Goal: Task Accomplishment & Management: Complete application form

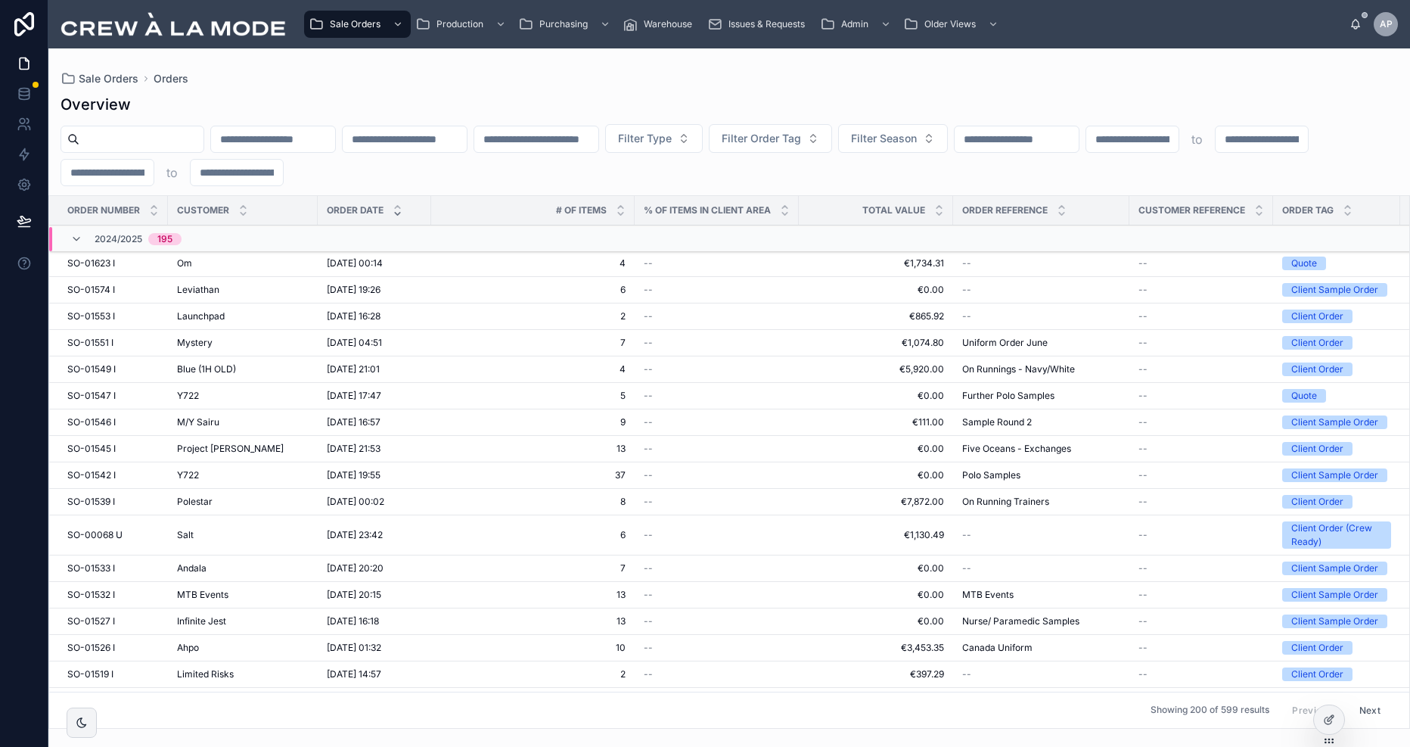
click at [493, 101] on div "Overview" at bounding box center [729, 104] width 1337 height 21
click at [206, 264] on div "Om Om" at bounding box center [243, 263] width 132 height 12
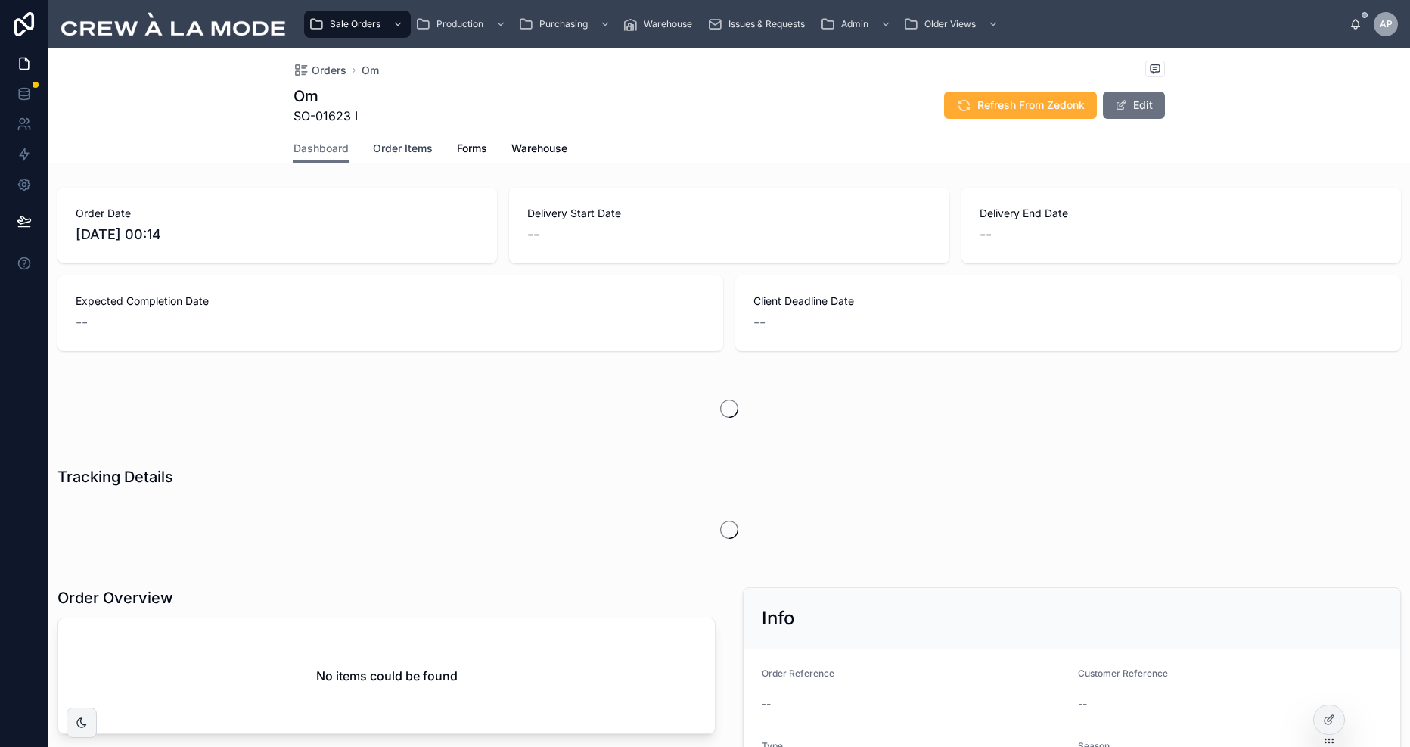
click at [412, 147] on span "Order Items" at bounding box center [403, 148] width 60 height 15
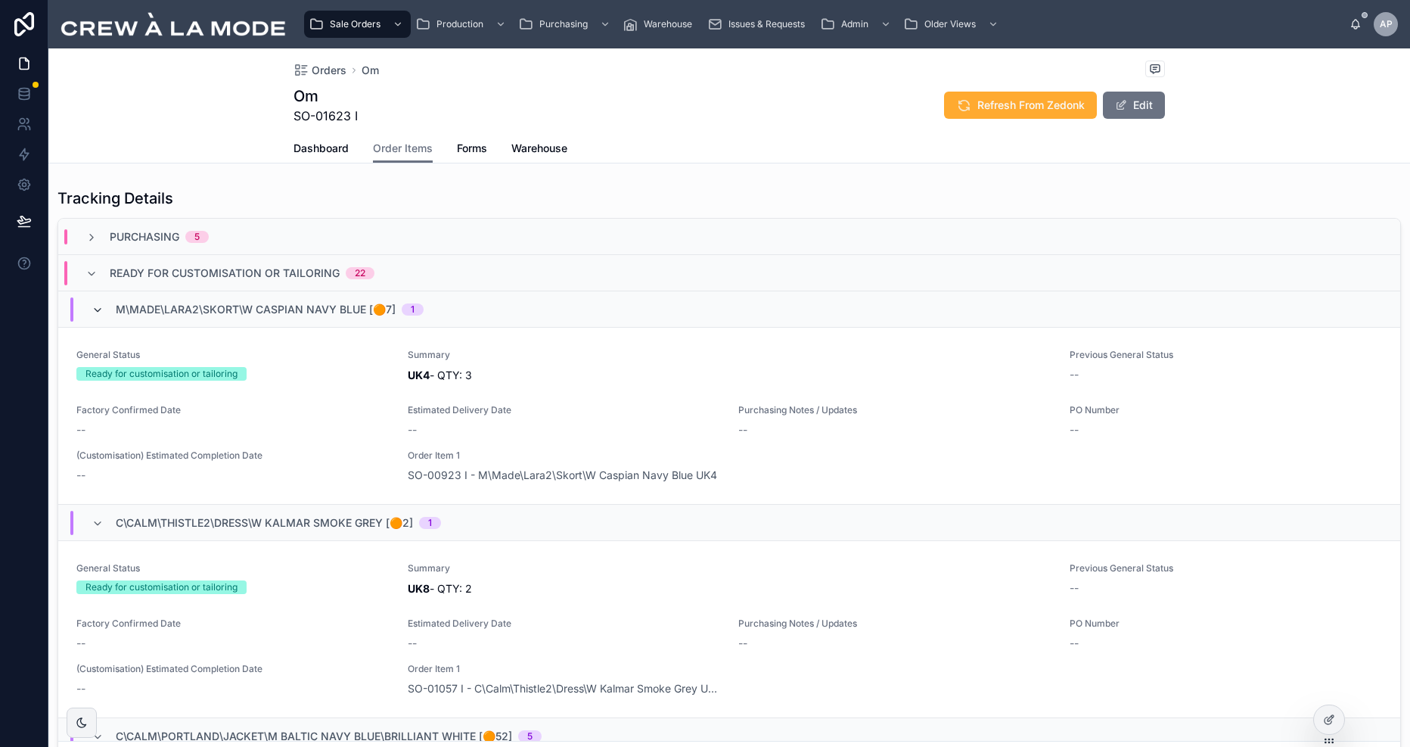
click at [101, 312] on icon at bounding box center [98, 310] width 12 height 12
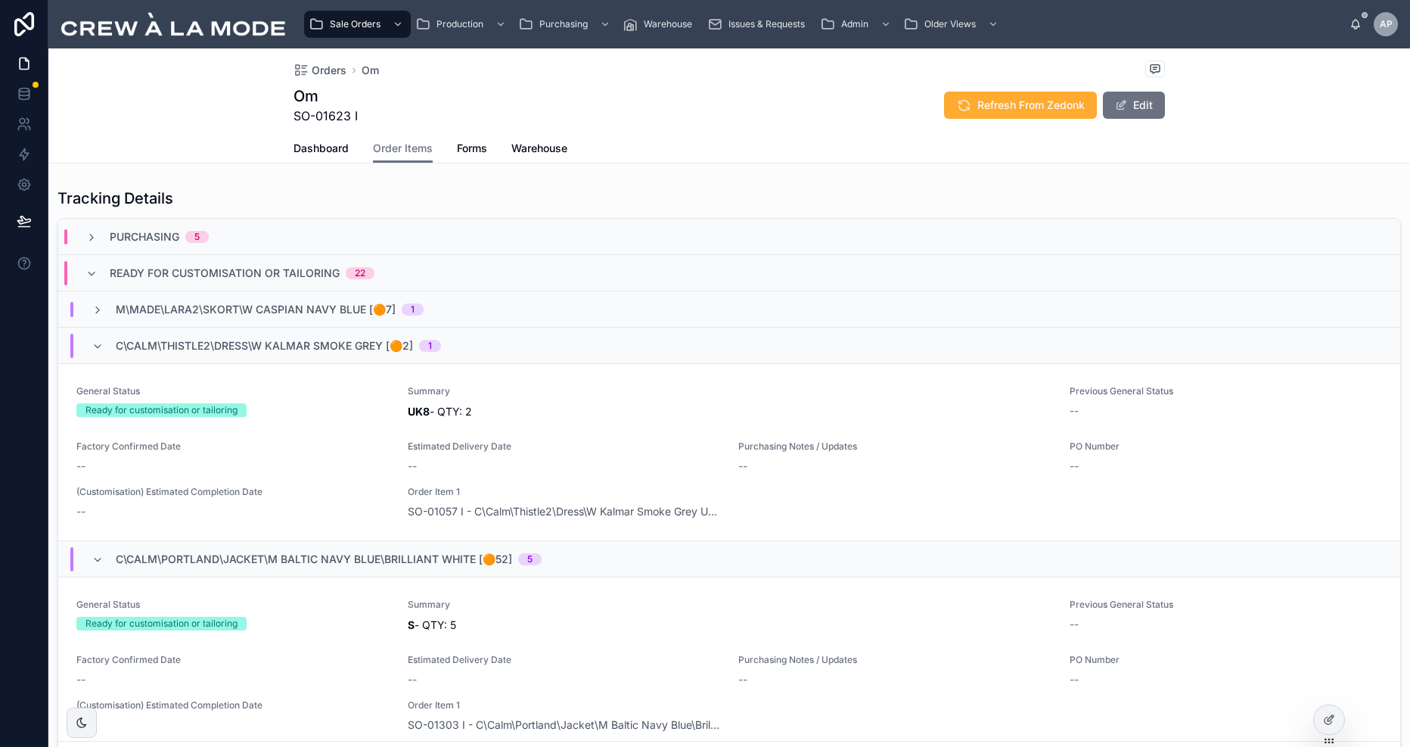
click at [109, 346] on div "C\Calm\Thistle2\Dress\W Kalmar Smoke Grey [🟠2] 1" at bounding box center [266, 346] width 349 height 24
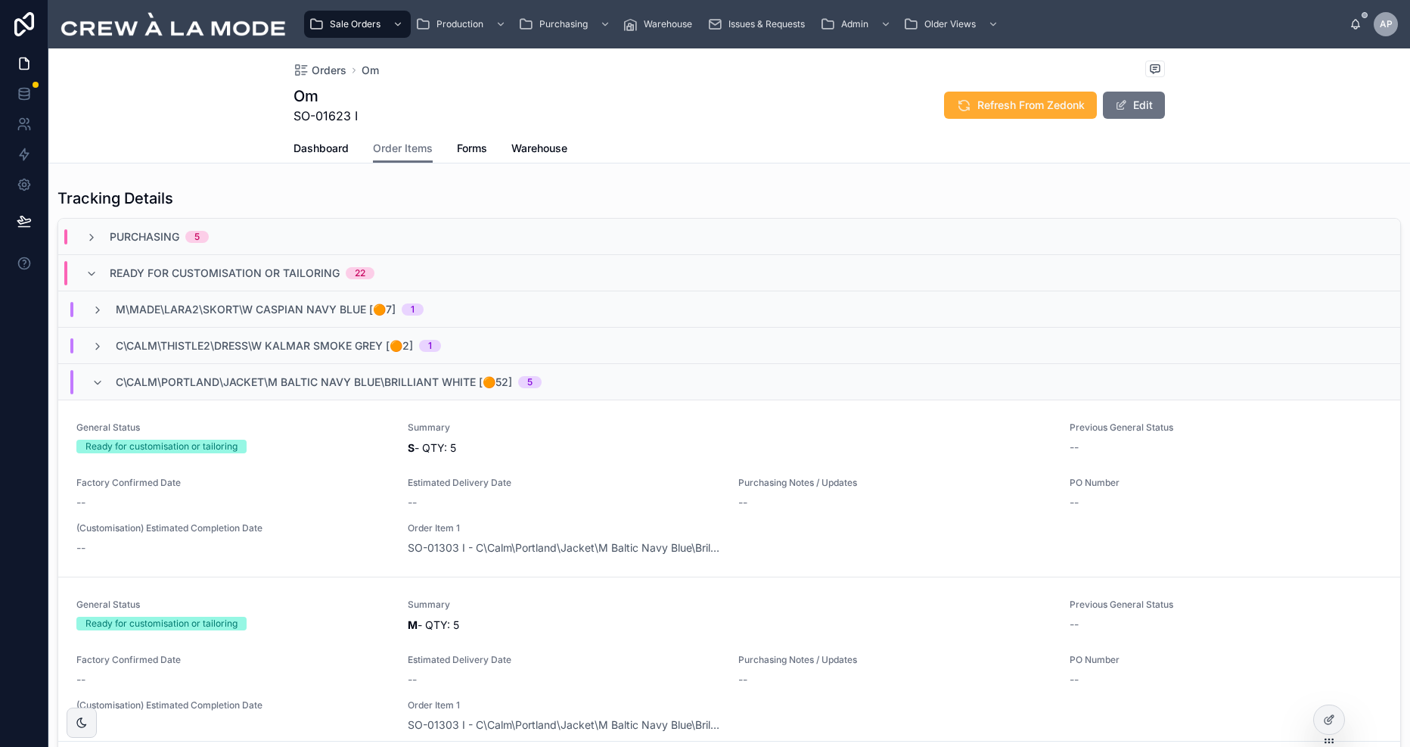
click at [116, 388] on span "C\Calm\Portland\Jacket\M Baltic Navy Blue\Brilliant White [🟠52]" at bounding box center [314, 381] width 396 height 15
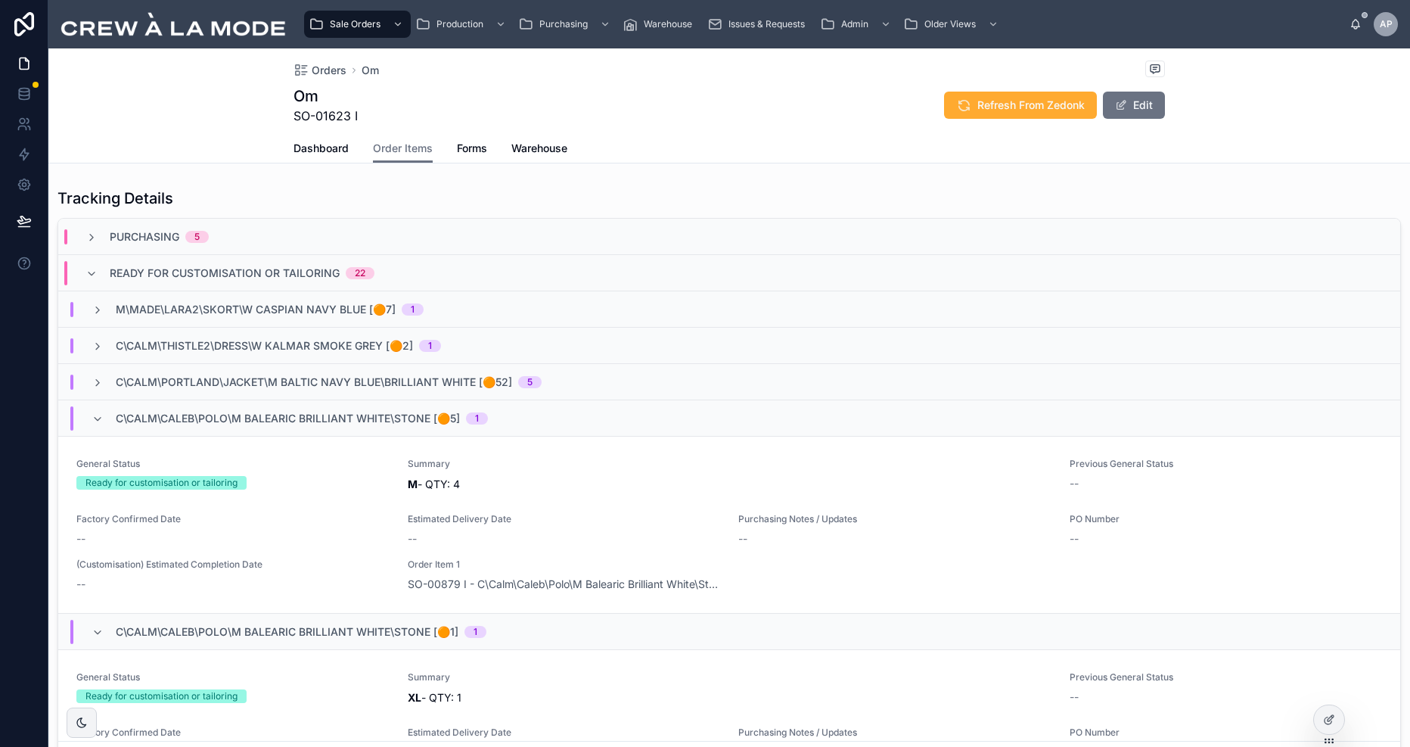
click at [265, 423] on span "C\Calm\Caleb\Polo\M Balearic Brilliant White\Stone [🟠5]" at bounding box center [288, 418] width 344 height 15
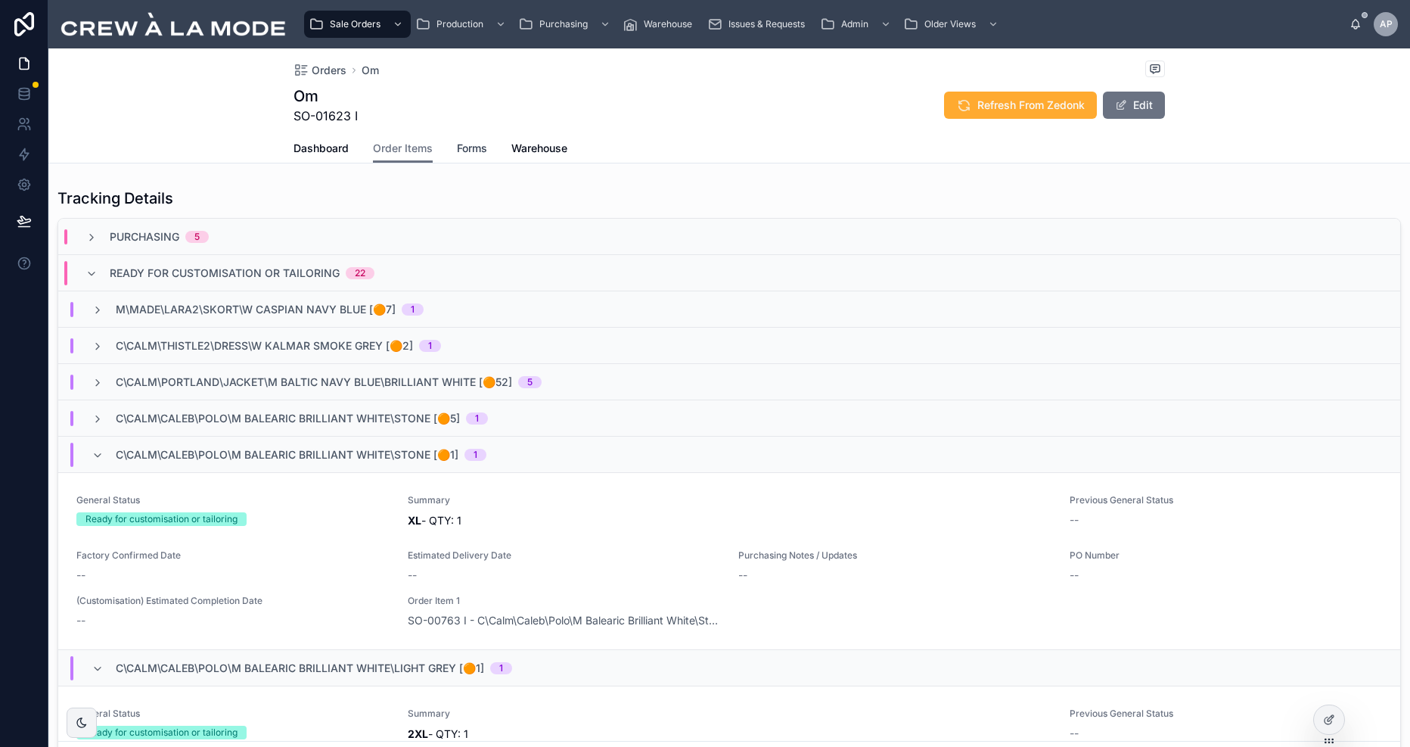
click at [464, 150] on span "Forms" at bounding box center [472, 148] width 30 height 15
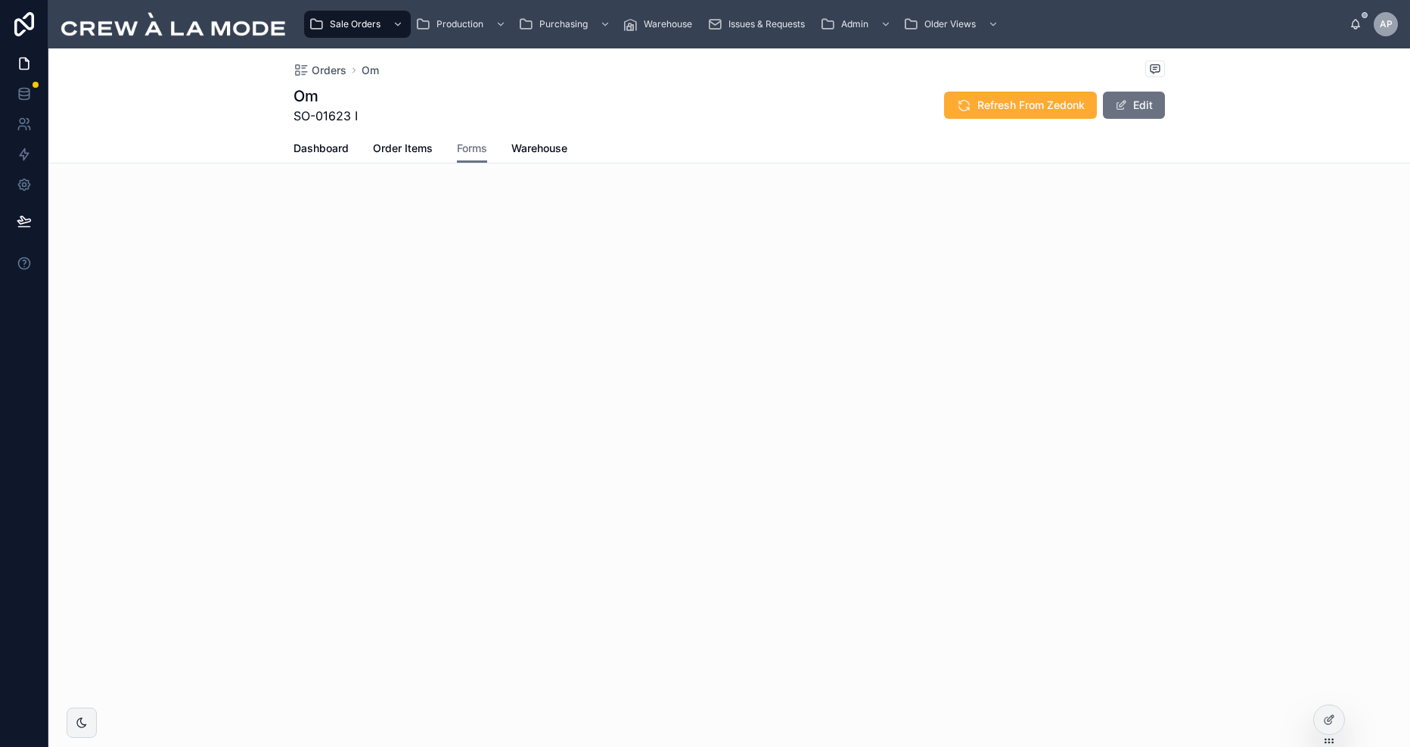
click at [608, 85] on div "Om SO-01623 I Refresh From Zedonk Edit" at bounding box center [728, 104] width 871 height 39
click at [852, 101] on div "Om SO-01623 I Refresh From Zedonk Edit" at bounding box center [728, 104] width 871 height 39
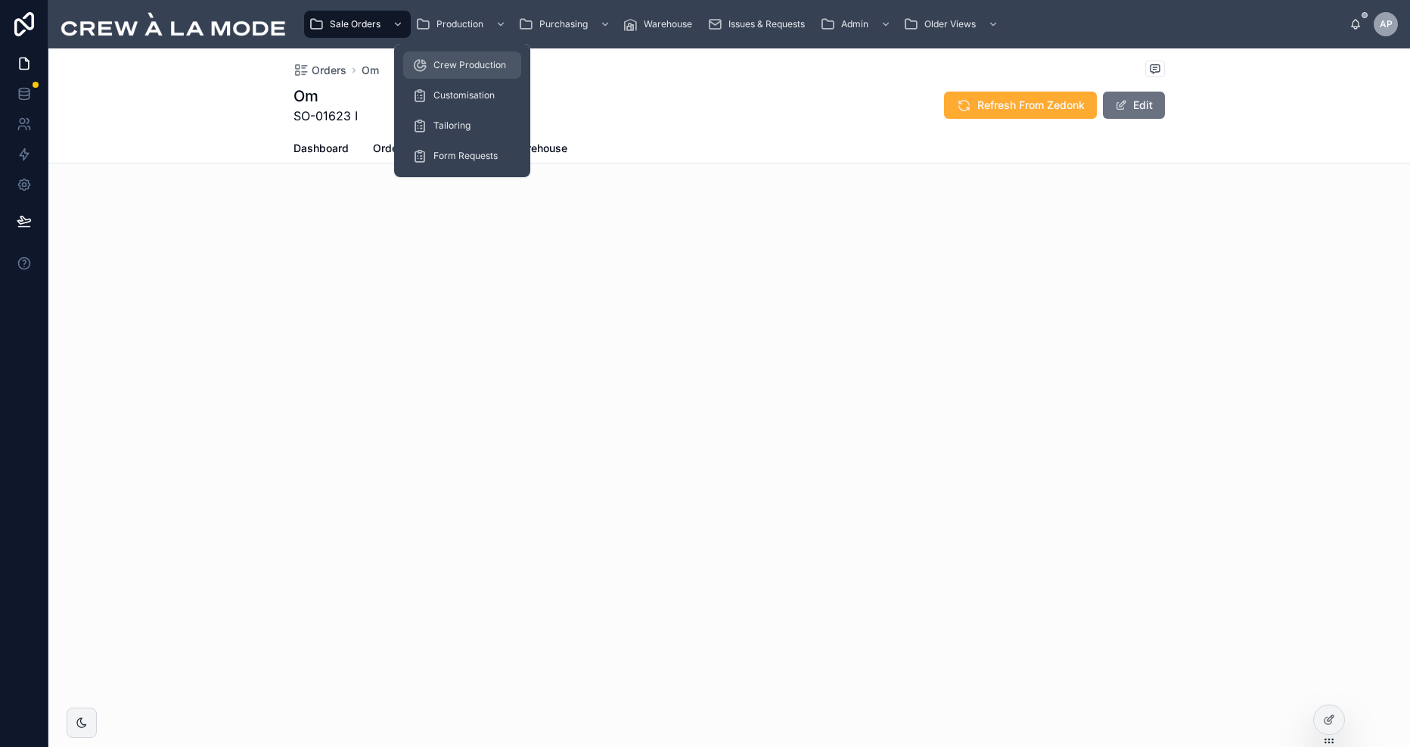
click at [472, 64] on span "Crew Production" at bounding box center [469, 65] width 73 height 12
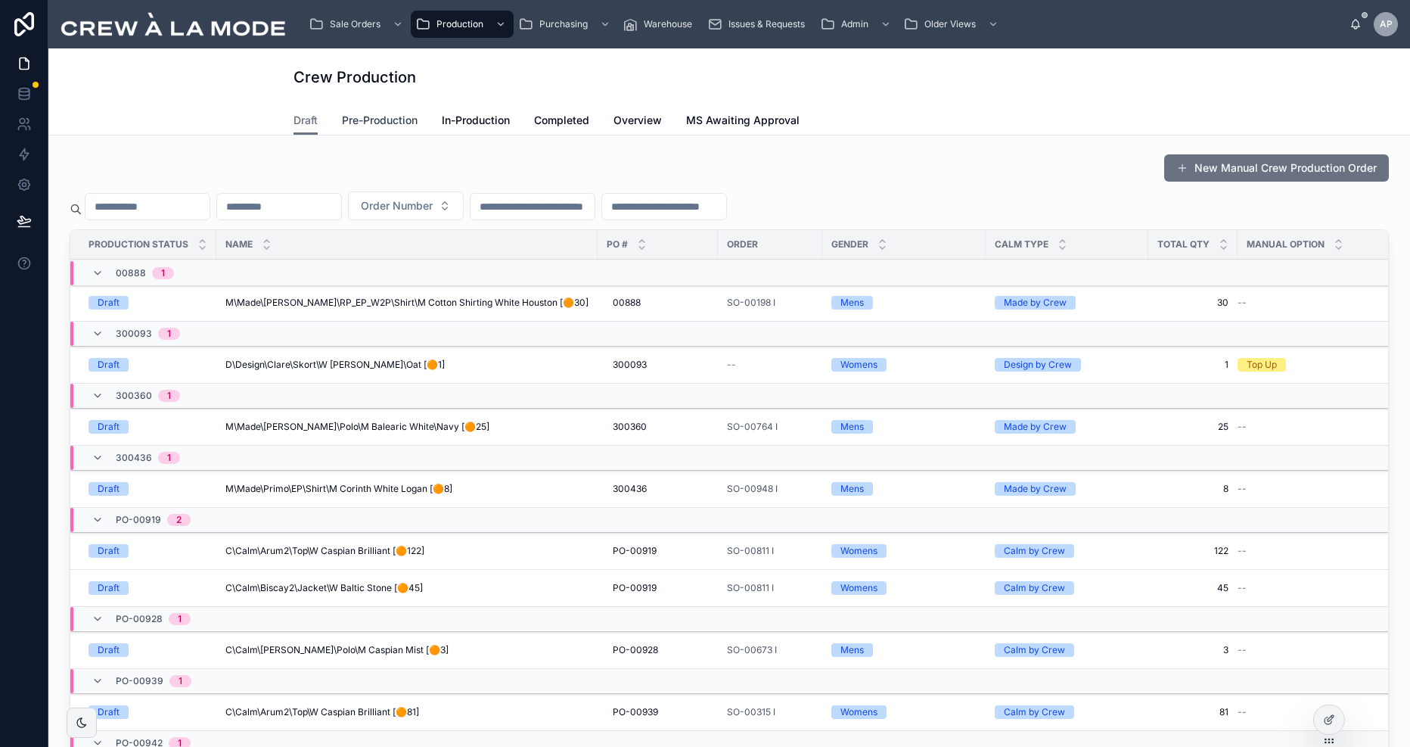
click at [383, 123] on span "Pre-Production" at bounding box center [380, 120] width 76 height 15
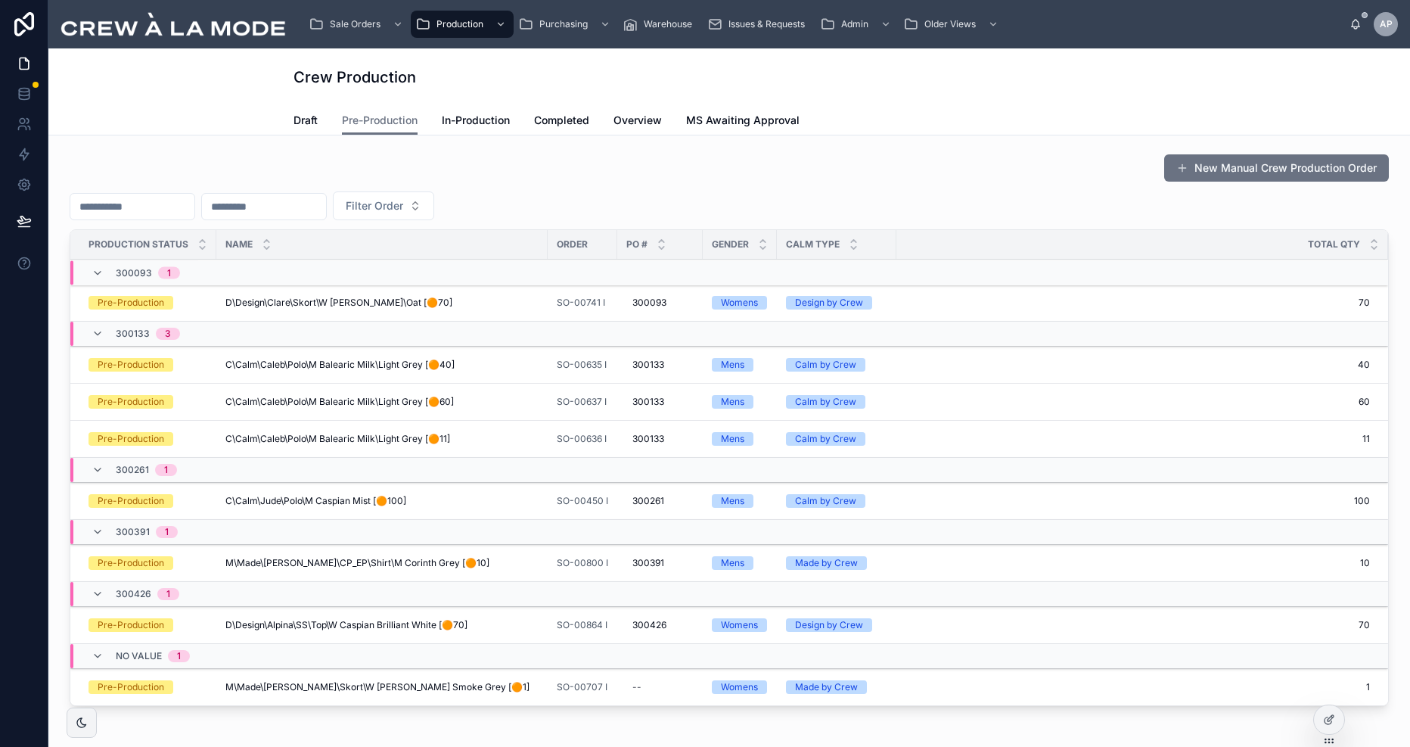
click at [451, 297] on div "D\Design\Clare\Skort\W Toya Black\Oat [🟠70] D\Design\Clare\Skort\W Toya Black\O…" at bounding box center [381, 302] width 313 height 12
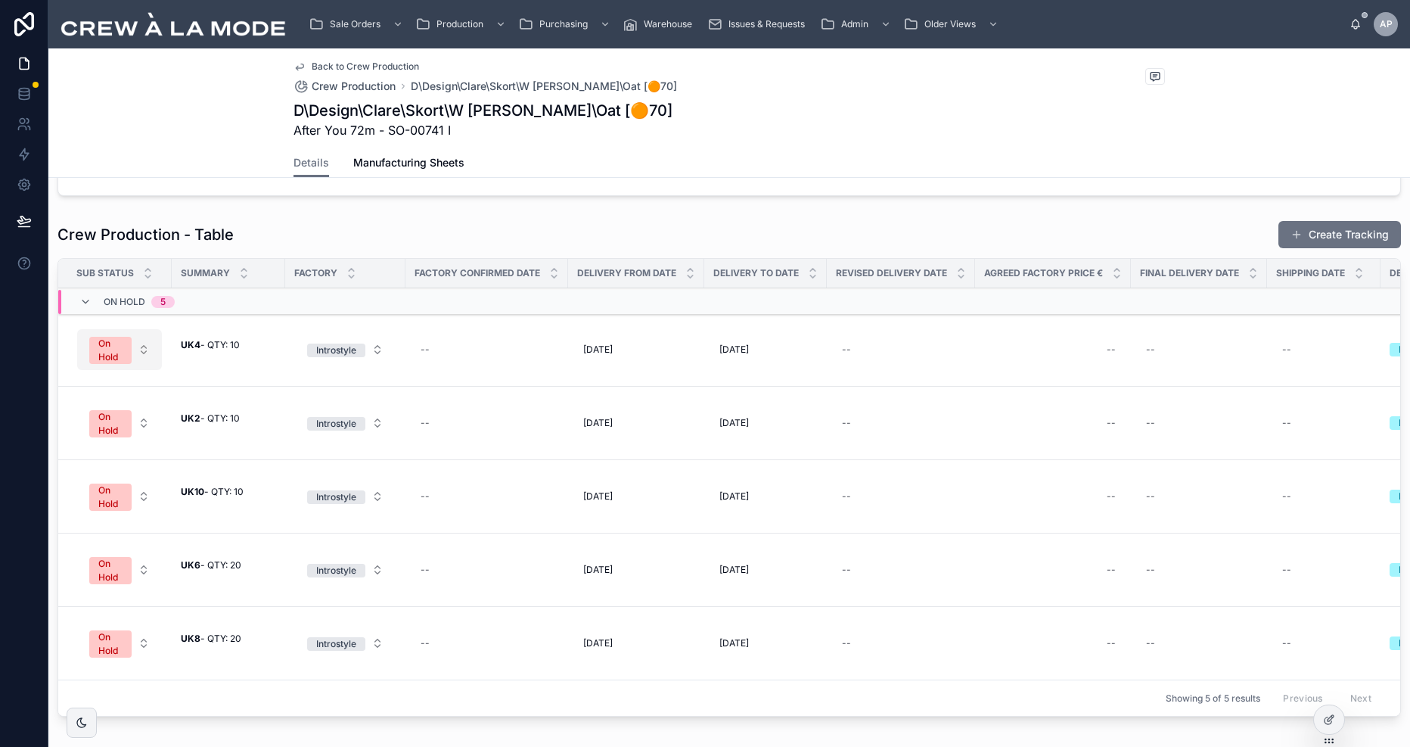
click at [142, 344] on button "On Hold" at bounding box center [119, 349] width 85 height 41
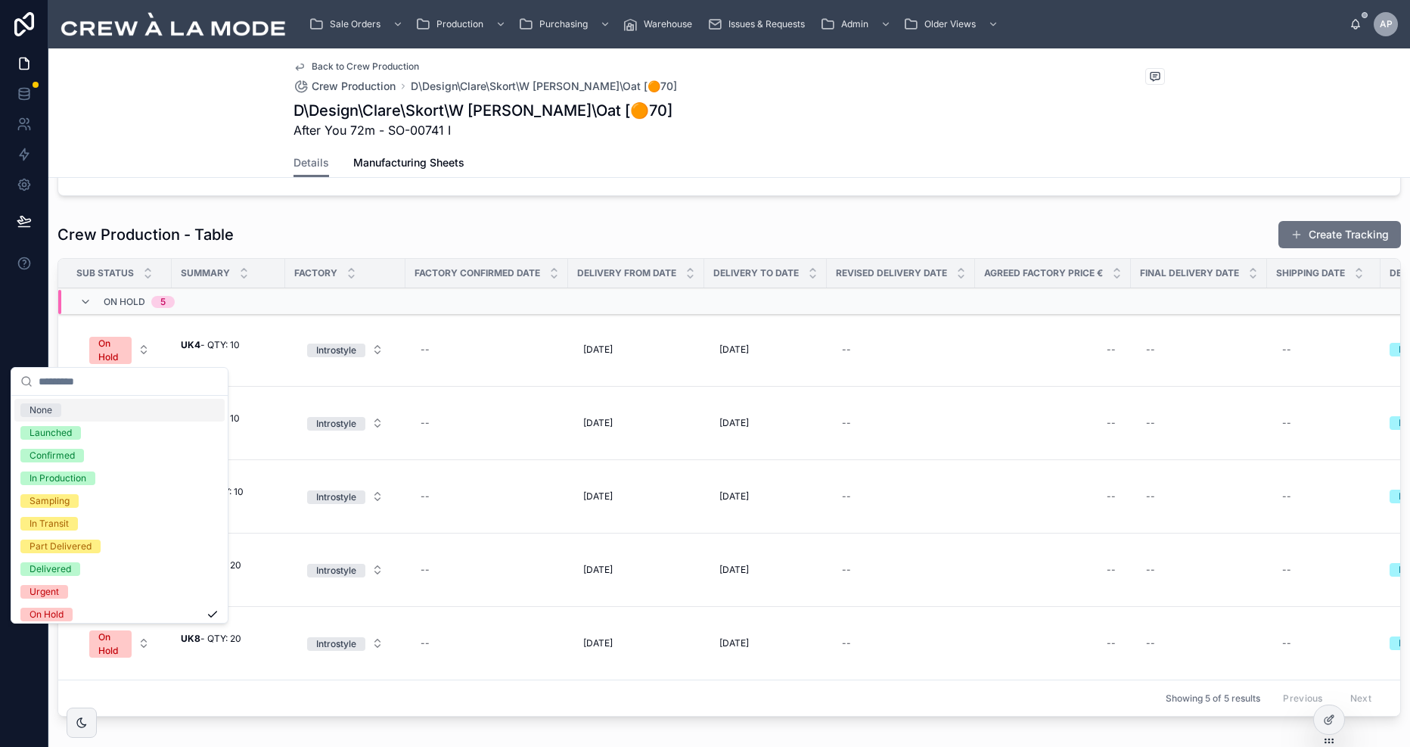
click at [390, 229] on div "Crew Production - Table Create Tracking" at bounding box center [728, 234] width 1343 height 29
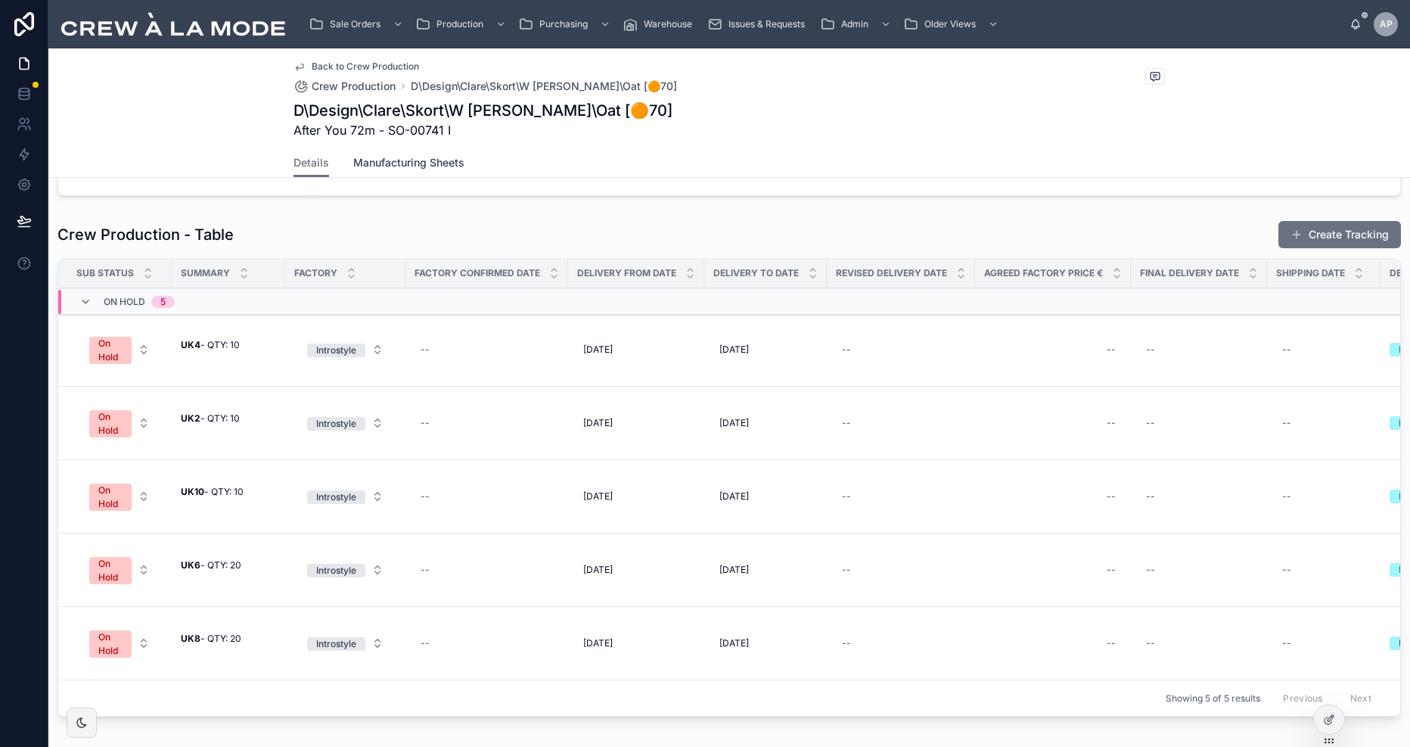
click at [416, 163] on span "Manufacturing Sheets" at bounding box center [408, 162] width 111 height 15
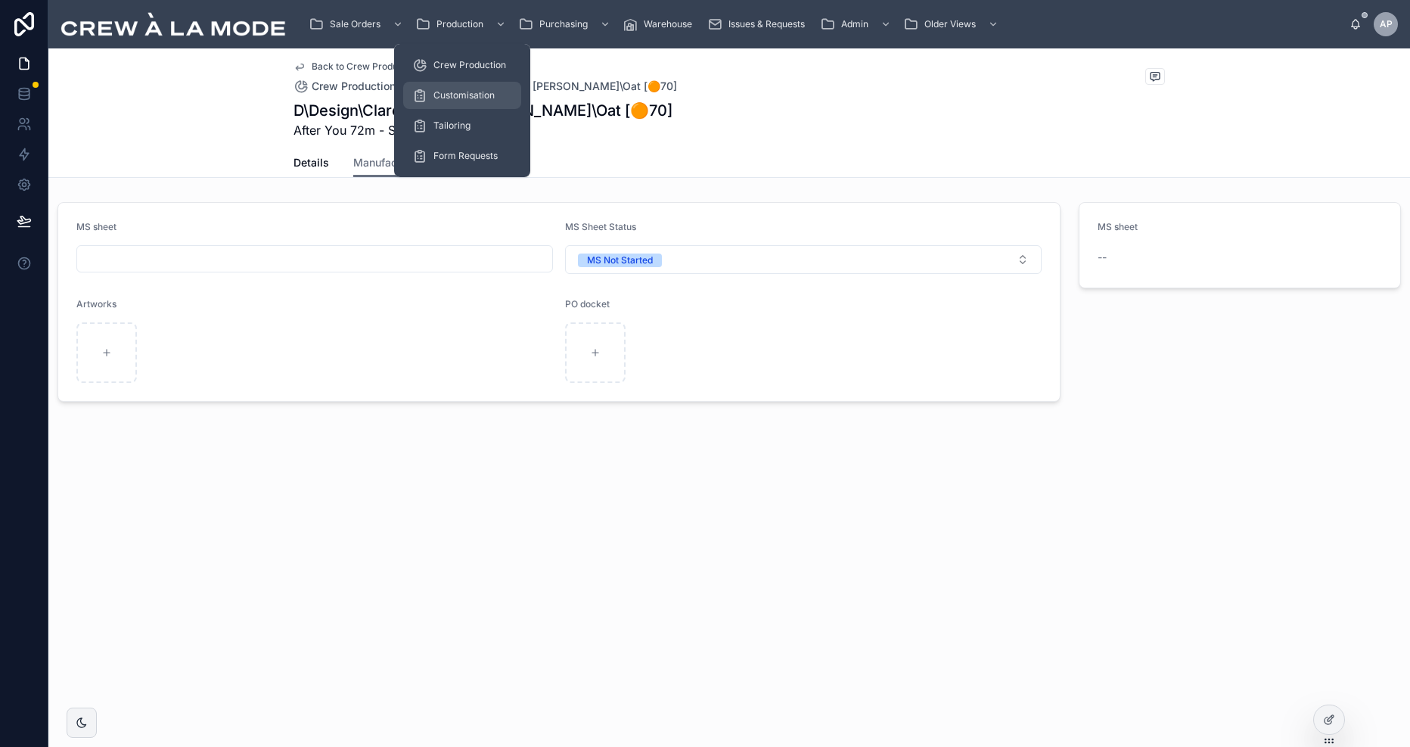
click at [469, 102] on div "Customisation" at bounding box center [462, 95] width 100 height 24
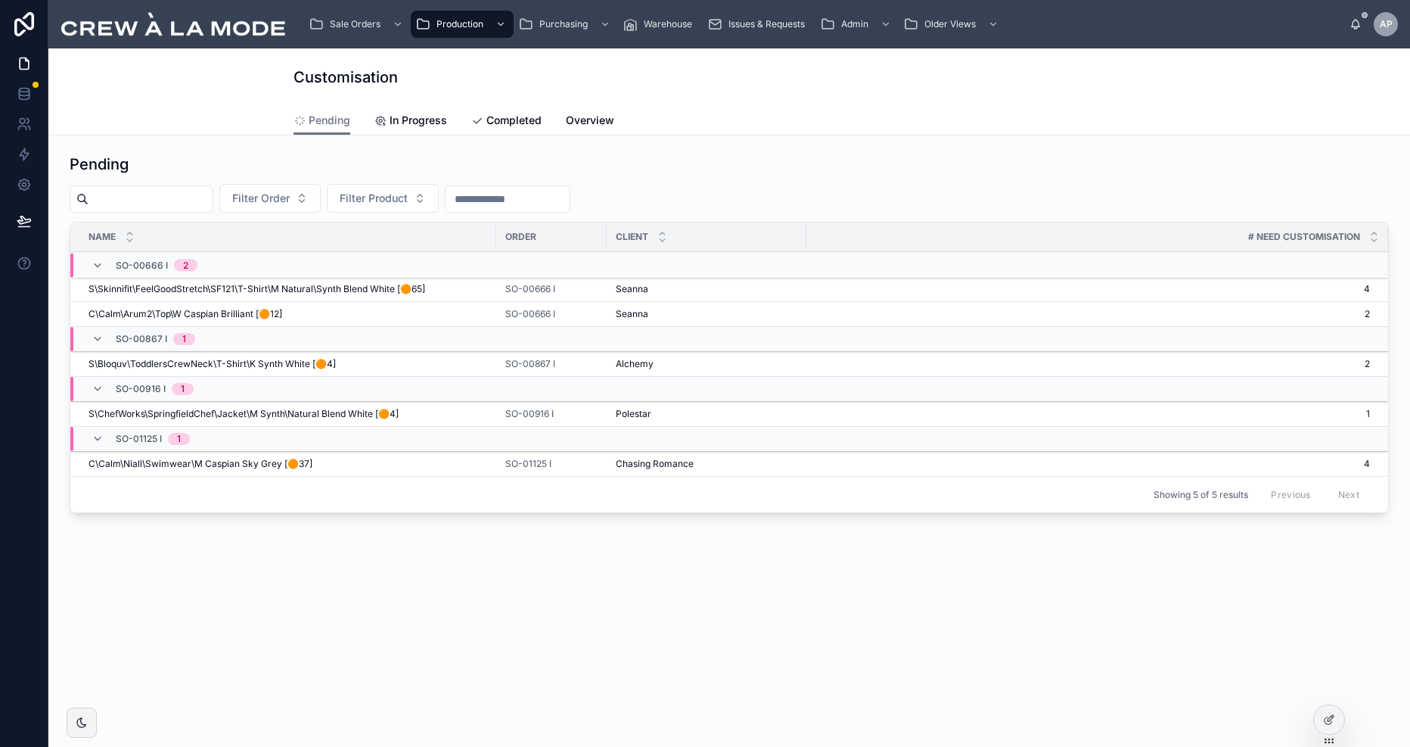
click at [441, 582] on div "Pending Filter Order Filter Product Name Order Client # Need Customisation SO-0…" at bounding box center [728, 378] width 1361 height 486
click at [821, 108] on div "Pending In Progress Completed Overview" at bounding box center [728, 120] width 871 height 29
click at [912, 96] on div "Customisation" at bounding box center [728, 76] width 871 height 57
click at [957, 97] on div "Customisation" at bounding box center [728, 76] width 871 height 57
click at [753, 184] on div "Filter Order Filter Product" at bounding box center [729, 198] width 1319 height 29
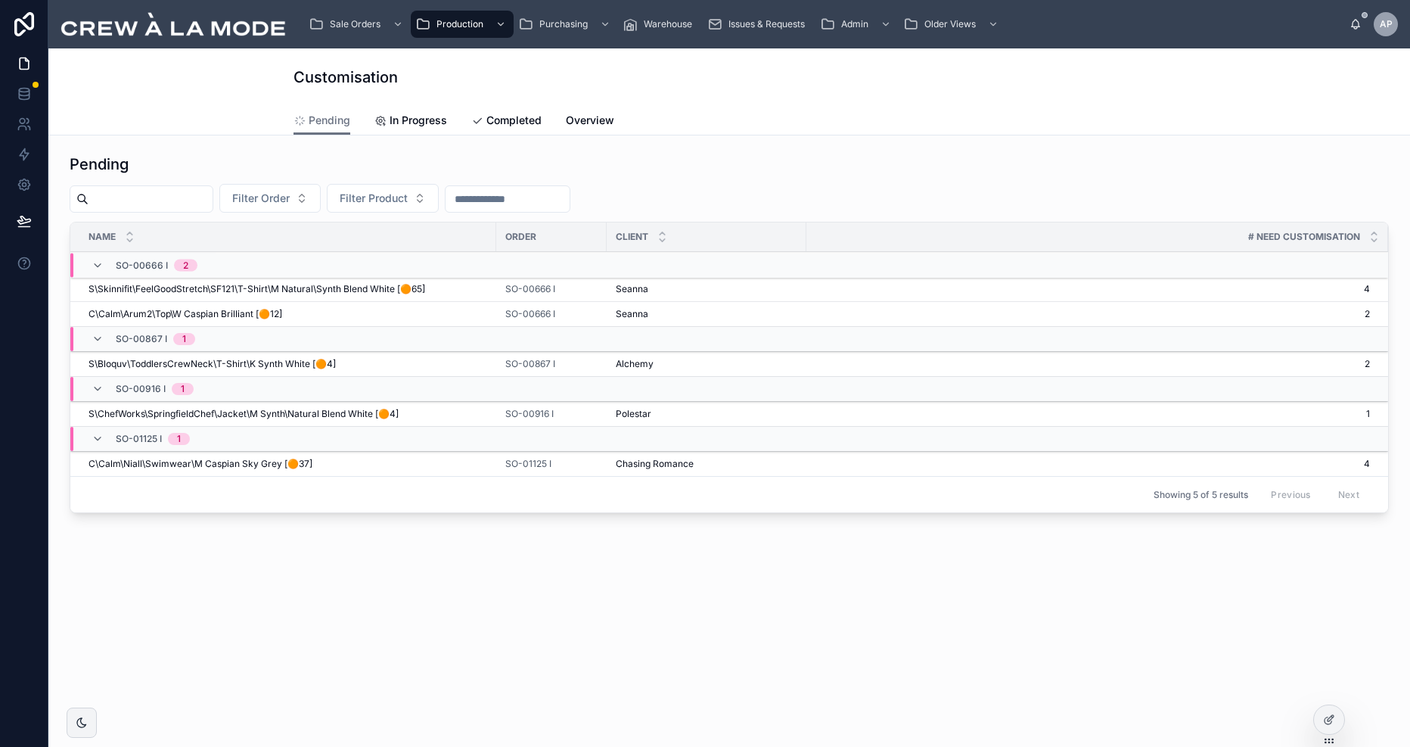
click at [770, 168] on div "Pending" at bounding box center [729, 164] width 1319 height 21
click at [839, 113] on div "Pending In Progress Completed Overview" at bounding box center [728, 120] width 871 height 29
click at [747, 109] on div "Pending In Progress Completed Overview" at bounding box center [728, 120] width 871 height 29
click at [837, 97] on div "Customisation" at bounding box center [728, 76] width 871 height 57
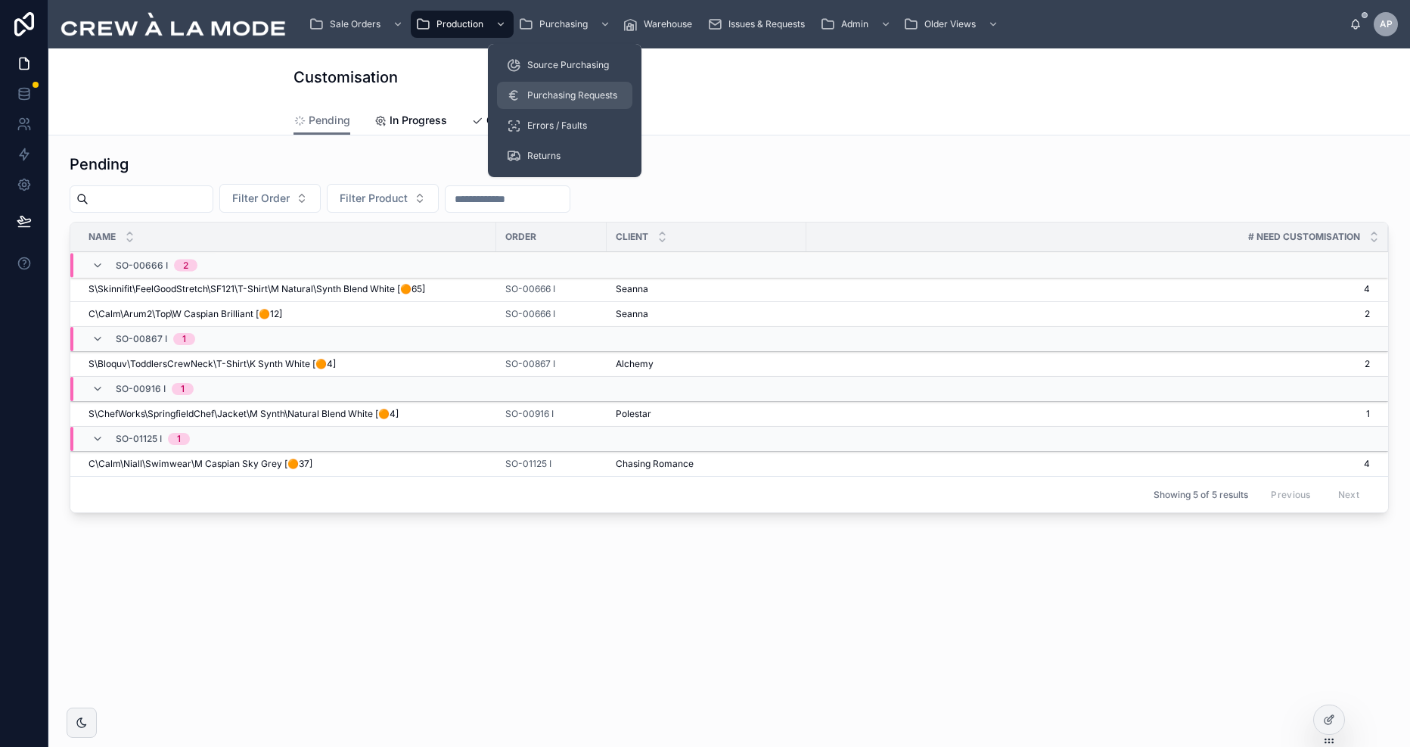
click at [578, 95] on span "Purchasing Requests" at bounding box center [572, 95] width 90 height 12
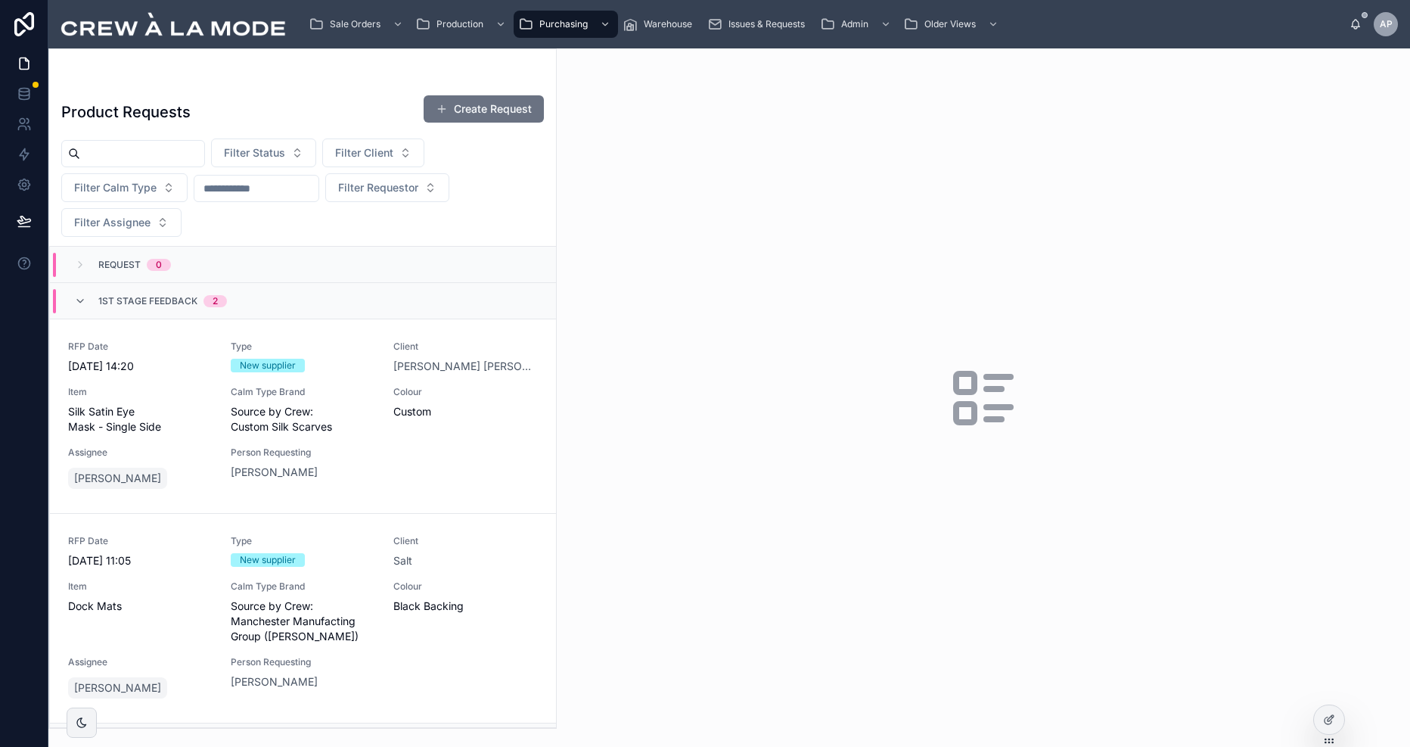
click at [306, 94] on div "Product Requests Create Request Filter Status Filter Client Filter Calm Type Fi…" at bounding box center [302, 406] width 507 height 642
click at [345, 410] on span "Source by Crew: Custom Silk Scarves" at bounding box center [303, 419] width 144 height 30
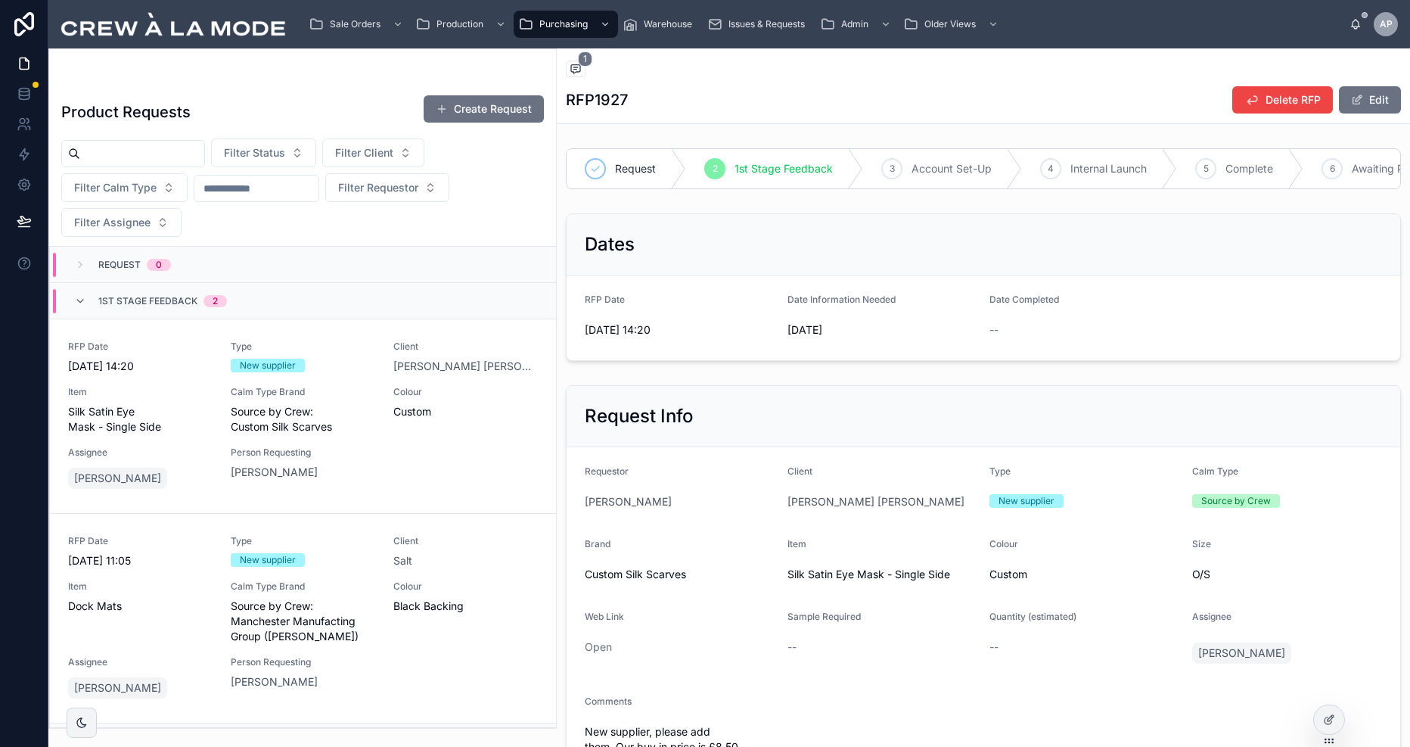
click at [340, 78] on div at bounding box center [302, 79] width 483 height 12
click at [305, 86] on div "Product Requests Create Request Filter Status Filter Client Filter Calm Type Fi…" at bounding box center [302, 406] width 507 height 642
click at [434, 76] on div at bounding box center [302, 79] width 483 height 12
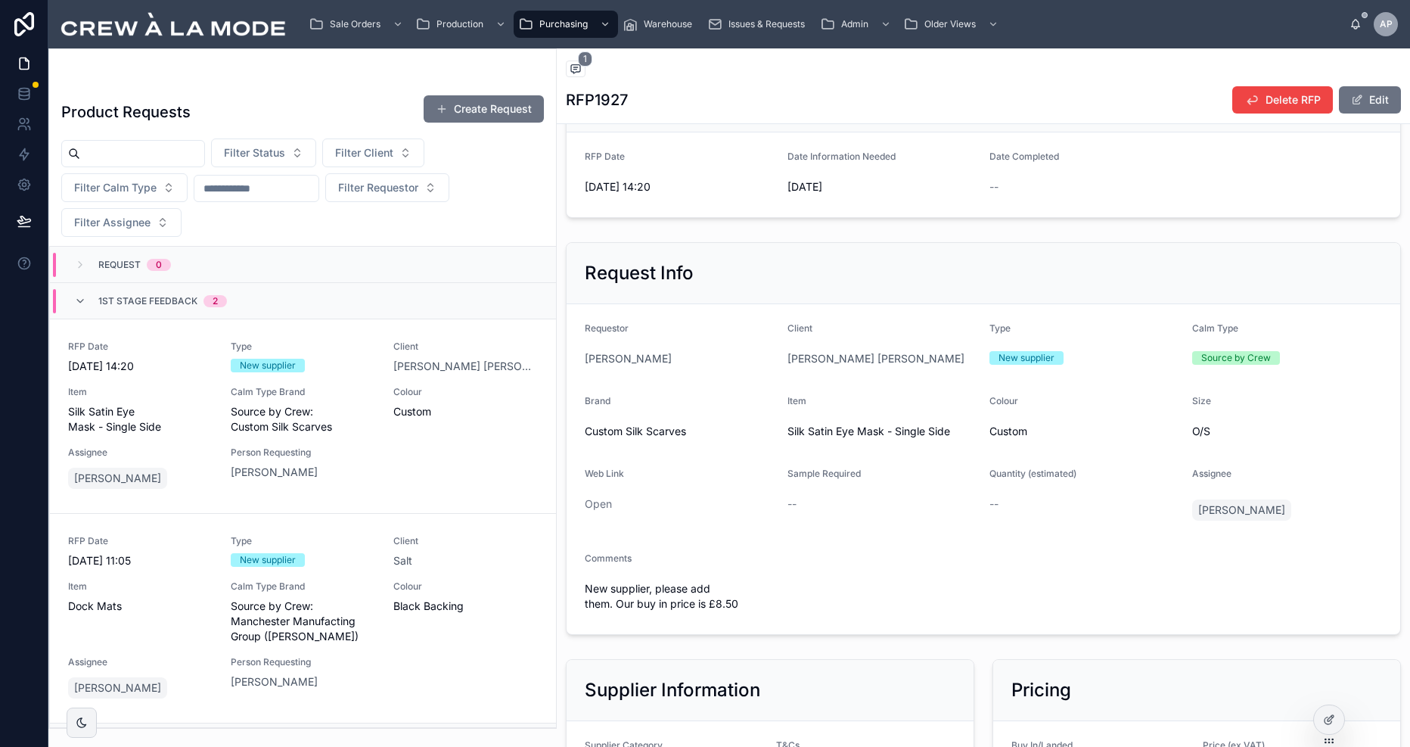
scroll to position [149, 0]
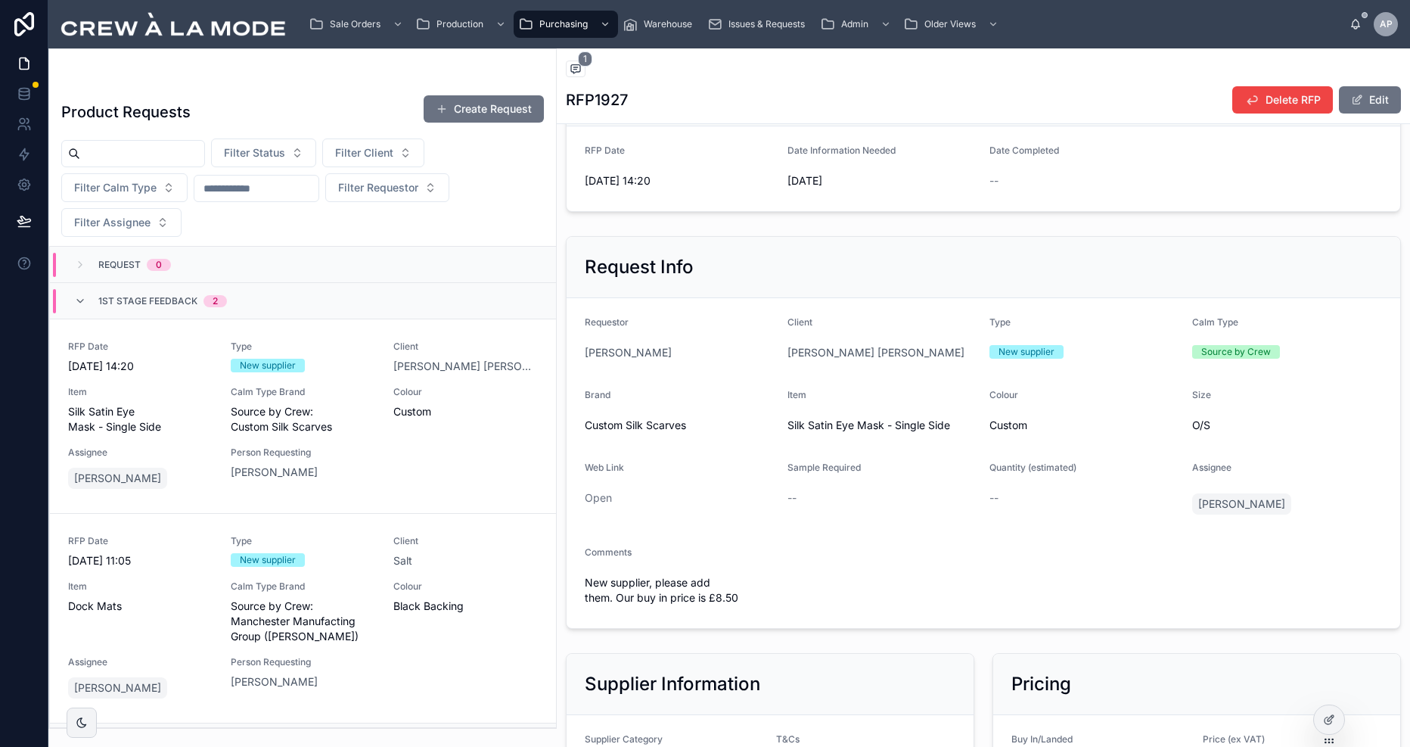
click at [804, 234] on div "Request Info Requestor Charley Beard Client Hill Robinson Type New supplier Cal…" at bounding box center [983, 432] width 853 height 405
click at [468, 107] on button "Create Request" at bounding box center [484, 108] width 120 height 27
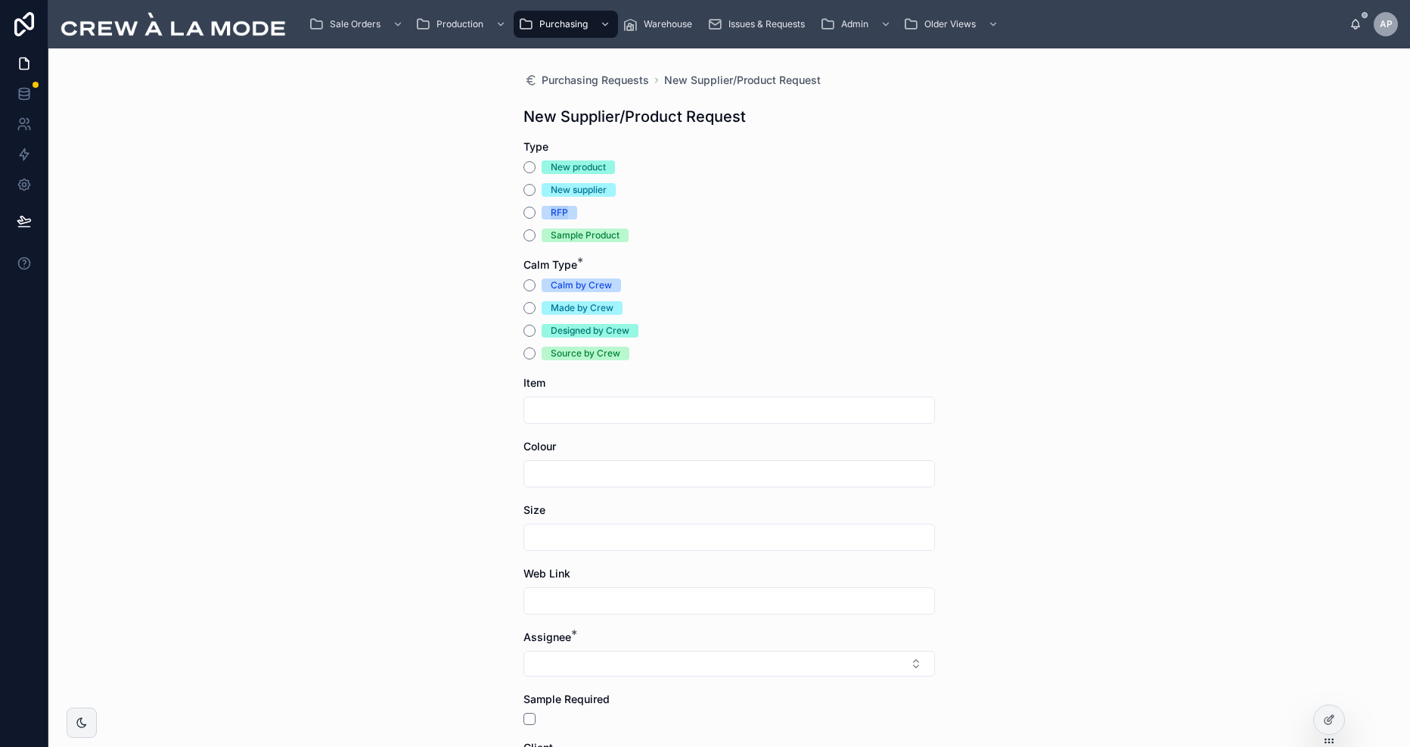
drag, startPoint x: 553, startPoint y: 210, endPoint x: 596, endPoint y: 215, distance: 43.3
click at [596, 215] on div "RFP" at bounding box center [728, 213] width 411 height 14
click at [723, 197] on div "New product New supplier RFP Sample Product" at bounding box center [728, 201] width 411 height 82
click at [529, 169] on button "New product" at bounding box center [529, 167] width 12 height 12
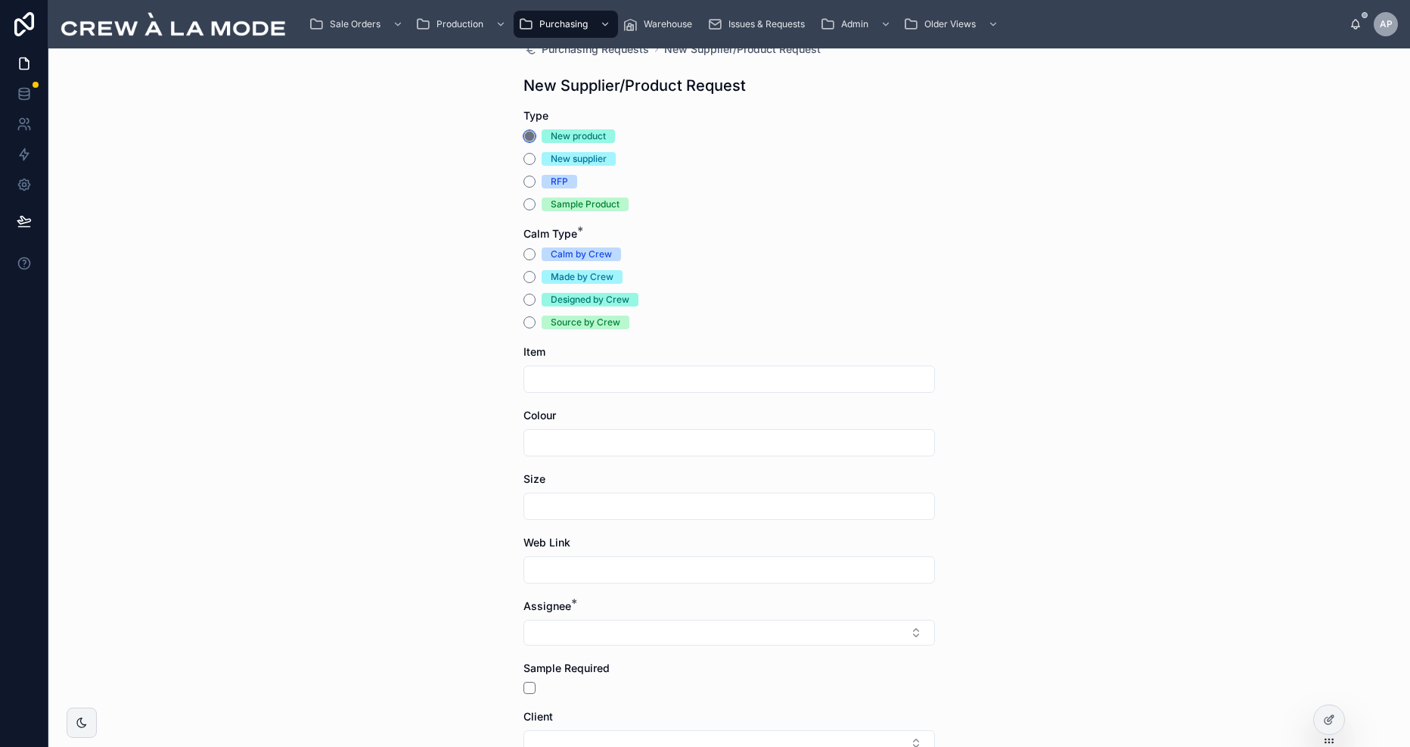
scroll to position [33, 0]
click at [656, 383] on input "text" at bounding box center [729, 377] width 410 height 21
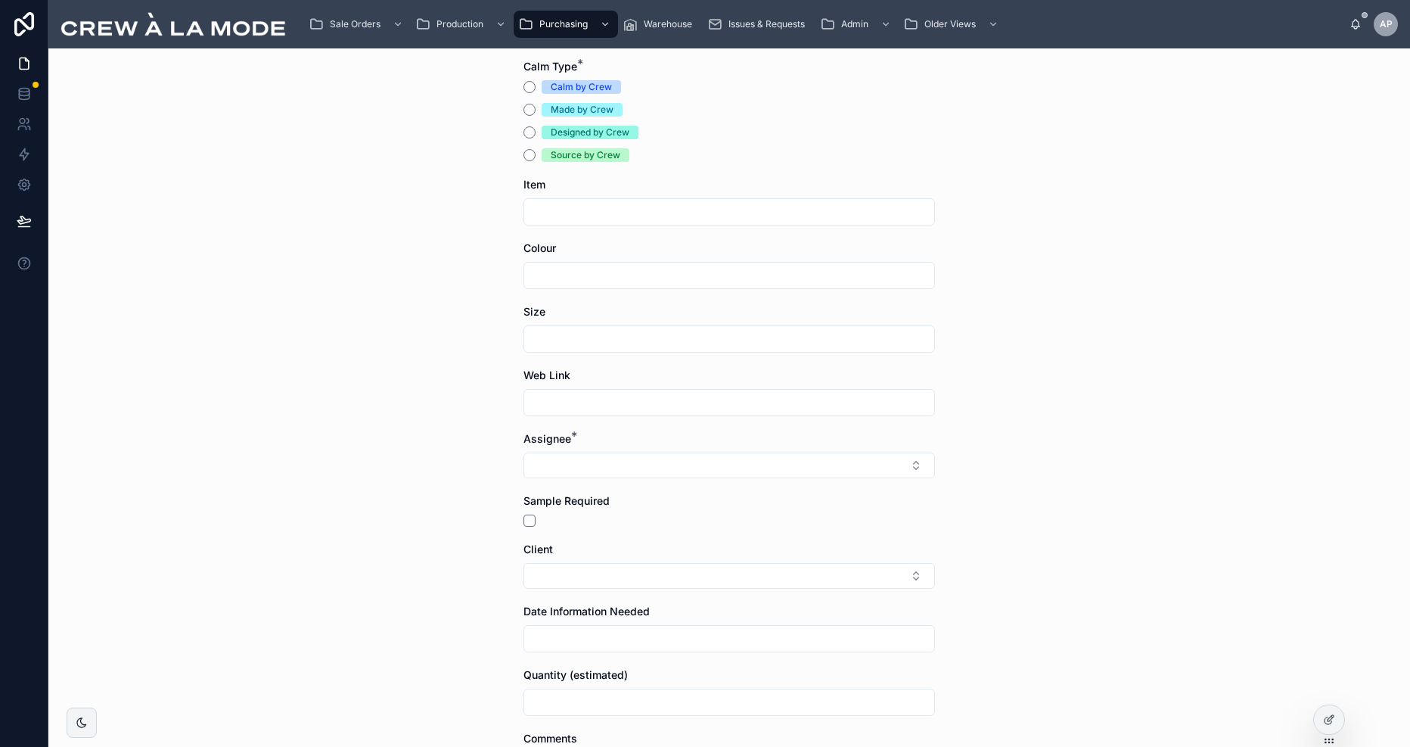
scroll to position [206, 0]
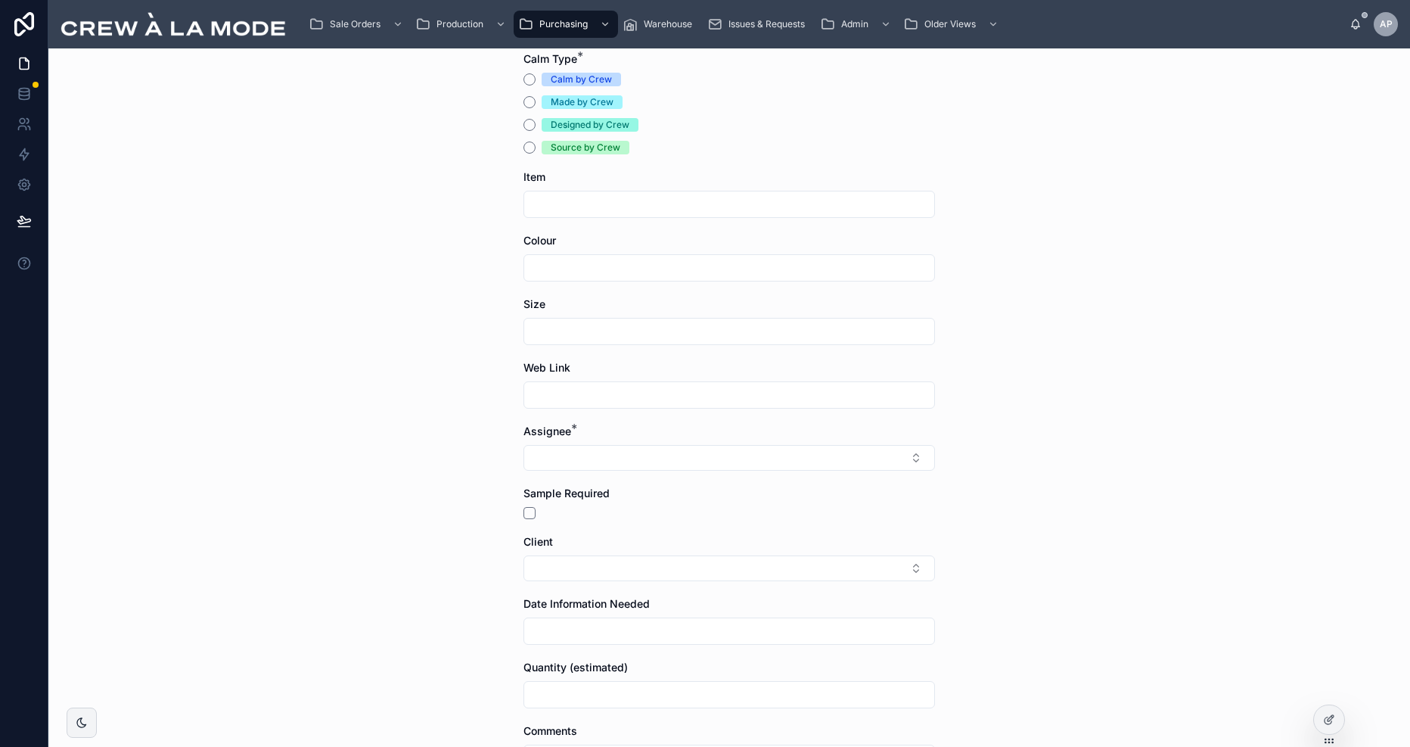
click at [588, 276] on input "text" at bounding box center [729, 267] width 410 height 21
click at [537, 331] on input "text" at bounding box center [729, 331] width 410 height 21
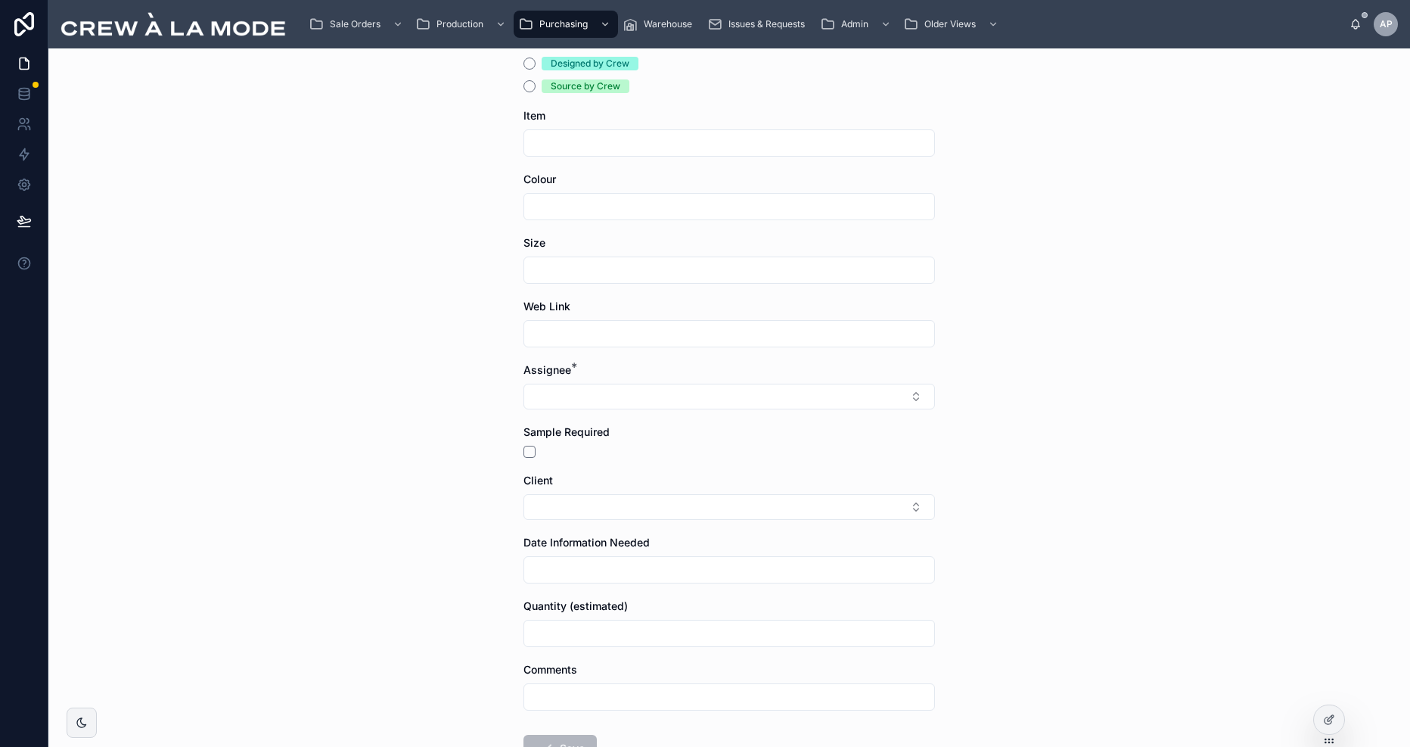
click at [342, 337] on div "Purchasing Requests New Supplier/Product Request New Supplier/Product Request T…" at bounding box center [728, 397] width 1361 height 698
drag, startPoint x: 521, startPoint y: 242, endPoint x: 573, endPoint y: 240, distance: 52.2
click at [573, 240] on div "Purchasing Requests New Supplier/Product Request New Supplier/Product Request T…" at bounding box center [729, 319] width 436 height 1077
click at [578, 273] on input "text" at bounding box center [729, 269] width 410 height 21
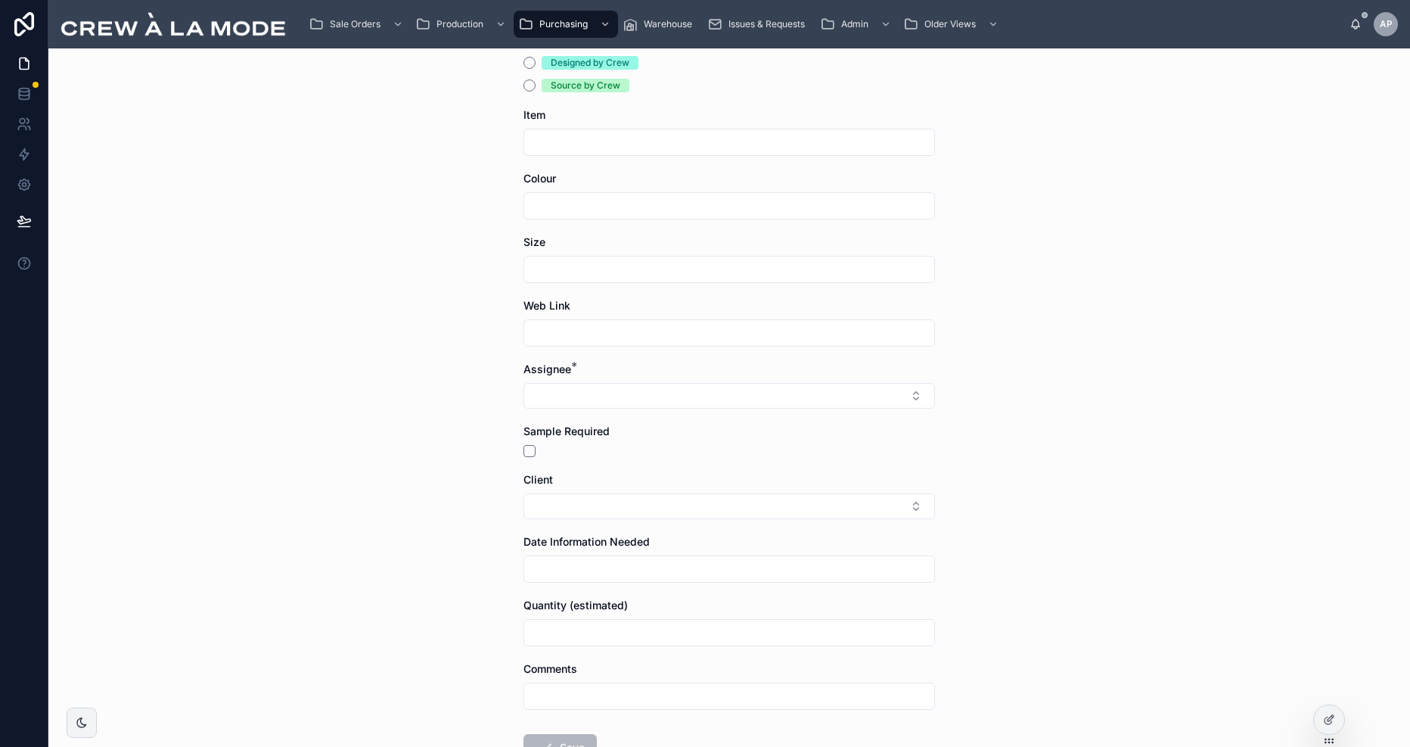
click at [419, 284] on div "Purchasing Requests New Supplier/Product Request New Supplier/Product Request T…" at bounding box center [728, 397] width 1361 height 698
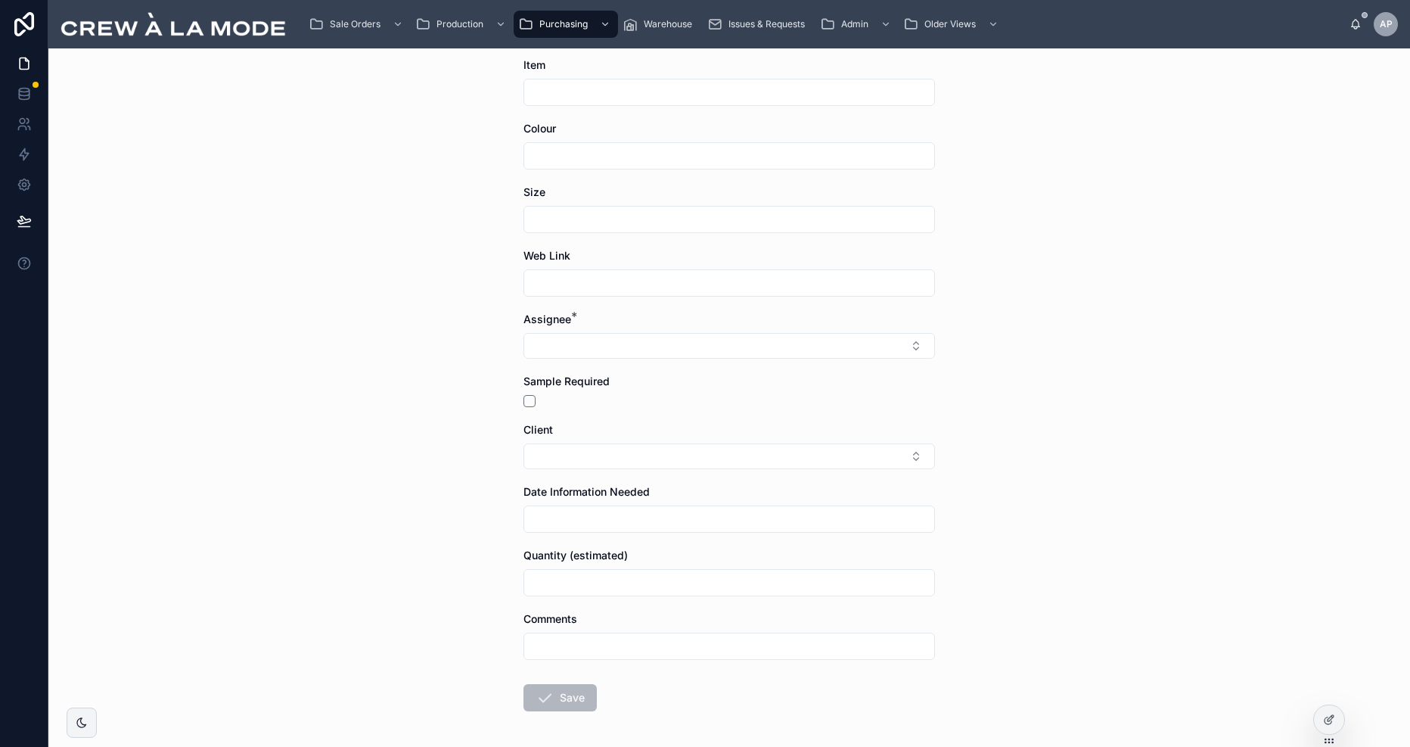
scroll to position [334, 0]
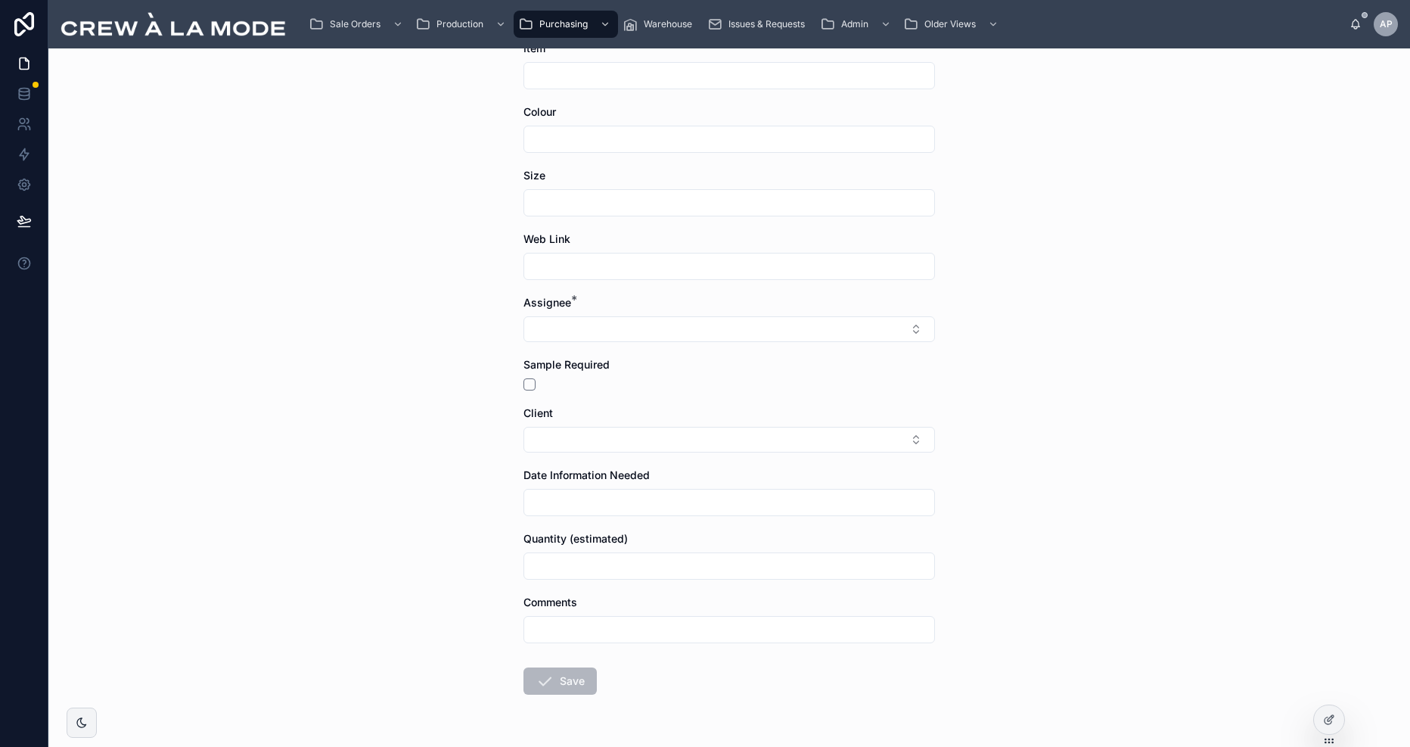
drag, startPoint x: 686, startPoint y: 270, endPoint x: 679, endPoint y: 275, distance: 8.6
click at [686, 270] on input "text" at bounding box center [729, 266] width 410 height 21
click at [440, 313] on div "Purchasing Requests New Supplier/Product Request New Supplier/Product Request T…" at bounding box center [728, 397] width 1361 height 698
click at [638, 327] on button "Select Button" at bounding box center [728, 325] width 411 height 26
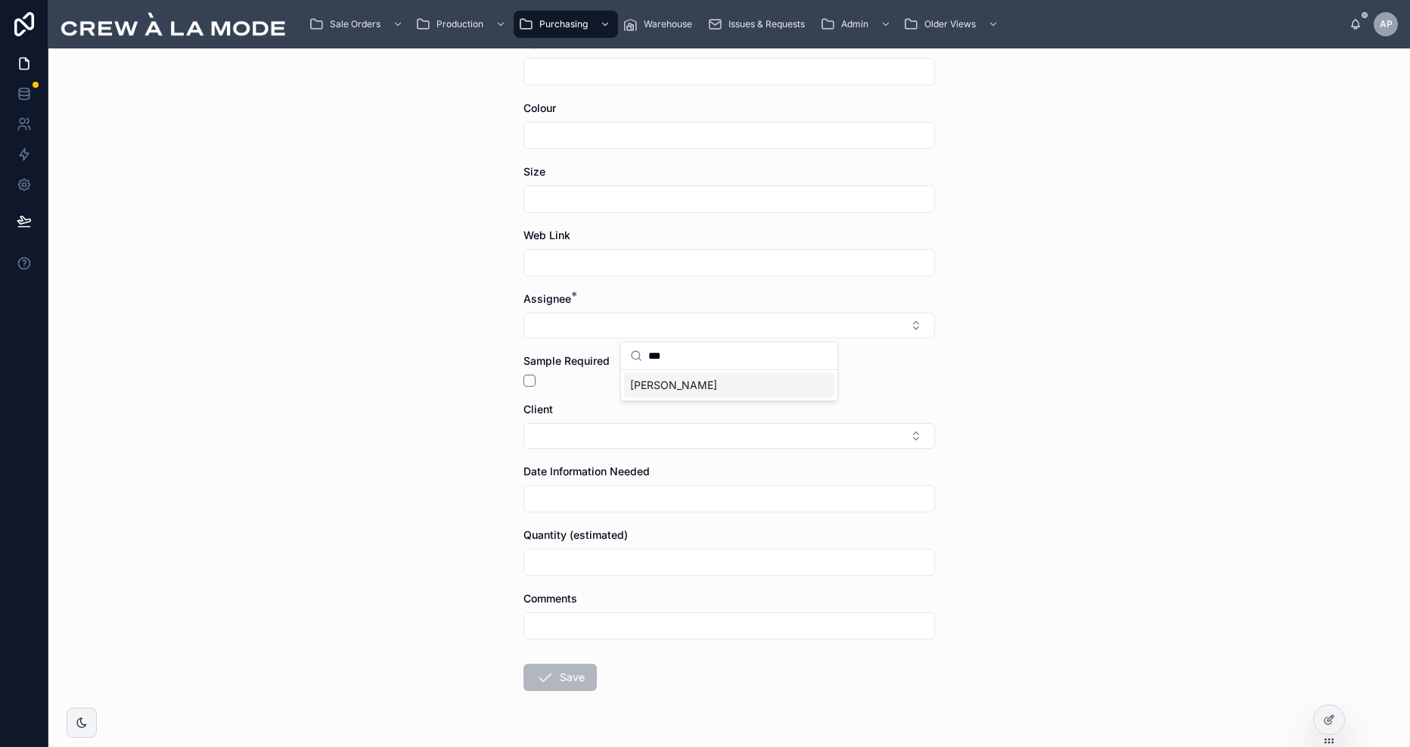
type input "***"
click at [677, 386] on span "[PERSON_NAME]" at bounding box center [673, 384] width 87 height 15
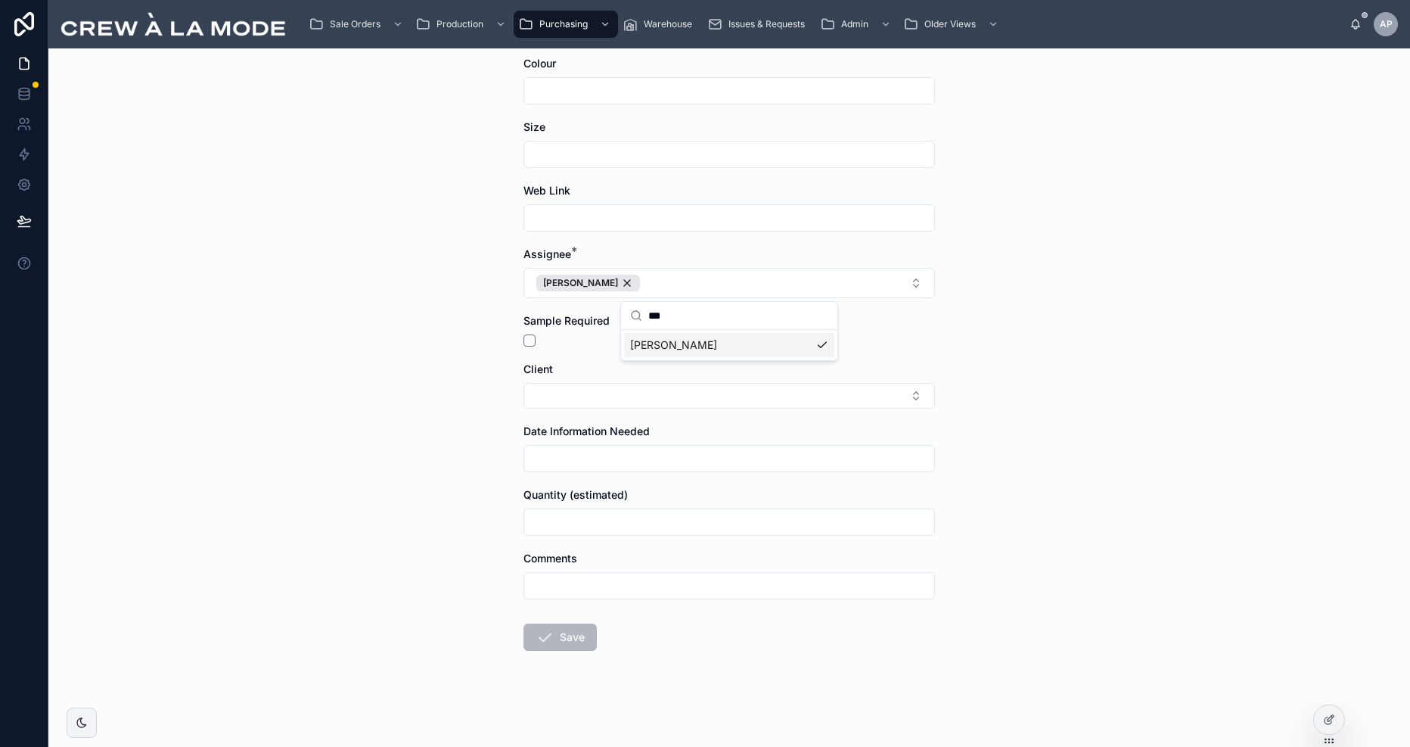
scroll to position [383, 0]
click at [321, 385] on div "Purchasing Requests New Supplier/Product Request New Supplier/Product Request T…" at bounding box center [728, 397] width 1361 height 698
click at [652, 397] on button "Select Button" at bounding box center [728, 395] width 411 height 26
click at [329, 366] on div "Purchasing Requests New Supplier/Product Request New Supplier/Product Request T…" at bounding box center [728, 397] width 1361 height 698
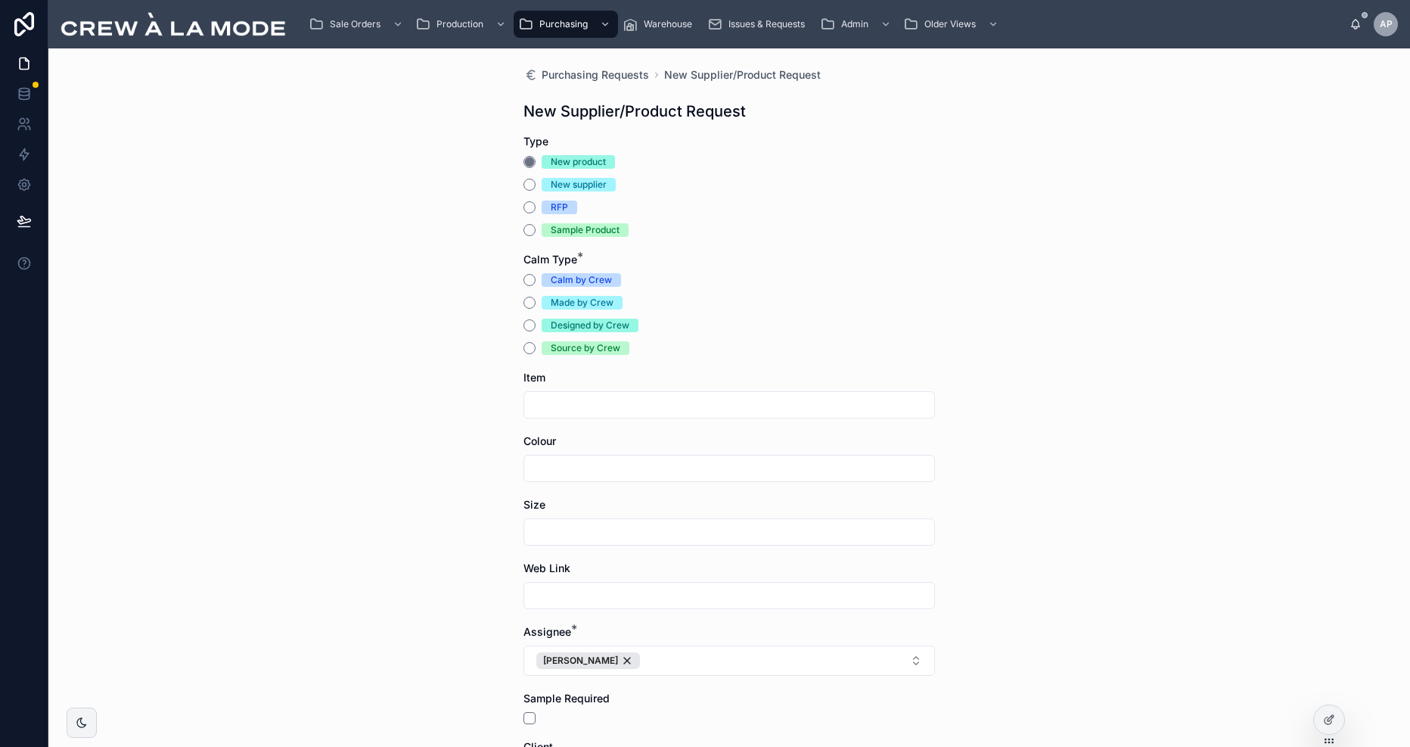
scroll to position [0, 0]
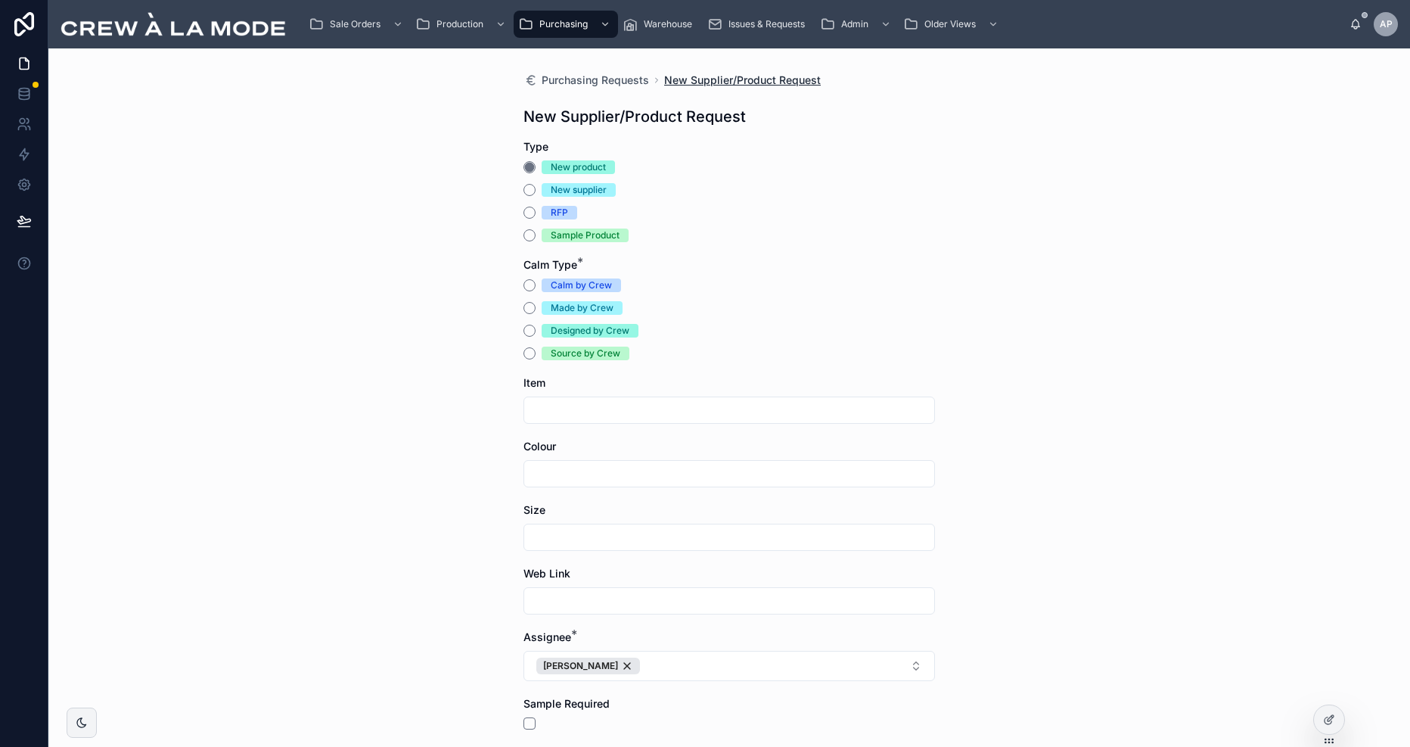
click at [725, 80] on span "New Supplier/Product Request" at bounding box center [742, 80] width 157 height 15
click at [614, 77] on span "Purchasing Requests" at bounding box center [595, 80] width 107 height 15
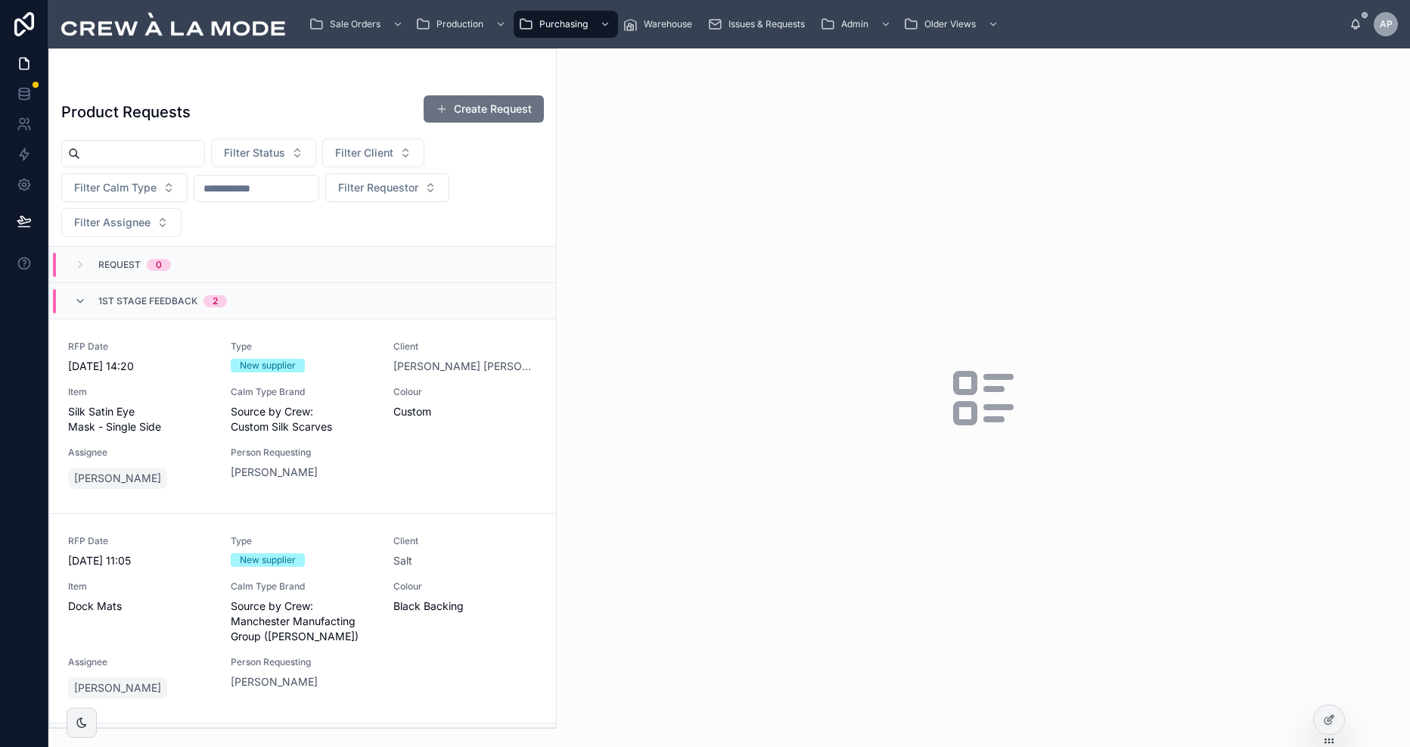
click at [221, 258] on div "Request 0" at bounding box center [303, 265] width 506 height 36
click at [371, 449] on span "Person Requesting" at bounding box center [303, 452] width 144 height 12
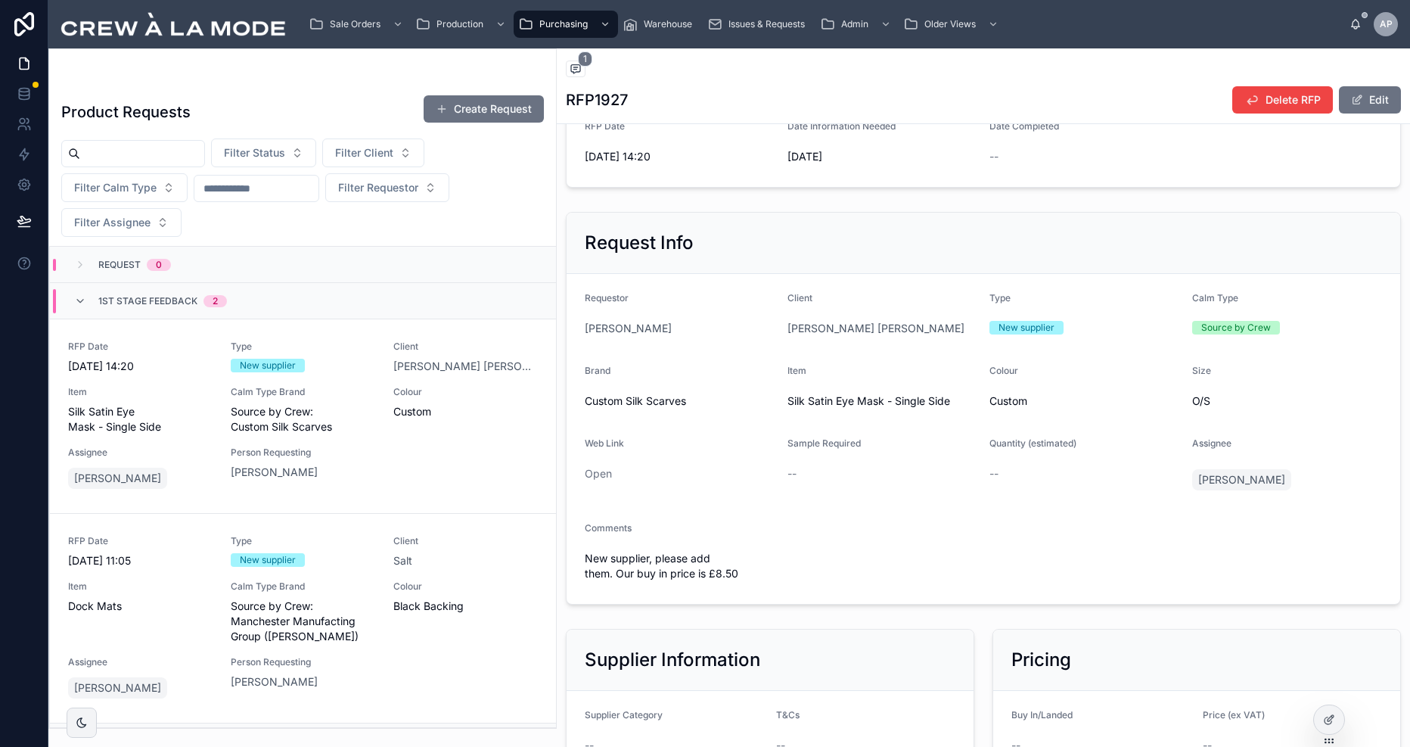
scroll to position [175, 0]
click at [604, 473] on link "Open" at bounding box center [598, 471] width 27 height 13
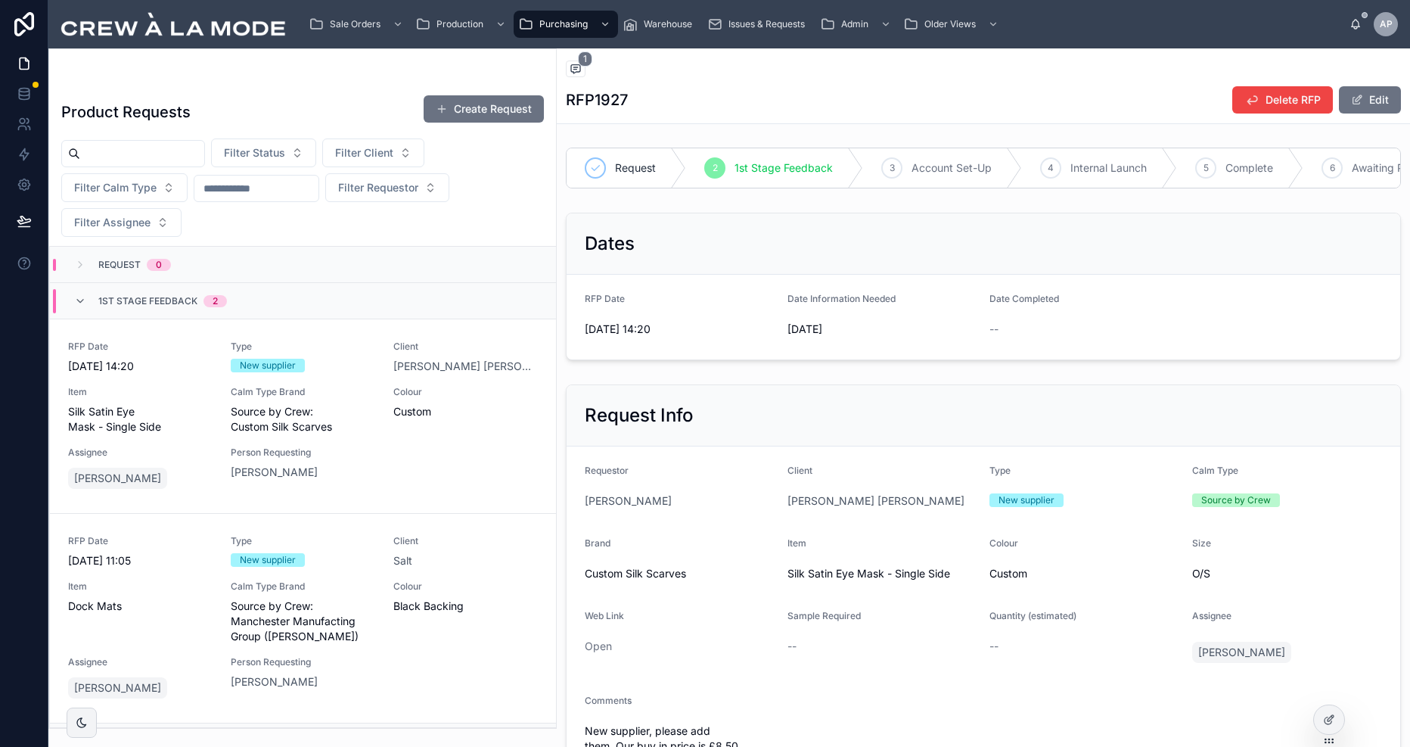
scroll to position [0, 0]
drag, startPoint x: 1005, startPoint y: 243, endPoint x: 923, endPoint y: 206, distance: 90.4
click at [1004, 243] on div "Dates" at bounding box center [983, 244] width 797 height 24
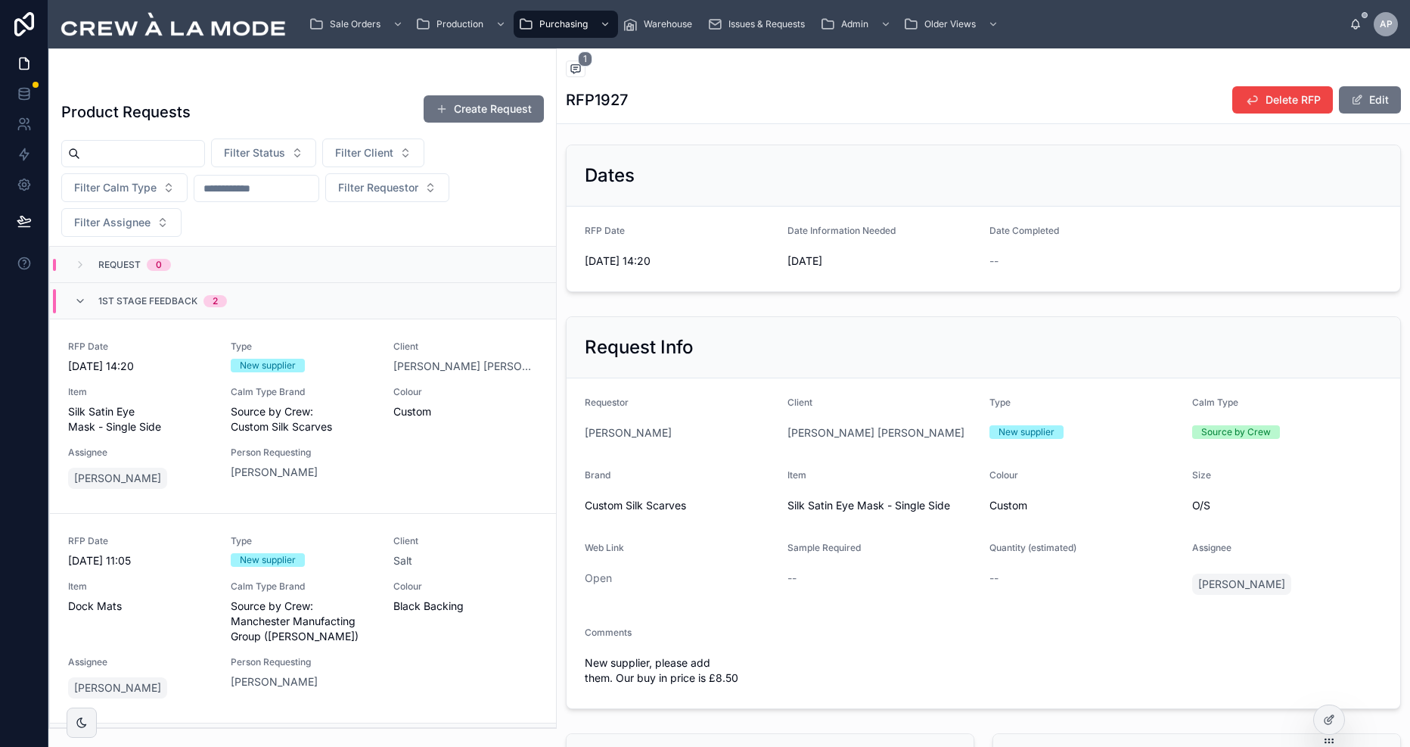
scroll to position [64, 0]
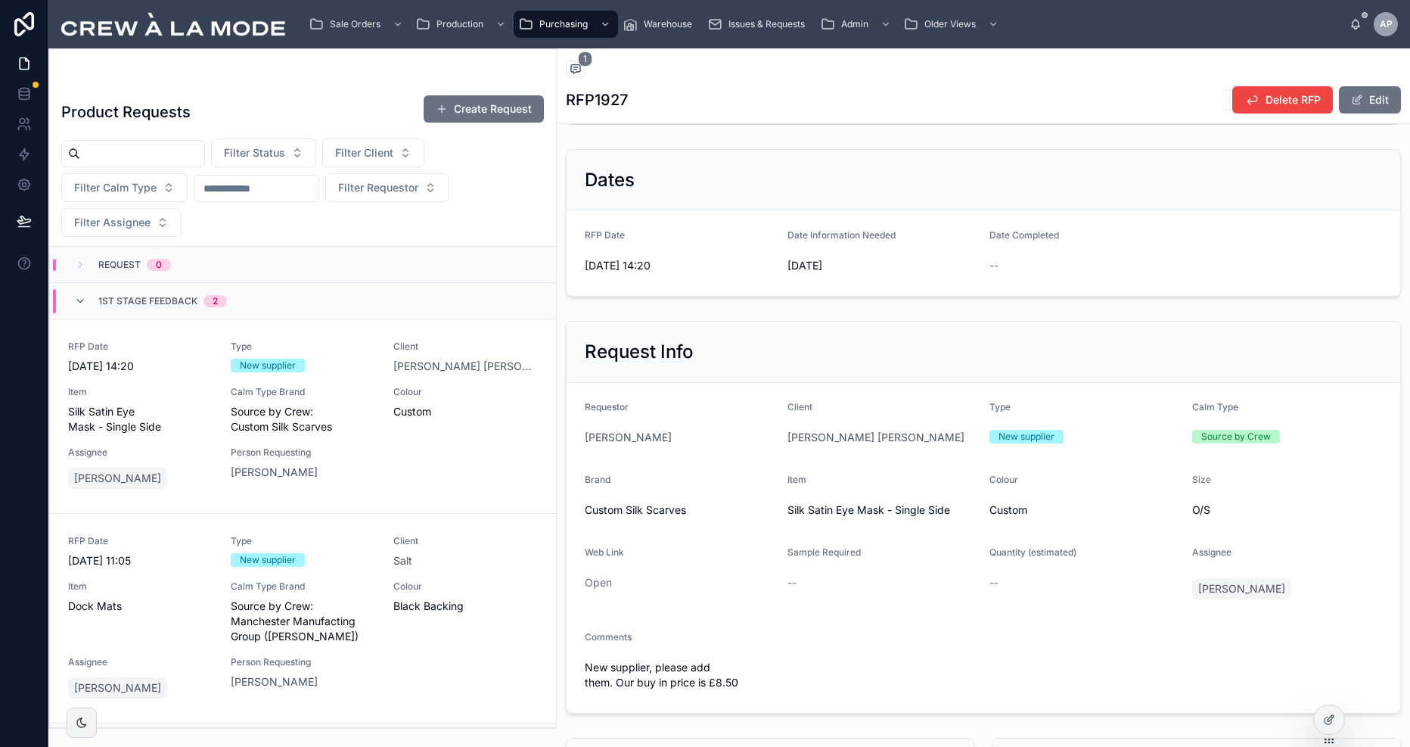
click at [1084, 319] on div "Request Info Requestor Charley Beard Client Hill Robinson Type New supplier Cal…" at bounding box center [983, 517] width 853 height 405
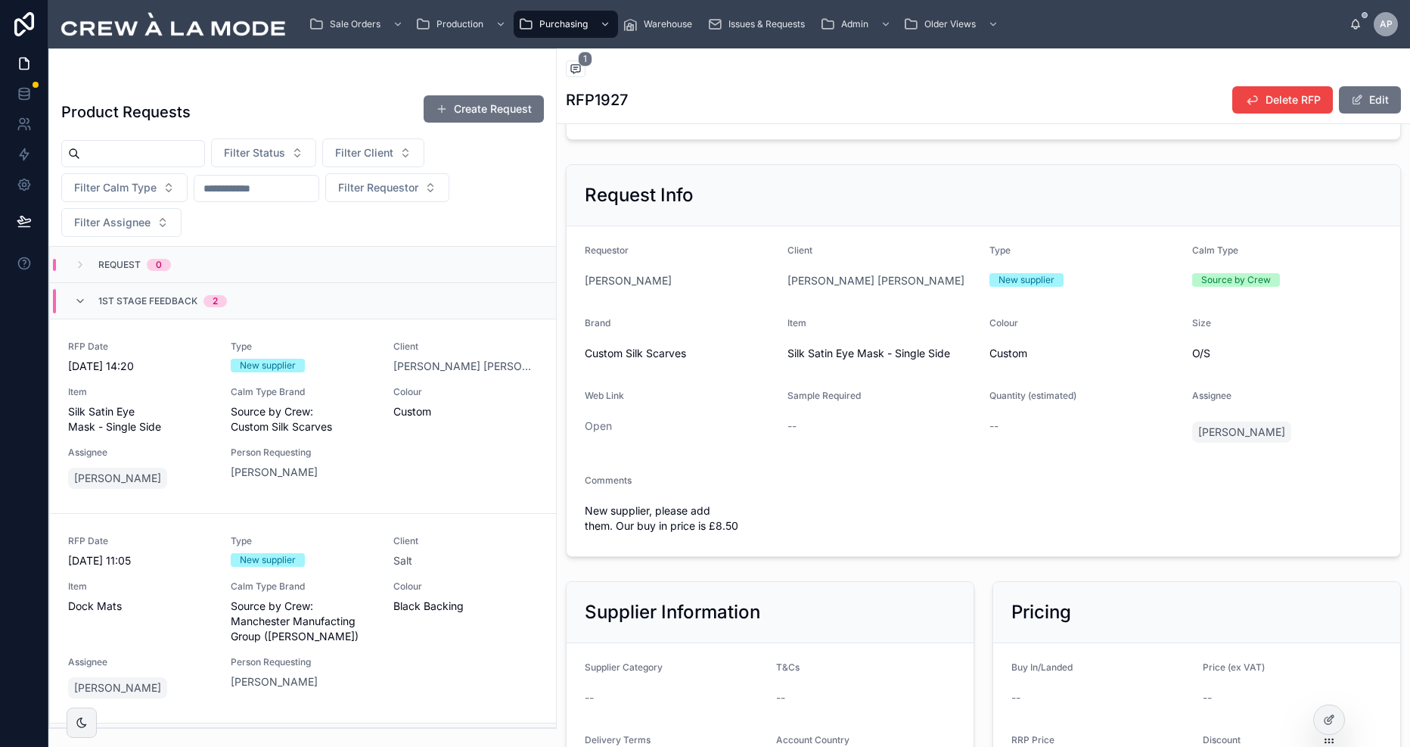
scroll to position [0, 0]
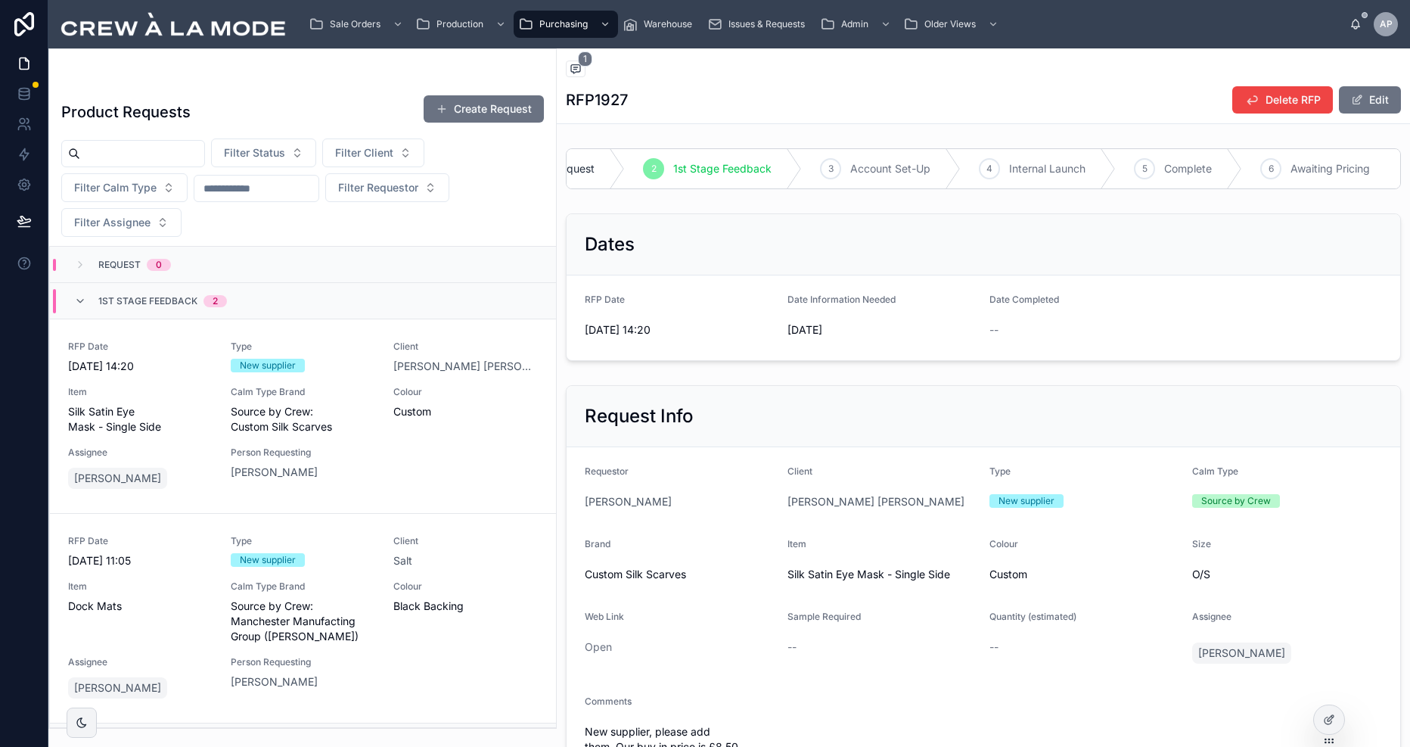
click at [962, 101] on div "RFP1927 Delete RFP Edit" at bounding box center [983, 99] width 835 height 29
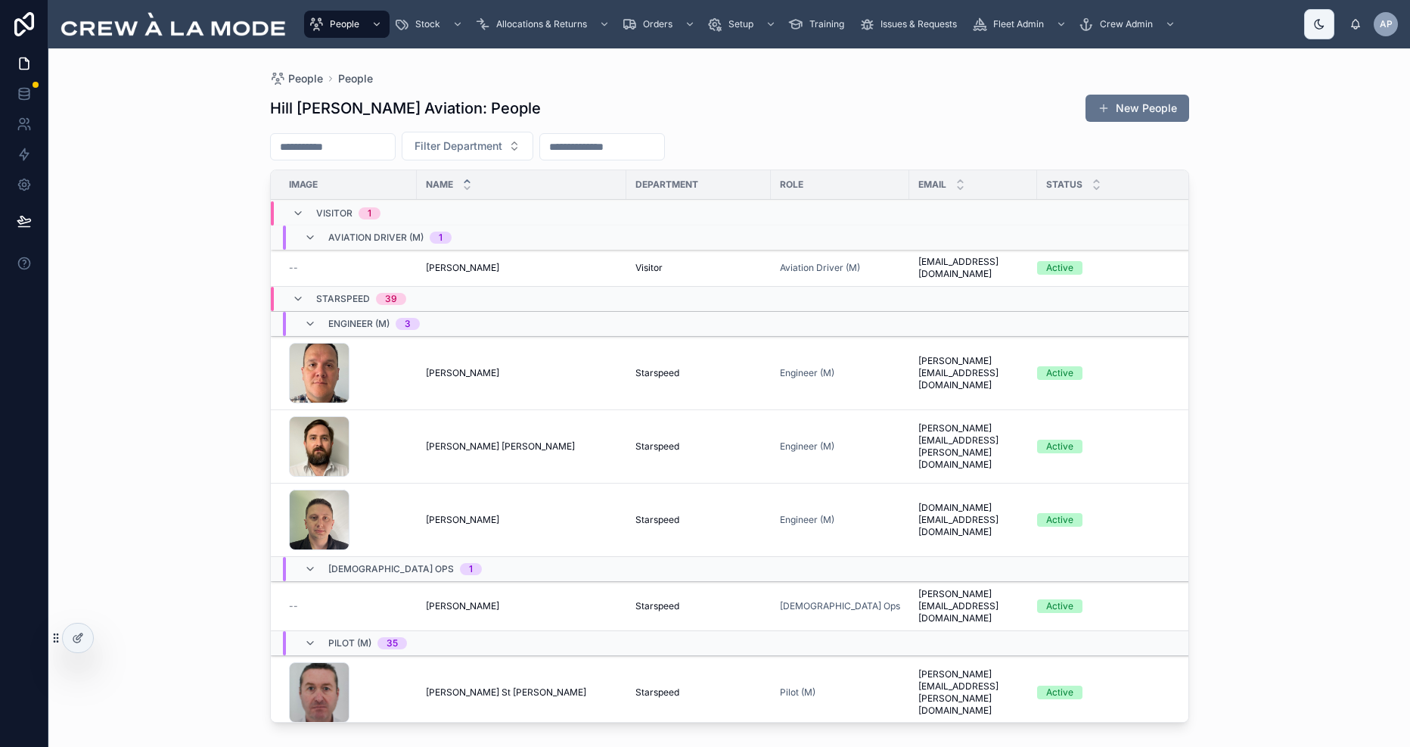
click at [791, 110] on div "Hill [PERSON_NAME] Aviation: People New People" at bounding box center [729, 108] width 919 height 29
click at [570, 367] on div "[PERSON_NAME] [PERSON_NAME] [PERSON_NAME]" at bounding box center [521, 373] width 191 height 12
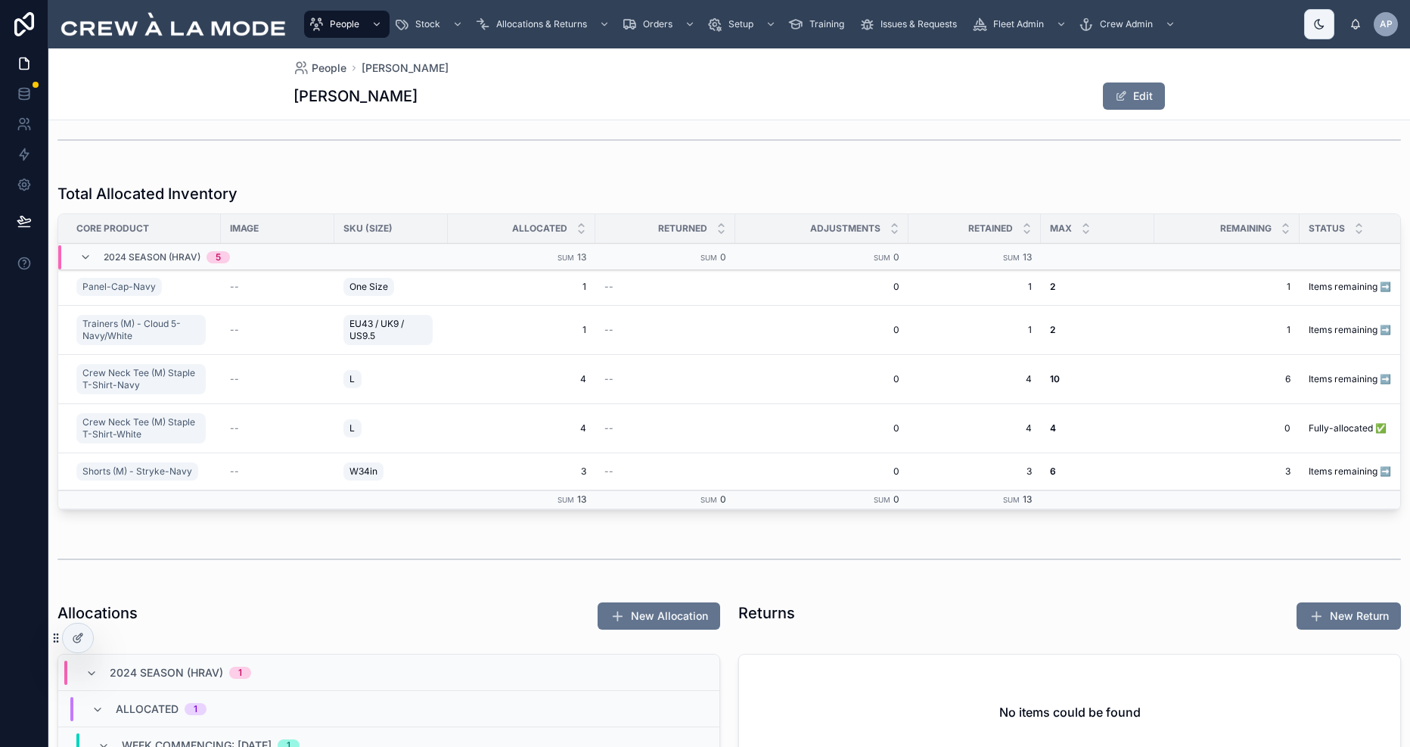
click at [616, 185] on div "Total Allocated Inventory" at bounding box center [728, 193] width 1343 height 21
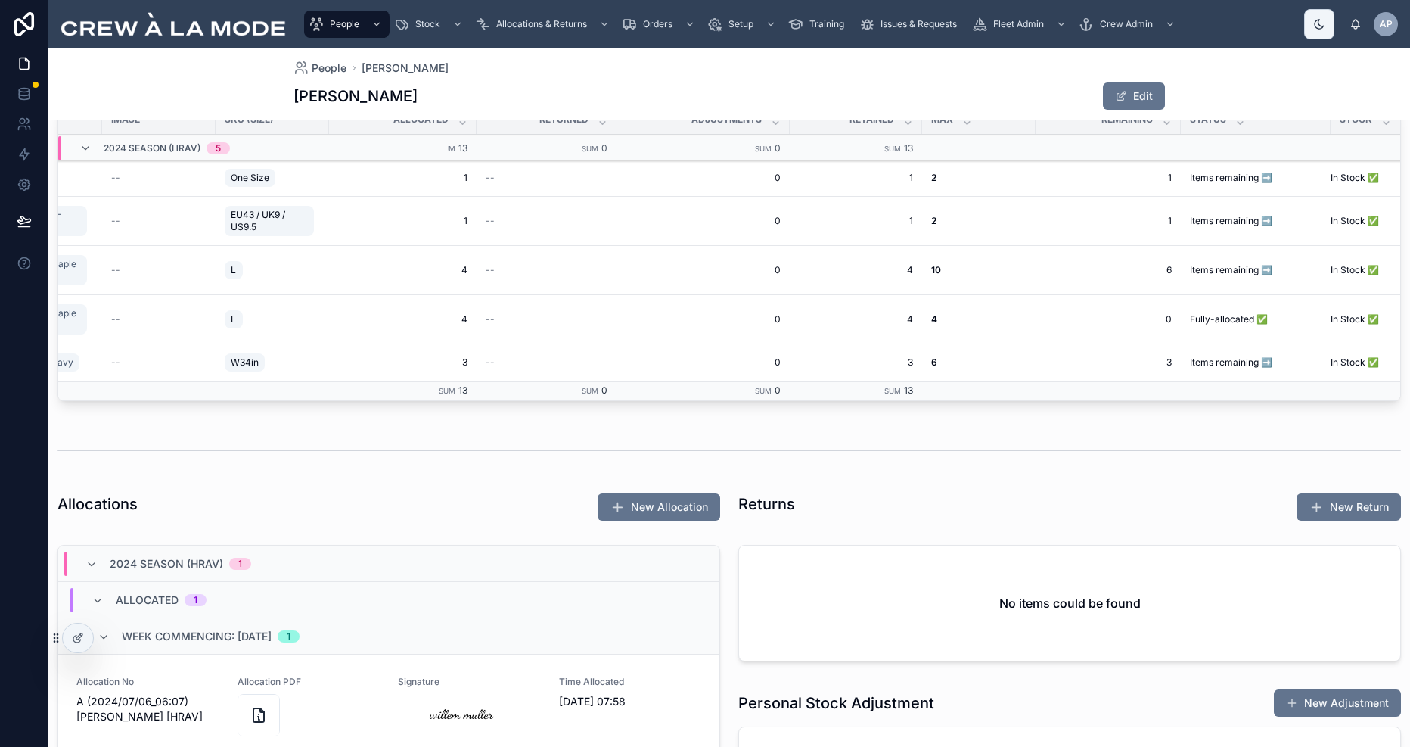
scroll to position [684, 0]
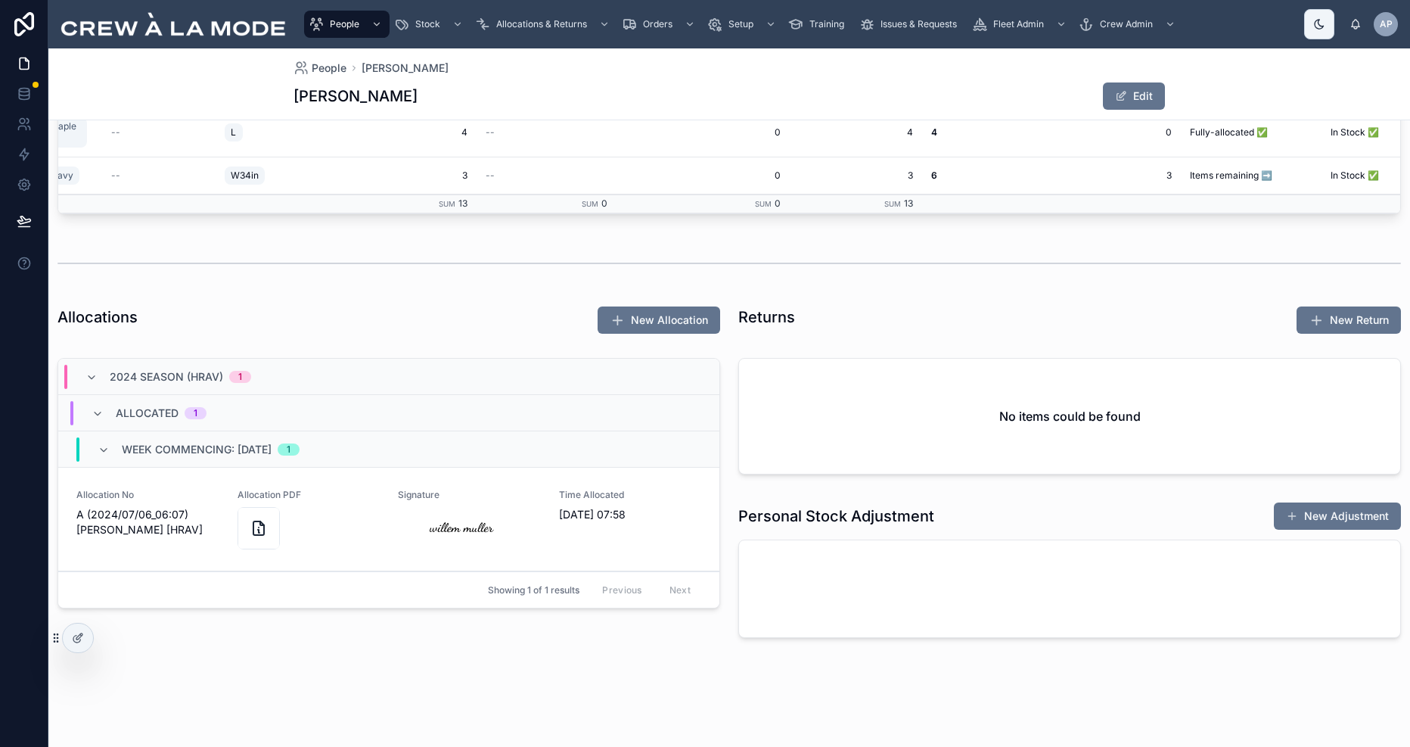
click at [138, 542] on div "Allocation No A (2024/07/06_06:07) [PERSON_NAME] [HRAV]" at bounding box center [147, 519] width 143 height 61
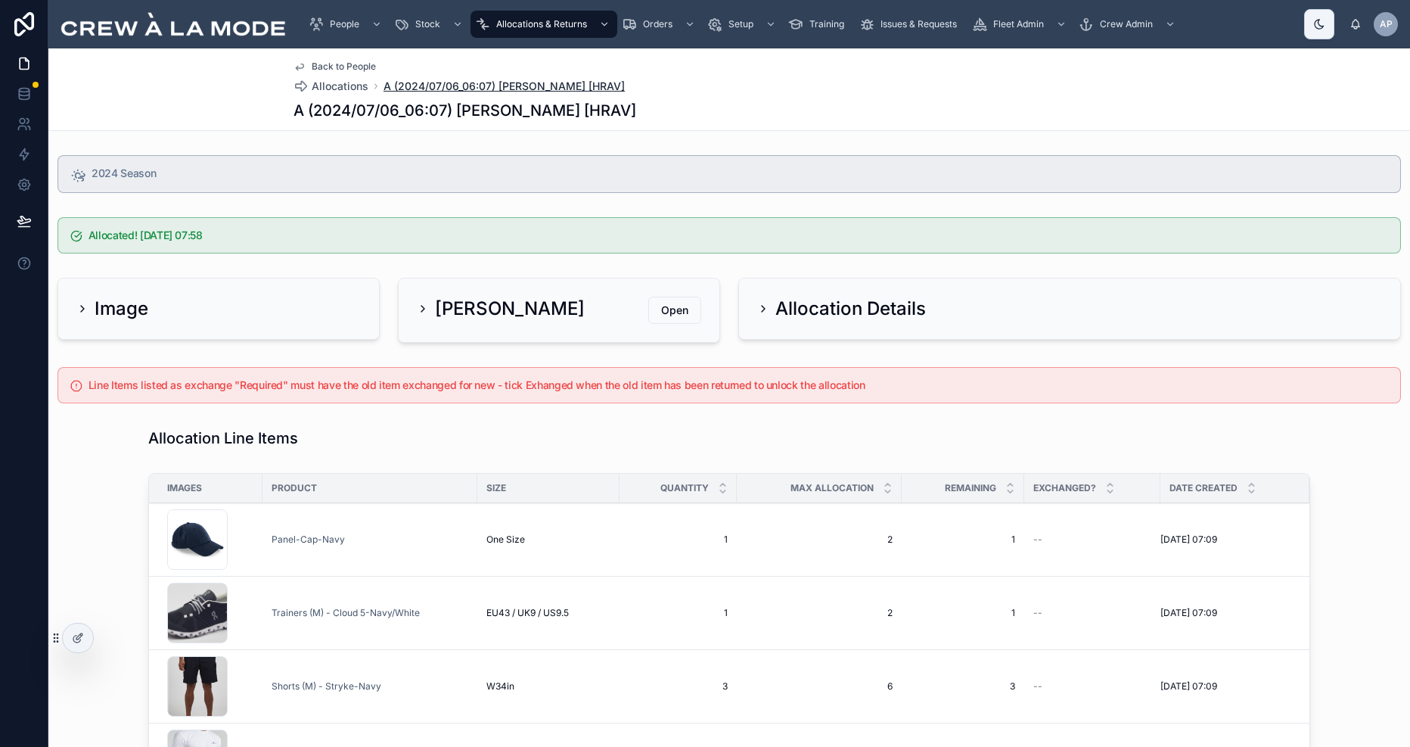
click at [528, 82] on span "A (2024/07/06_06:07) [PERSON_NAME] [HRAV]" at bounding box center [503, 86] width 241 height 15
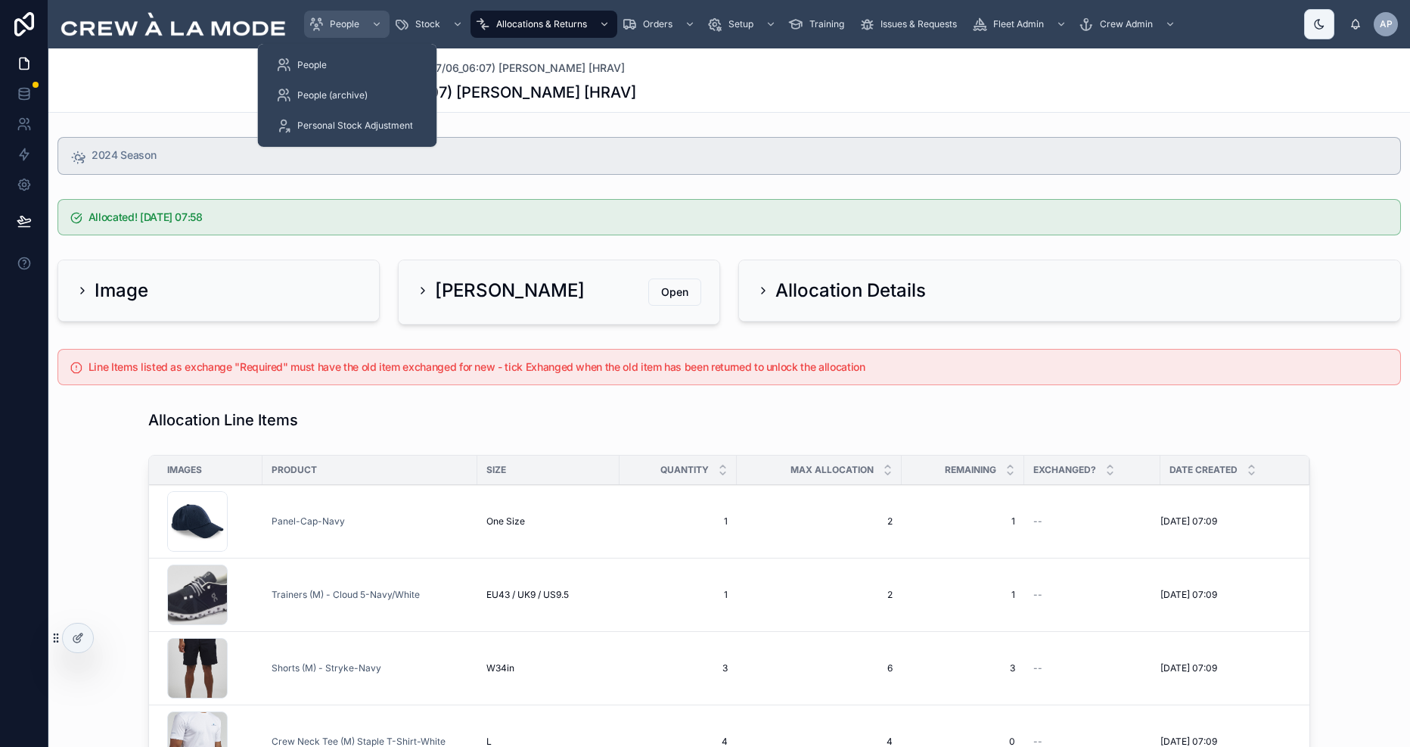
click at [340, 20] on span "People" at bounding box center [344, 24] width 29 height 12
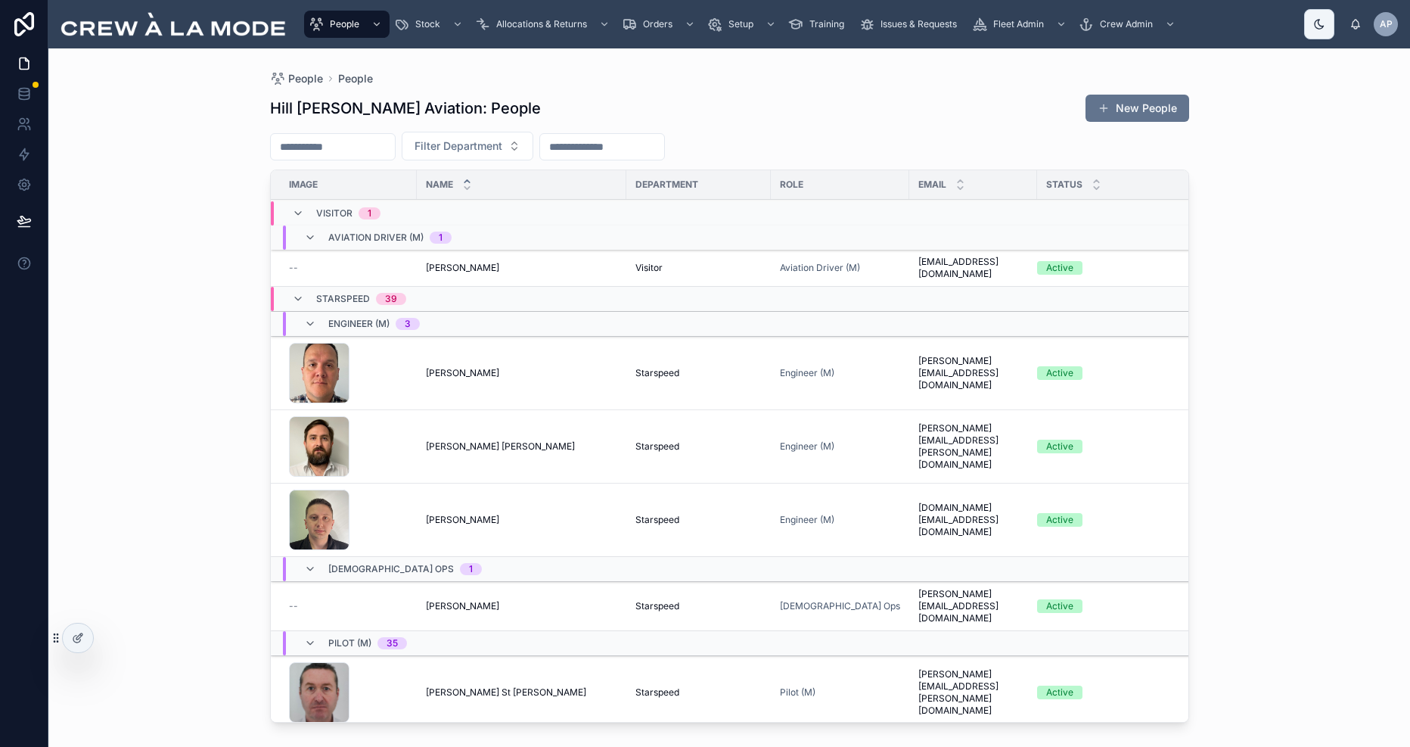
click at [182, 349] on div "People People [PERSON_NAME] [PERSON_NAME] Aviation: People New People Filter De…" at bounding box center [728, 397] width 1361 height 698
click at [202, 135] on div "People People [PERSON_NAME] [PERSON_NAME] Aviation: People New People Filter De…" at bounding box center [728, 397] width 1361 height 698
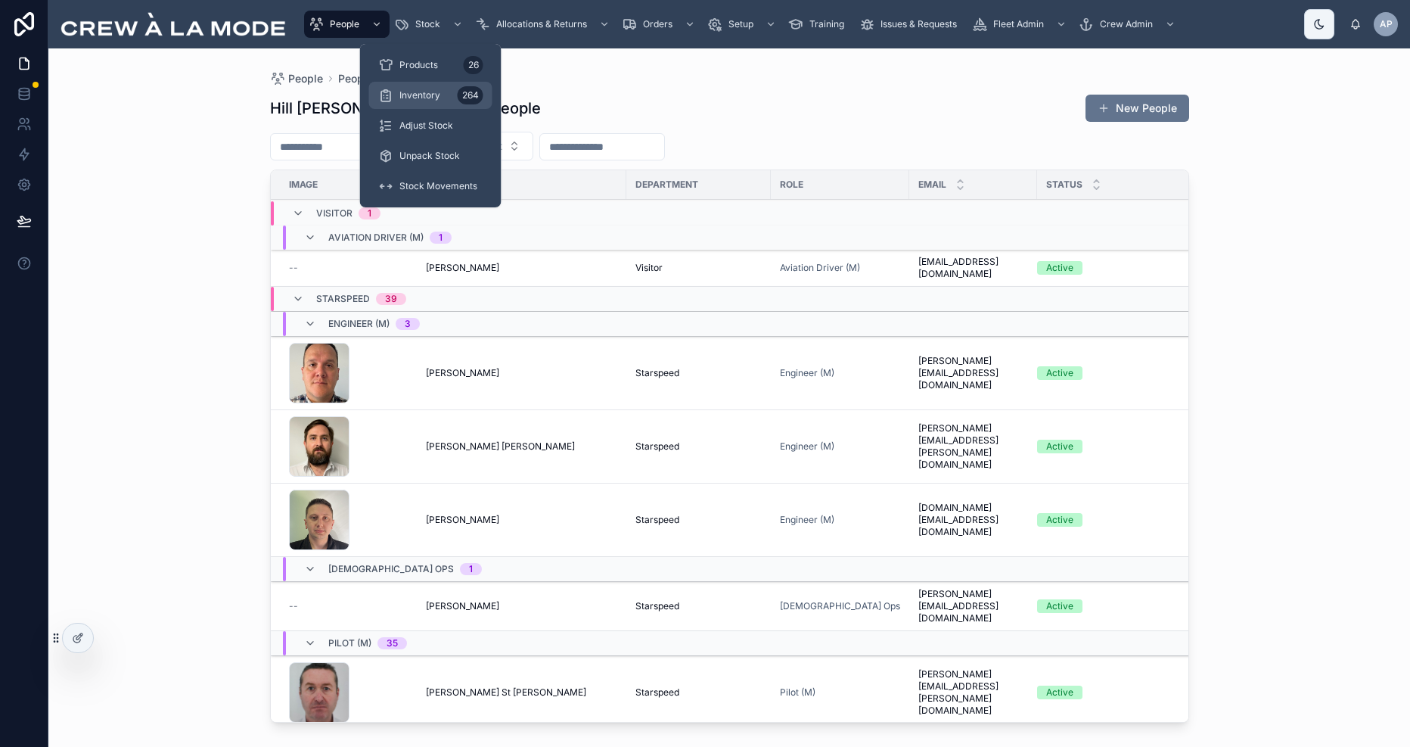
click at [432, 99] on span "Inventory" at bounding box center [419, 95] width 41 height 12
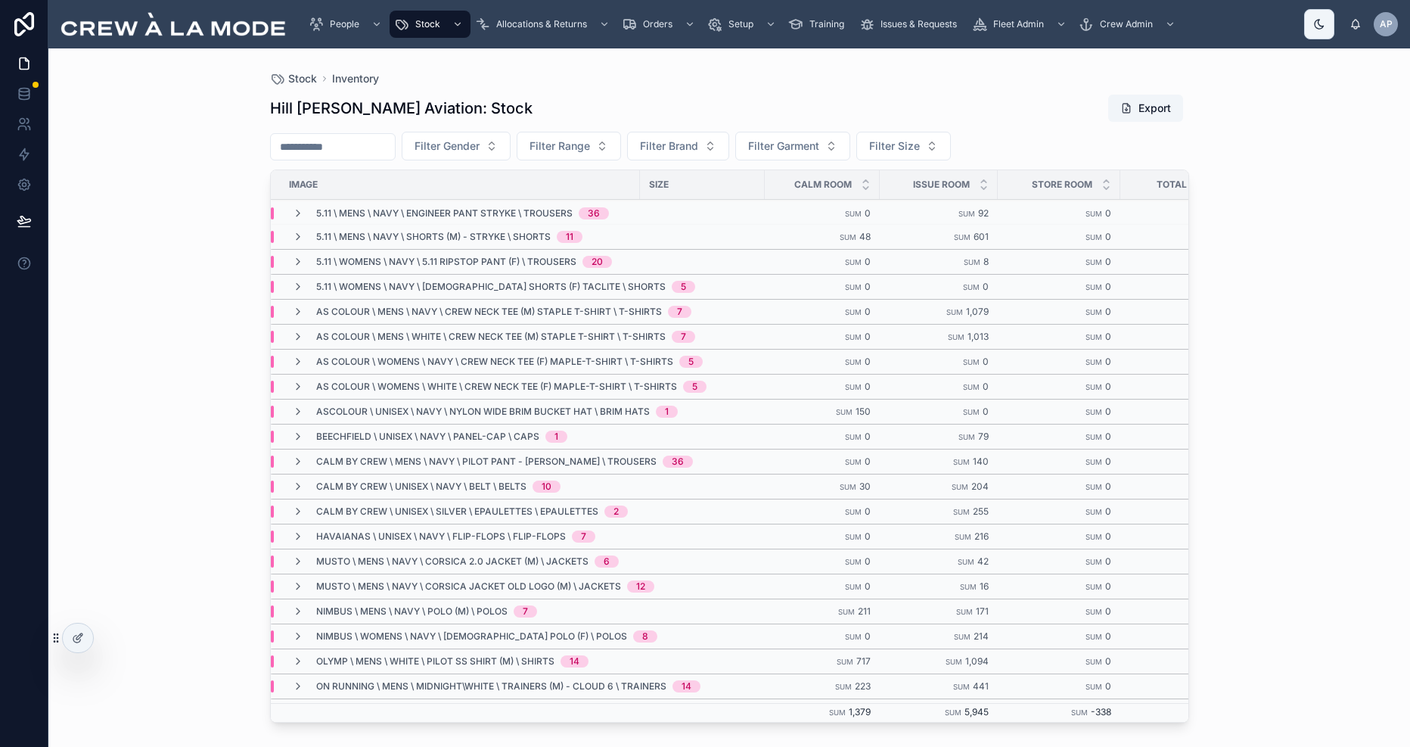
click at [365, 257] on span "5.11 \ Womens \ Navy \ 5.11 Ripstop Pant (F) \ Trousers" at bounding box center [446, 262] width 260 height 12
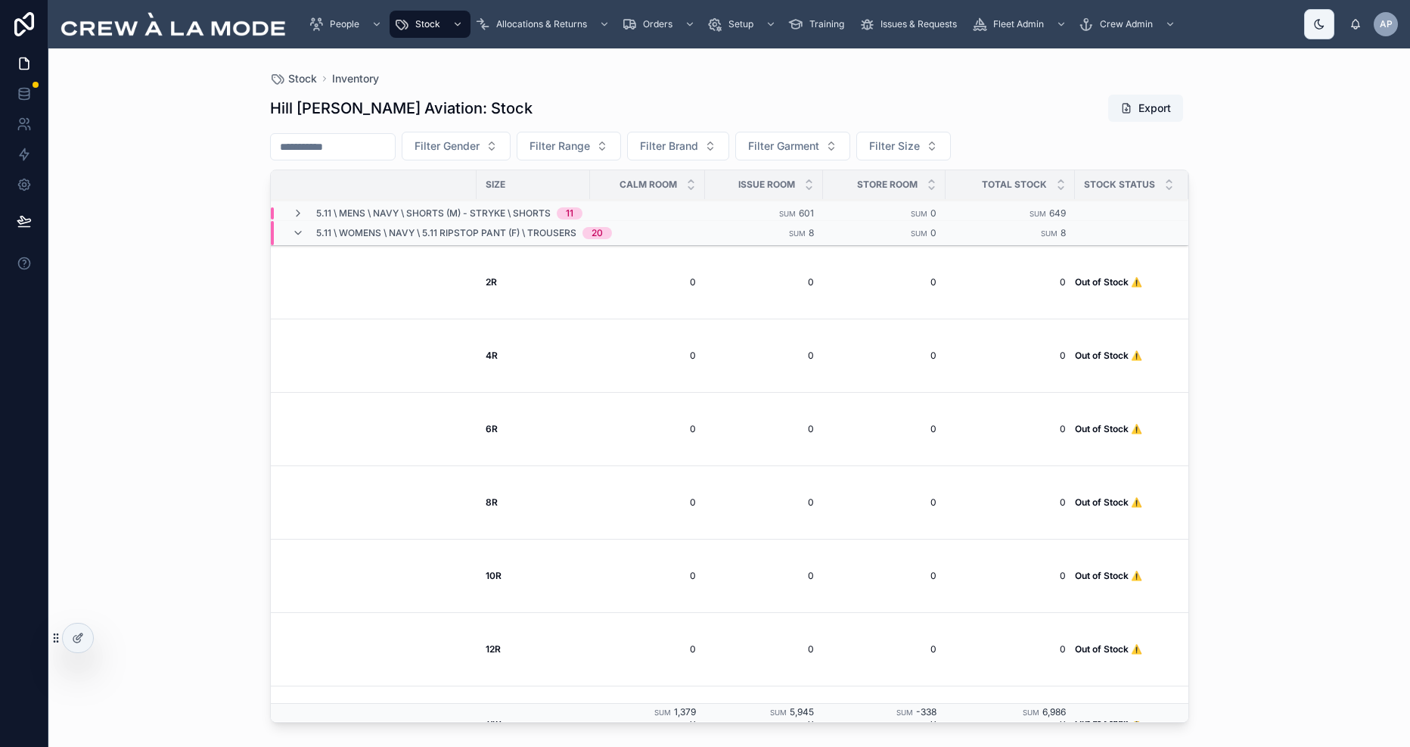
scroll to position [0, 153]
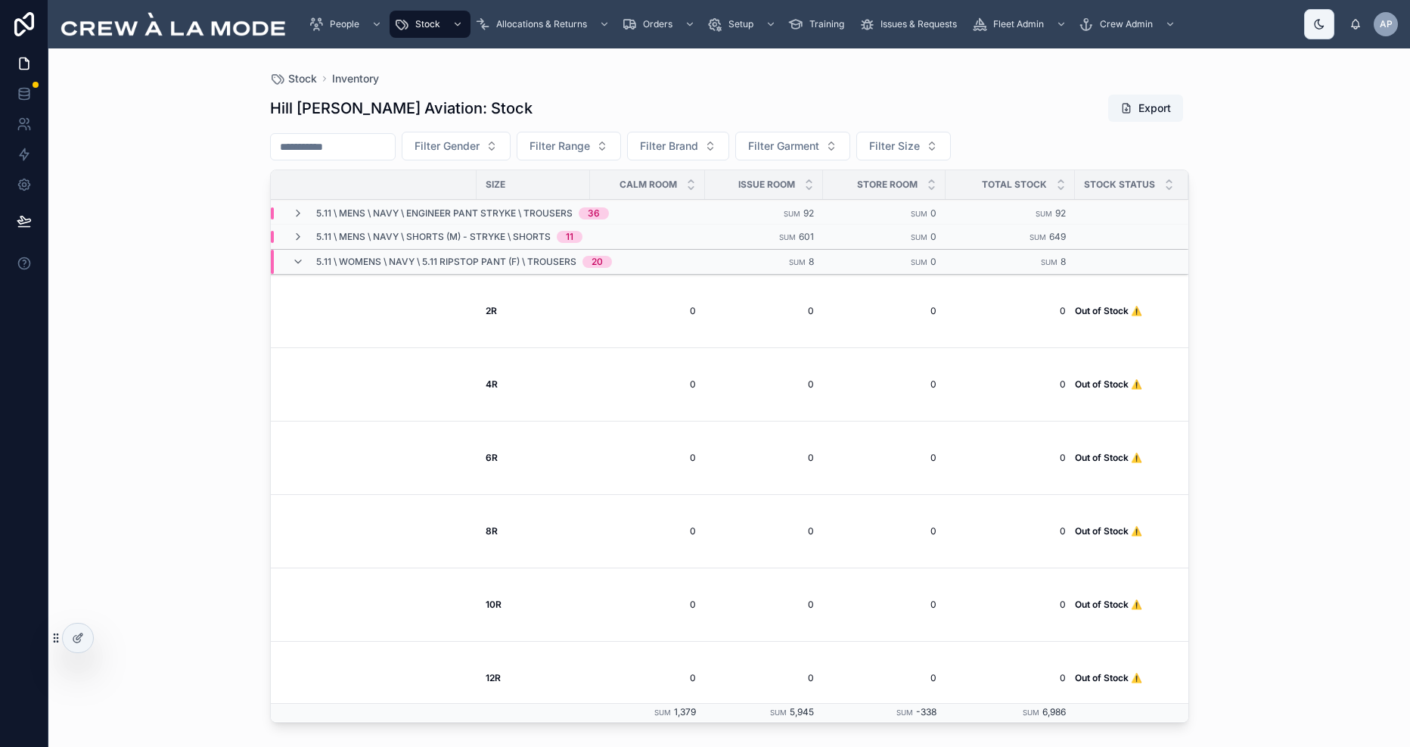
click at [492, 264] on span "5.11 \ Womens \ Navy \ 5.11 Ripstop Pant (F) \ Trousers" at bounding box center [446, 262] width 260 height 12
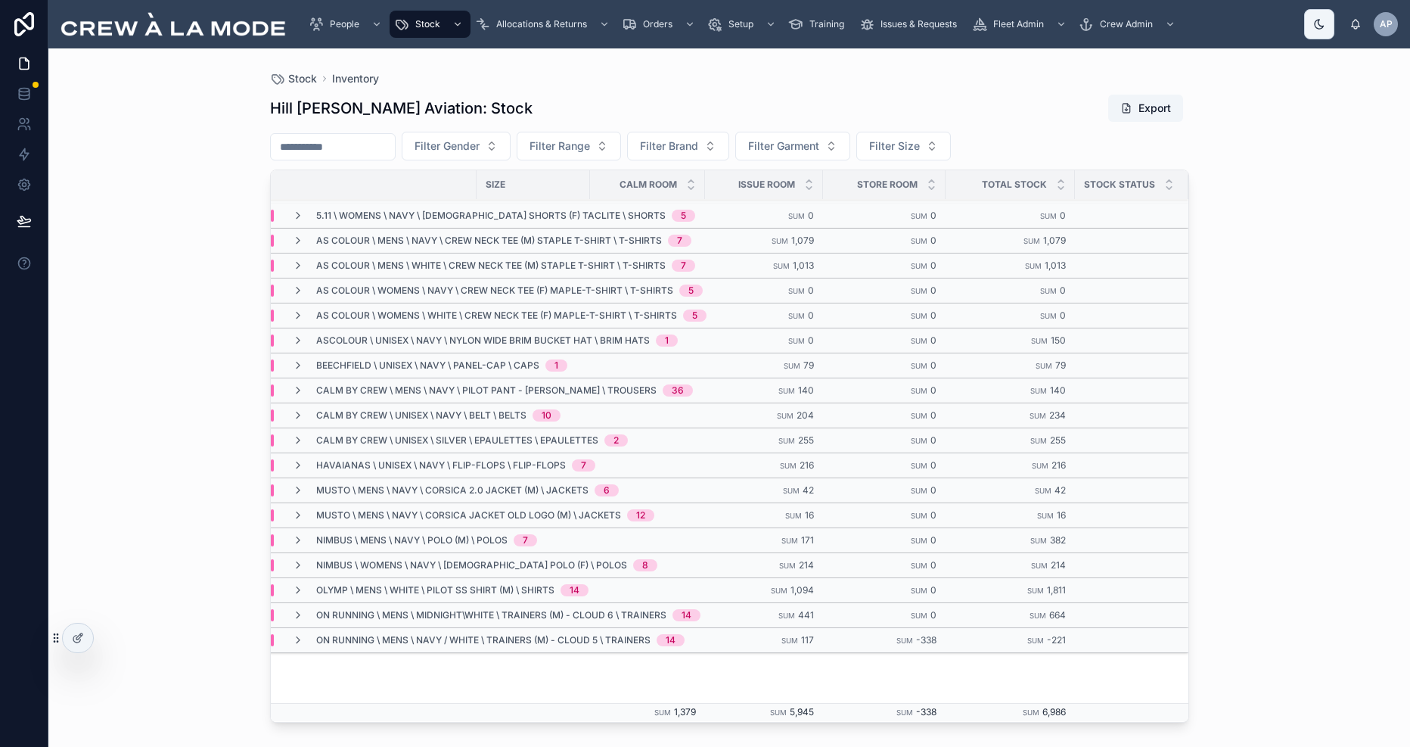
scroll to position [88, 153]
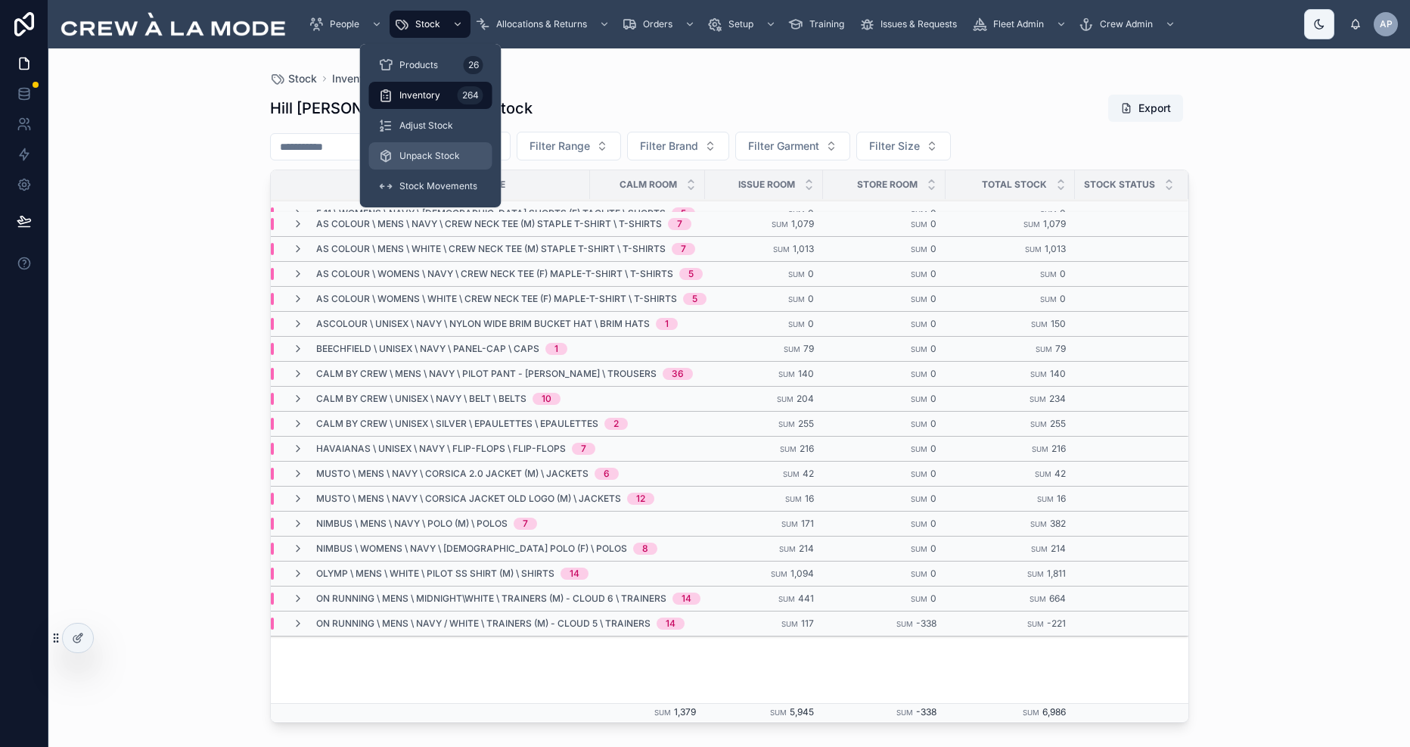
click at [454, 156] on span "Unpack Stock" at bounding box center [429, 156] width 61 height 12
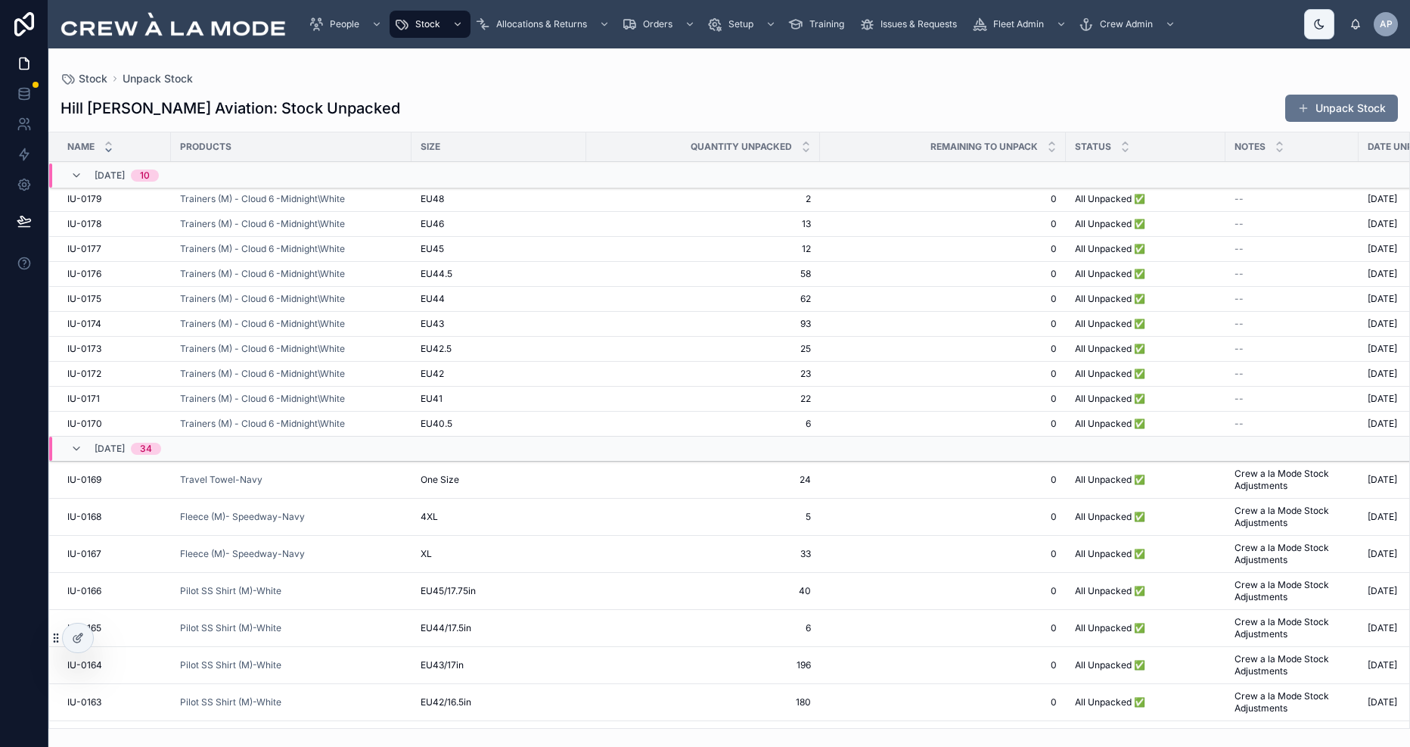
click at [722, 80] on div "Stock Unpack Stock" at bounding box center [729, 79] width 1337 height 12
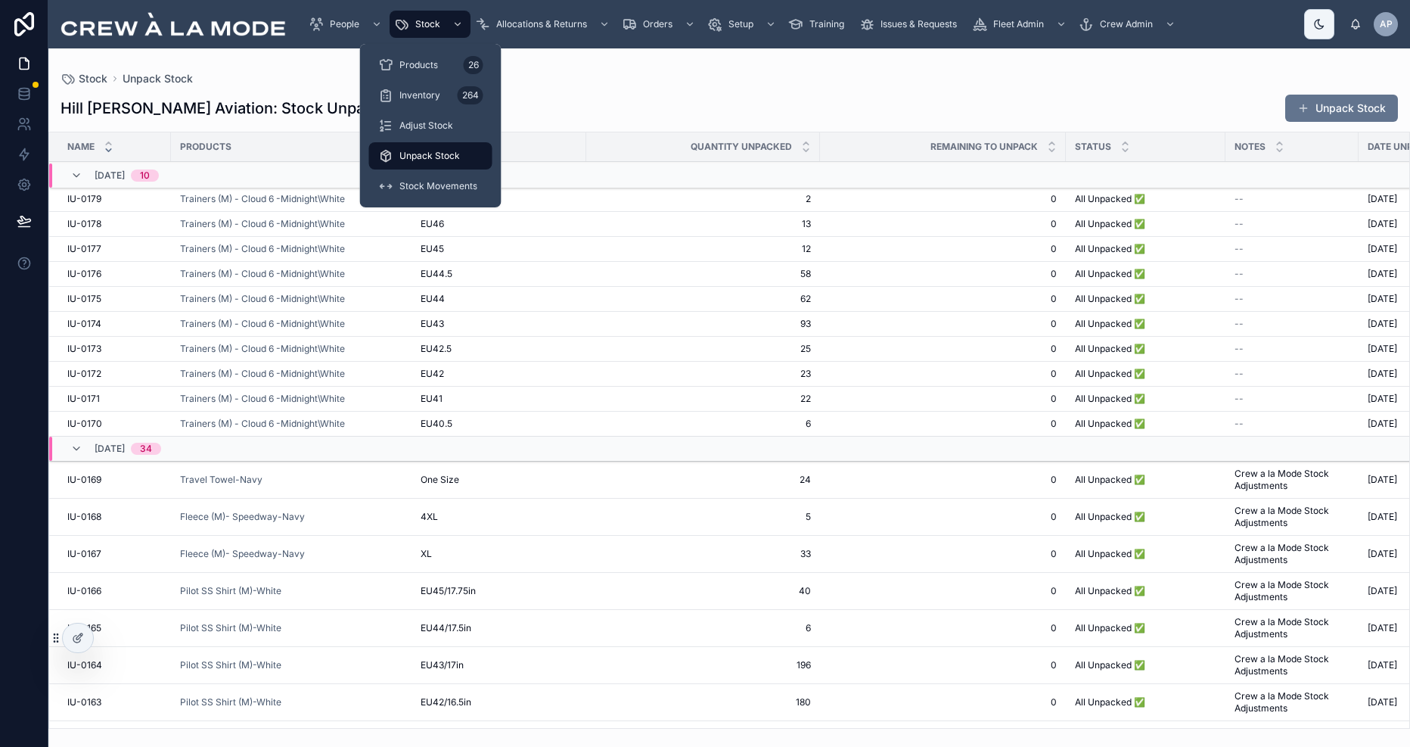
scroll to position [2, 0]
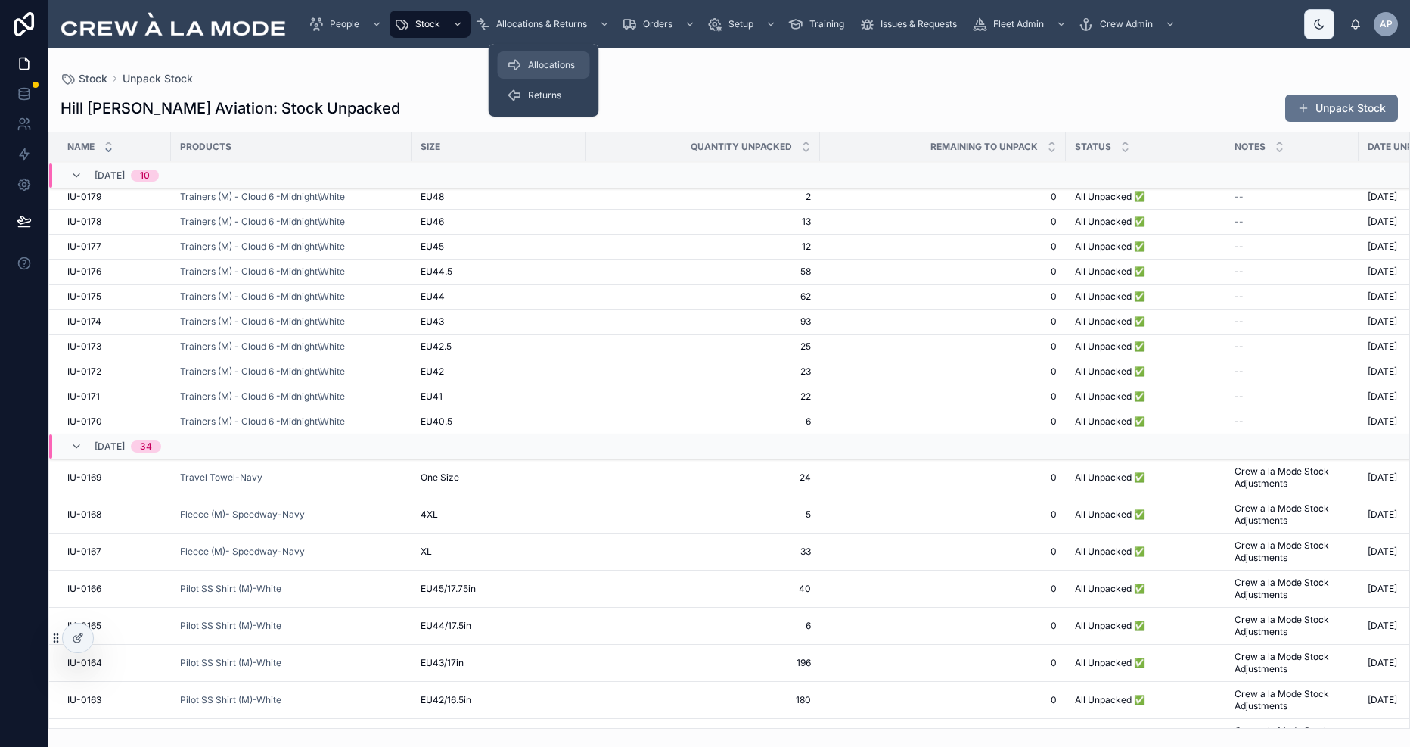
click at [545, 64] on span "Allocations" at bounding box center [551, 65] width 47 height 12
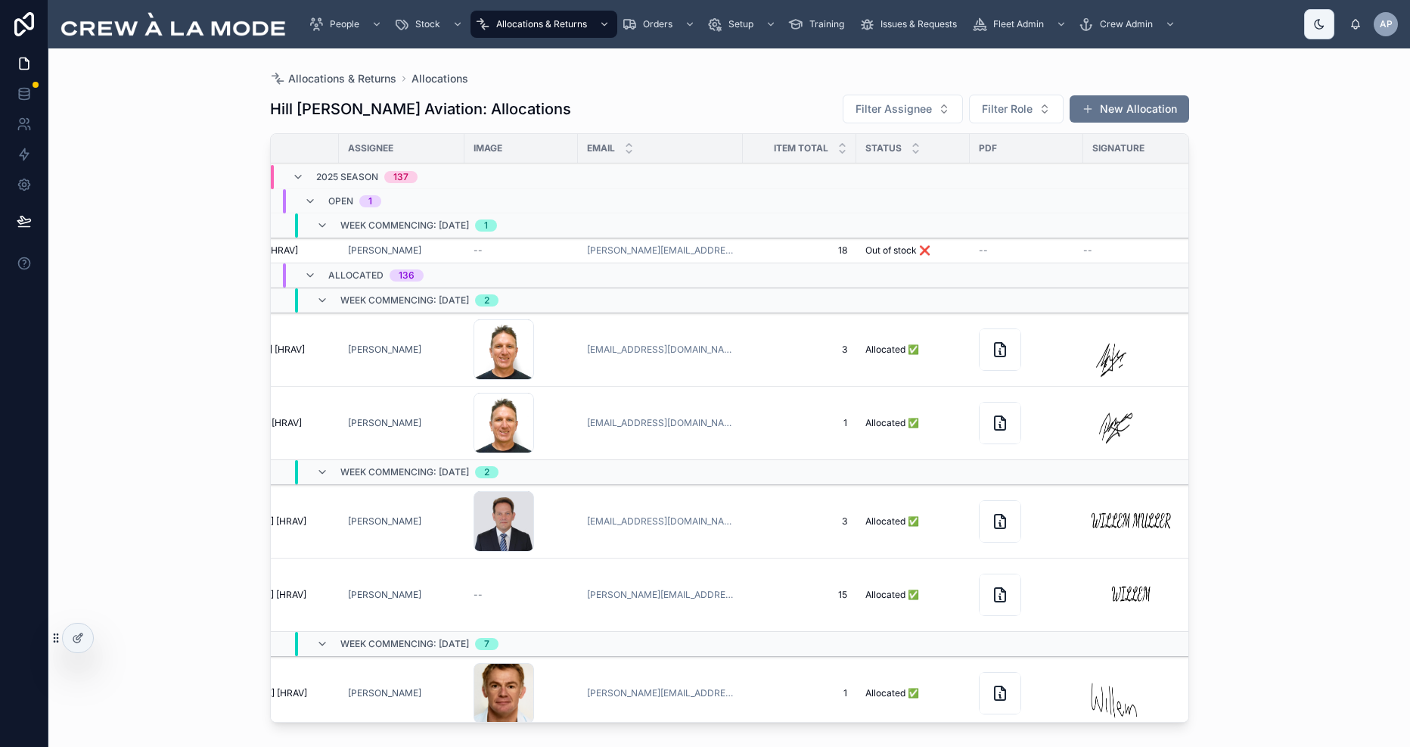
scroll to position [0, 191]
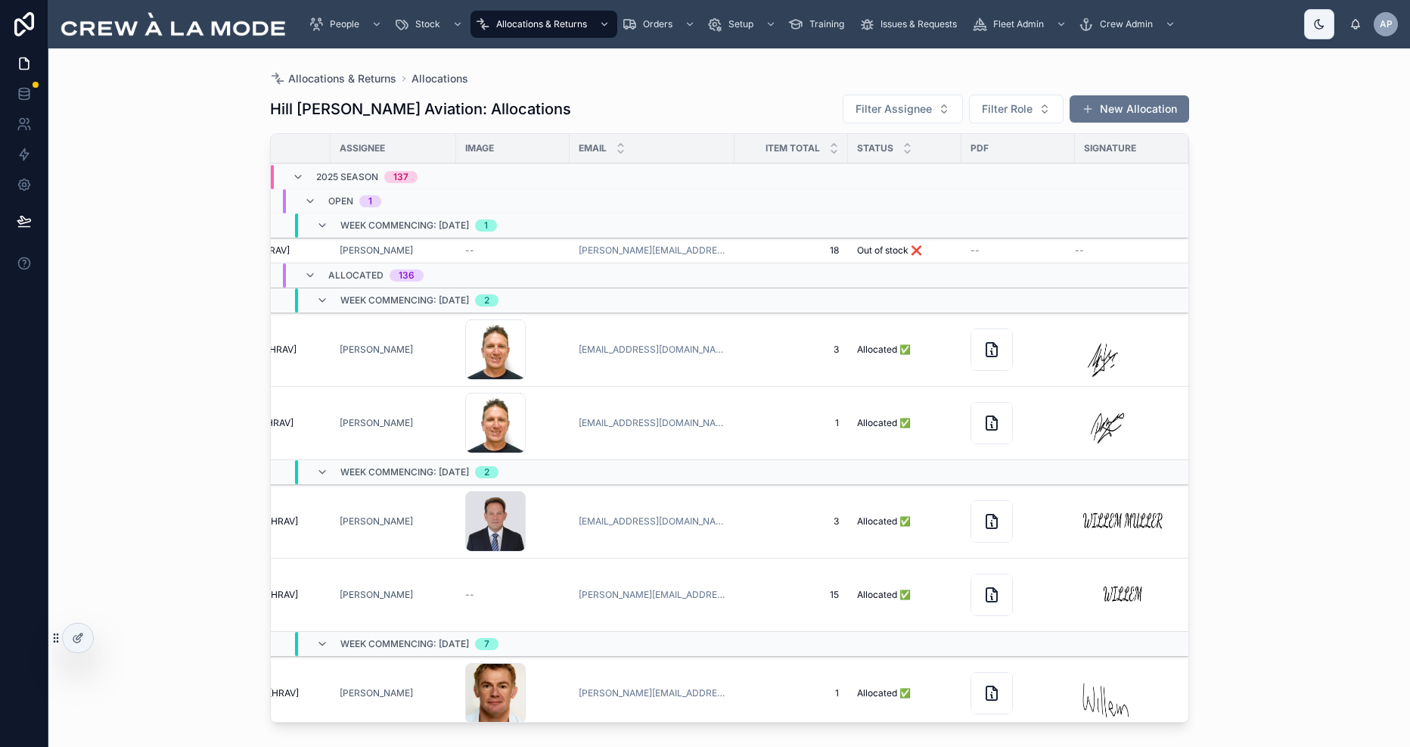
click at [784, 352] on span "3" at bounding box center [790, 349] width 95 height 12
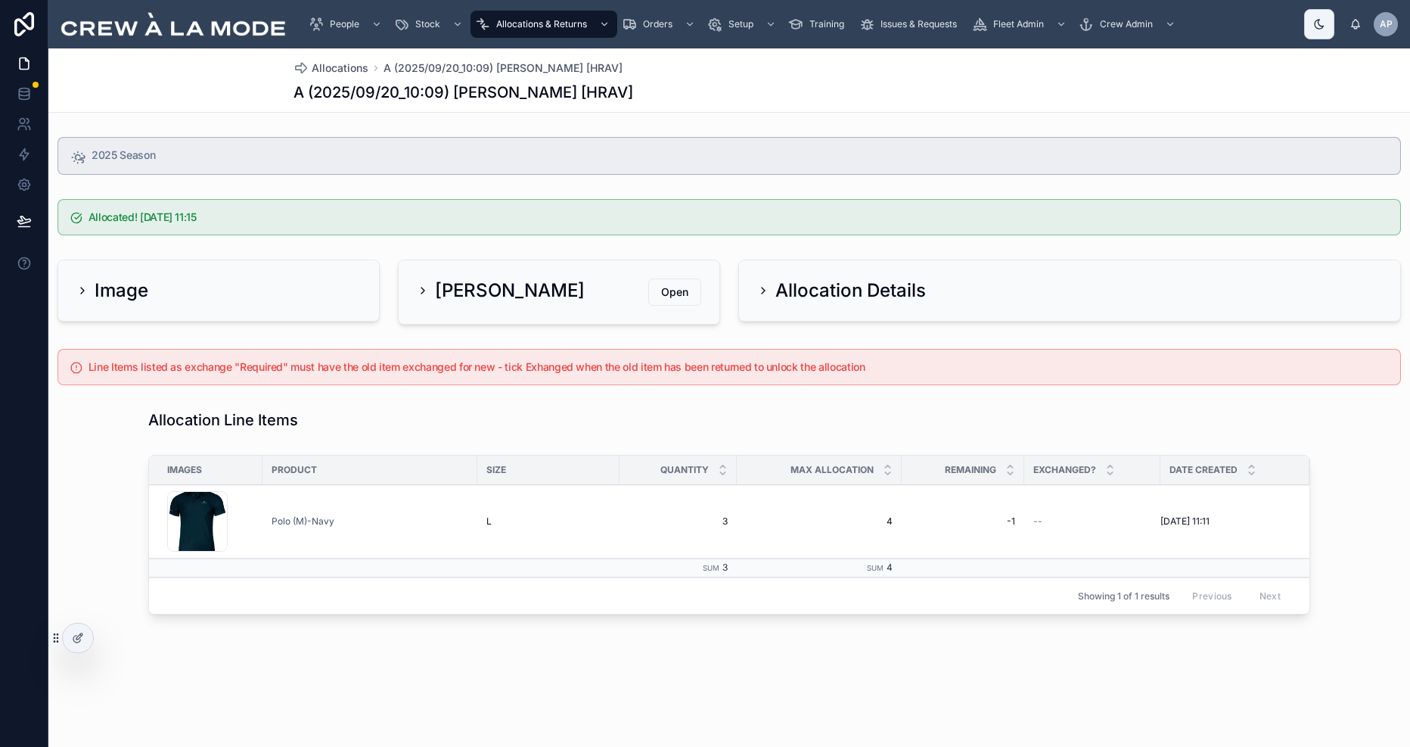
click at [137, 291] on h2 "Image" at bounding box center [122, 290] width 54 height 24
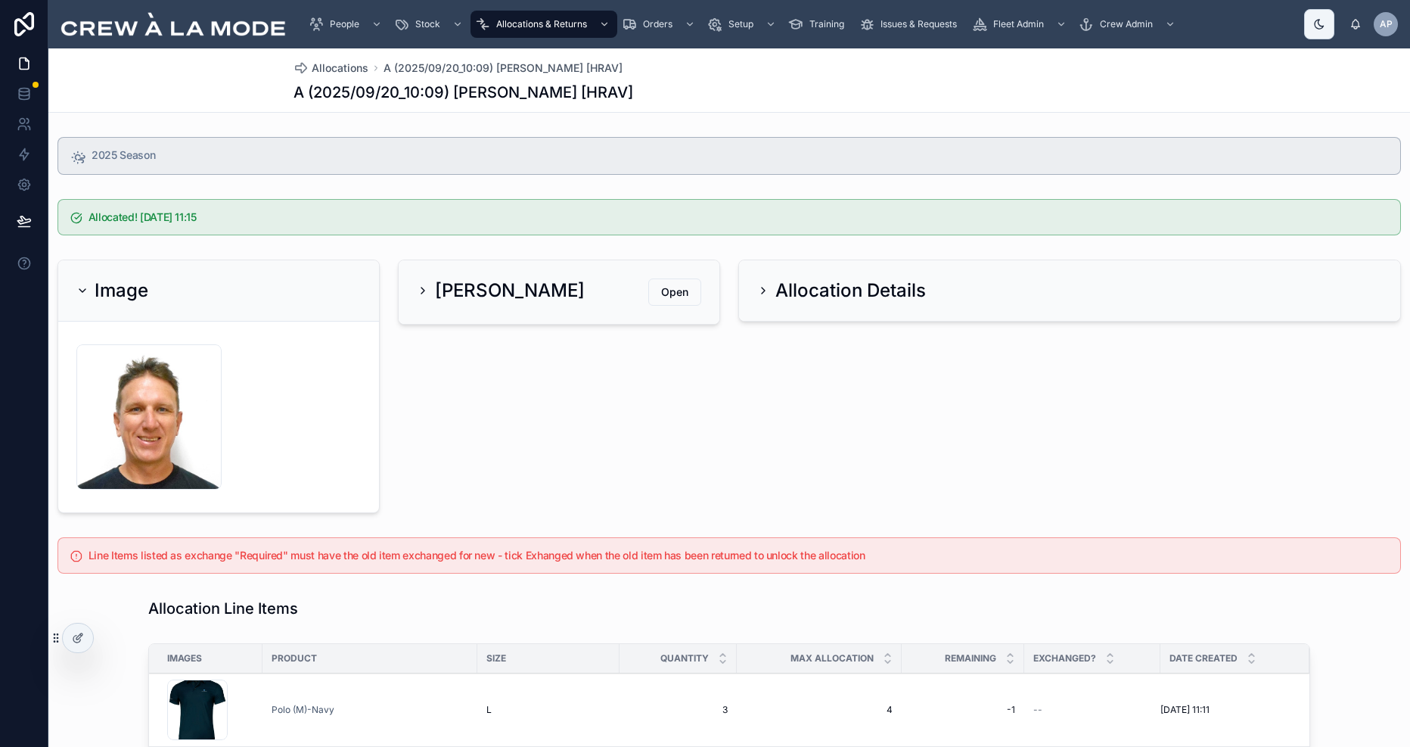
click at [119, 288] on h2 "Image" at bounding box center [122, 290] width 54 height 24
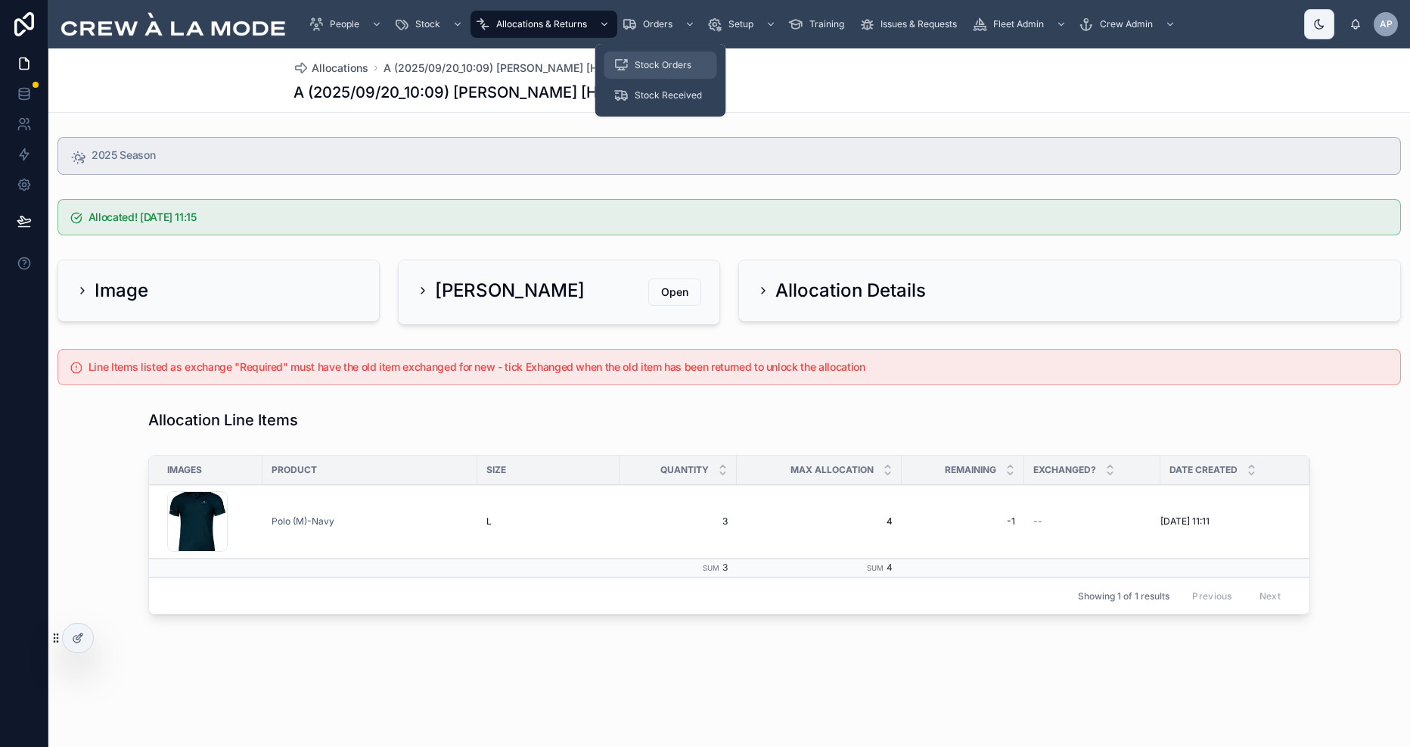
click at [659, 65] on span "Stock Orders" at bounding box center [663, 65] width 57 height 12
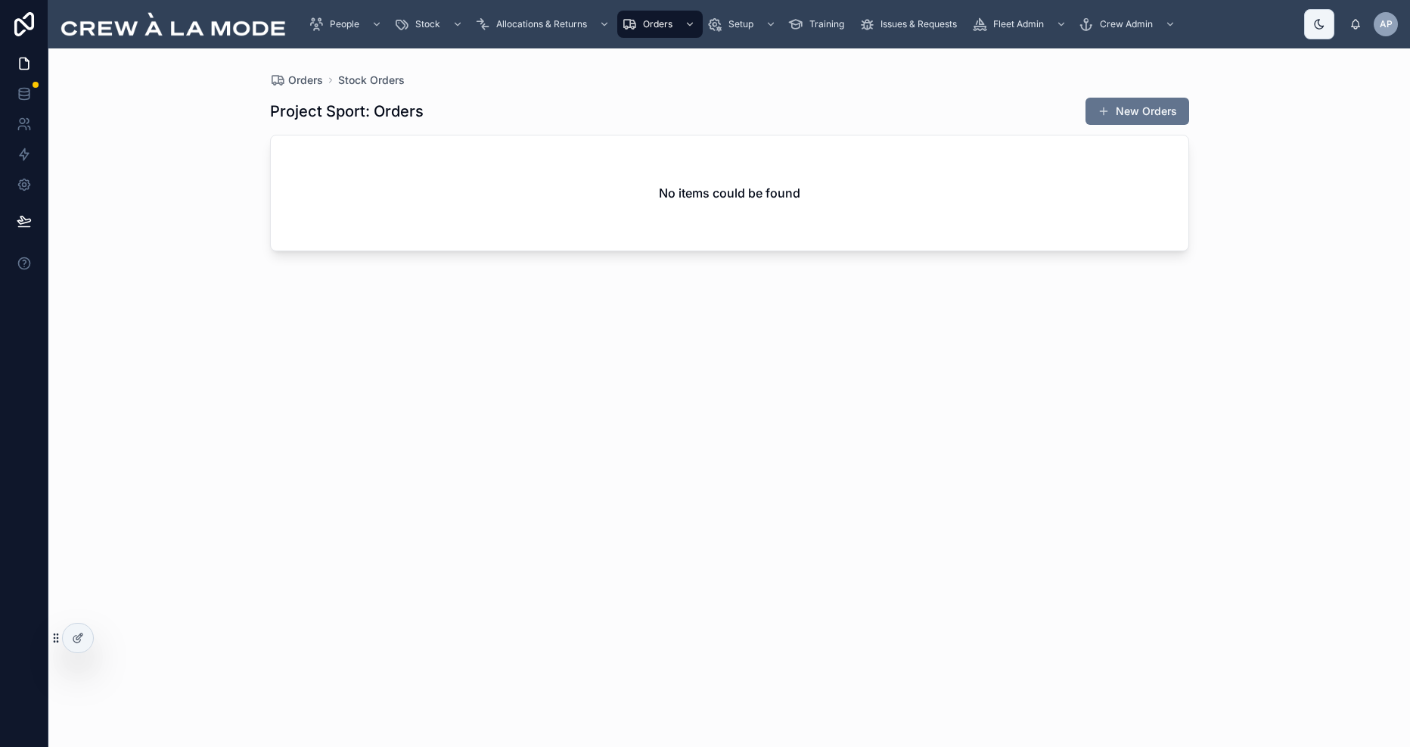
click at [191, 88] on div "Orders Stock Orders Project Sport: Orders New Orders No items could be found" at bounding box center [728, 397] width 1361 height 698
click at [663, 97] on span "Stock Received" at bounding box center [668, 95] width 67 height 12
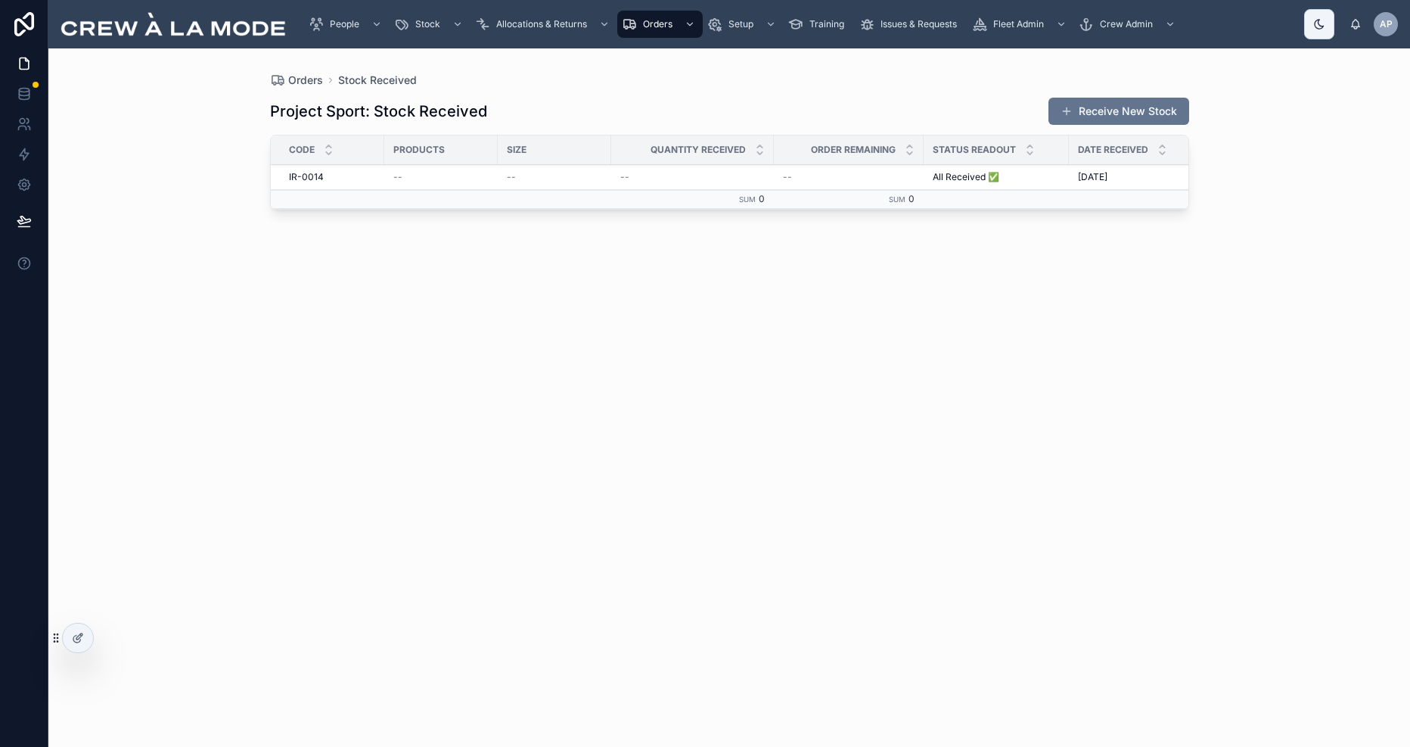
click at [169, 85] on div "Orders Stock Received Project Sport: Stock Received Receive New Stock Code Prod…" at bounding box center [728, 397] width 1361 height 698
click at [926, 102] on div "Project Sport: Stock Received Receive New Stock" at bounding box center [729, 111] width 919 height 29
click at [939, 79] on div "Orders Stock Received" at bounding box center [729, 80] width 919 height 15
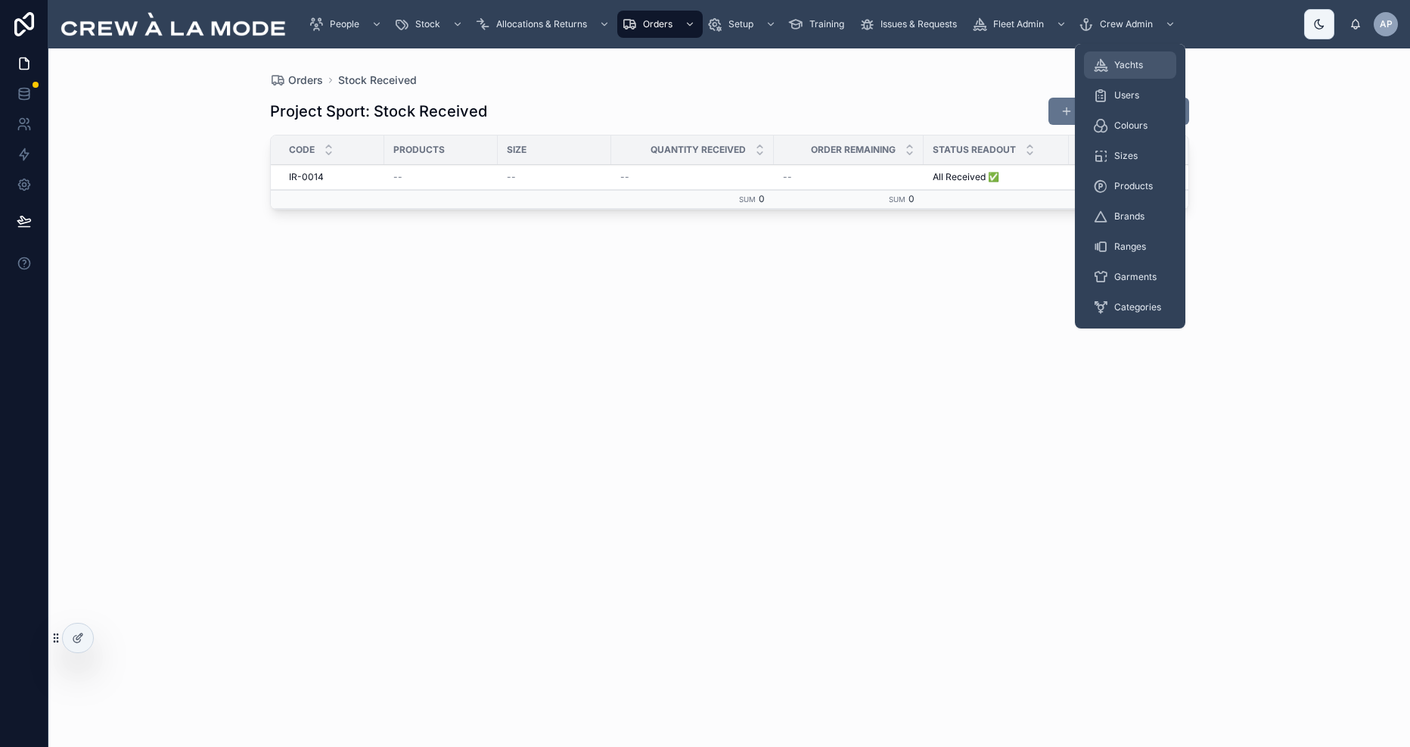
click at [1139, 61] on span "Yachts" at bounding box center [1128, 65] width 29 height 12
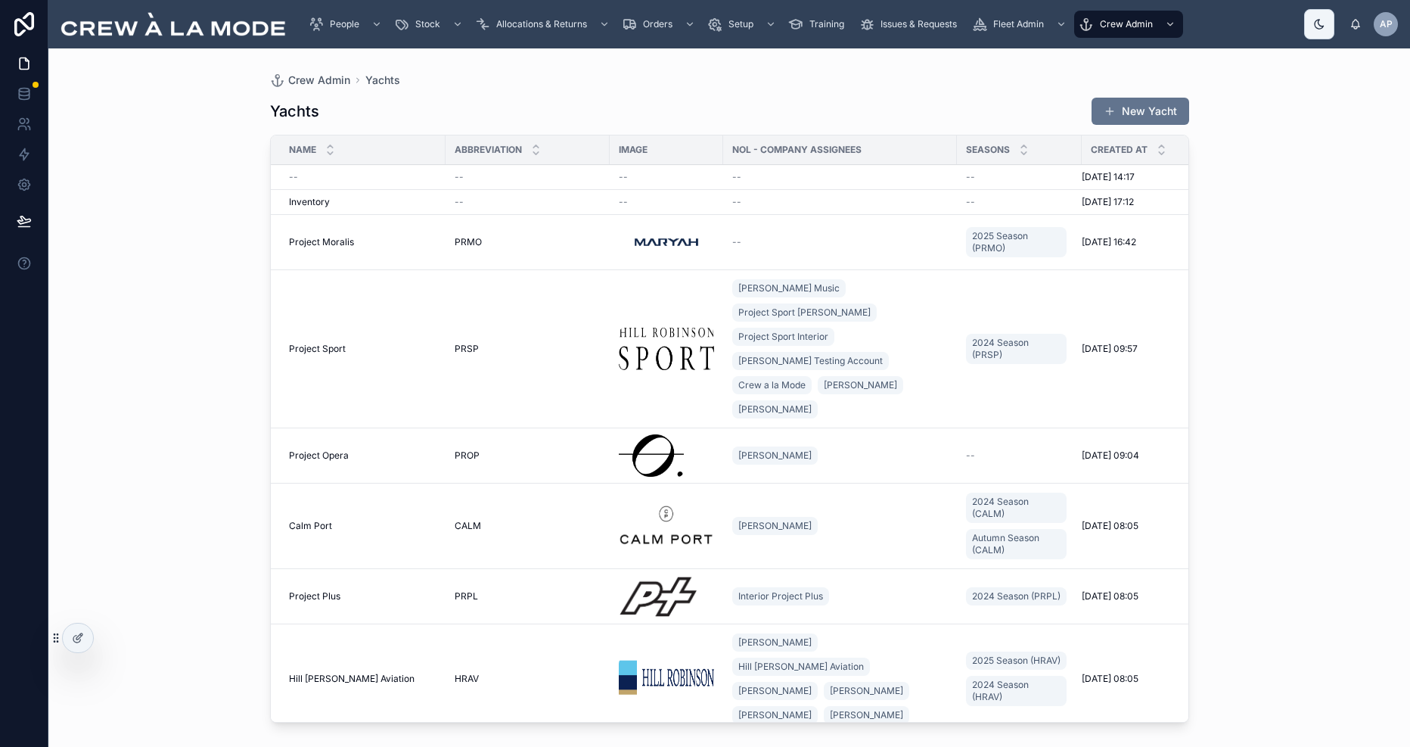
click at [223, 309] on div "Crew Admin Yachts Yachts New Yacht Name Abbreviation Image NOL - Company Assign…" at bounding box center [728, 397] width 1361 height 698
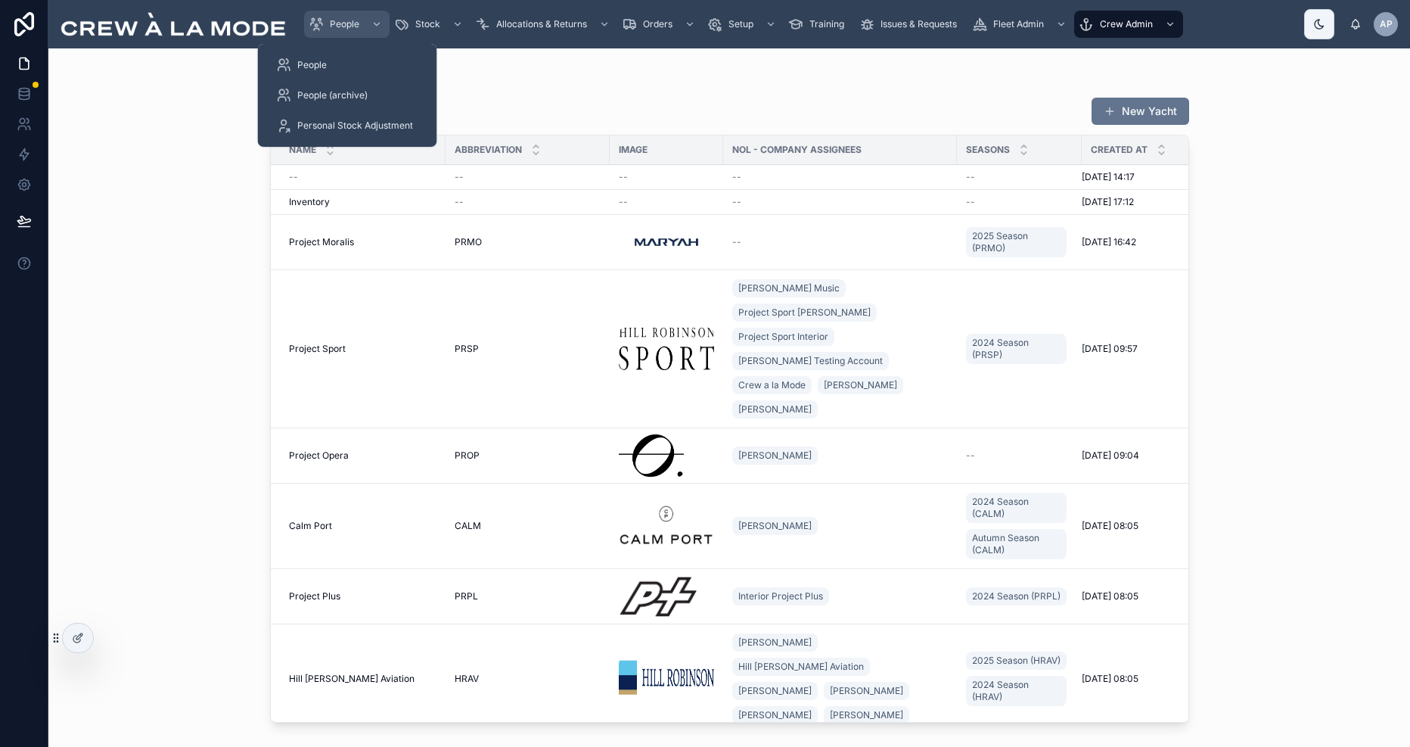
click at [346, 18] on span "People" at bounding box center [344, 24] width 29 height 12
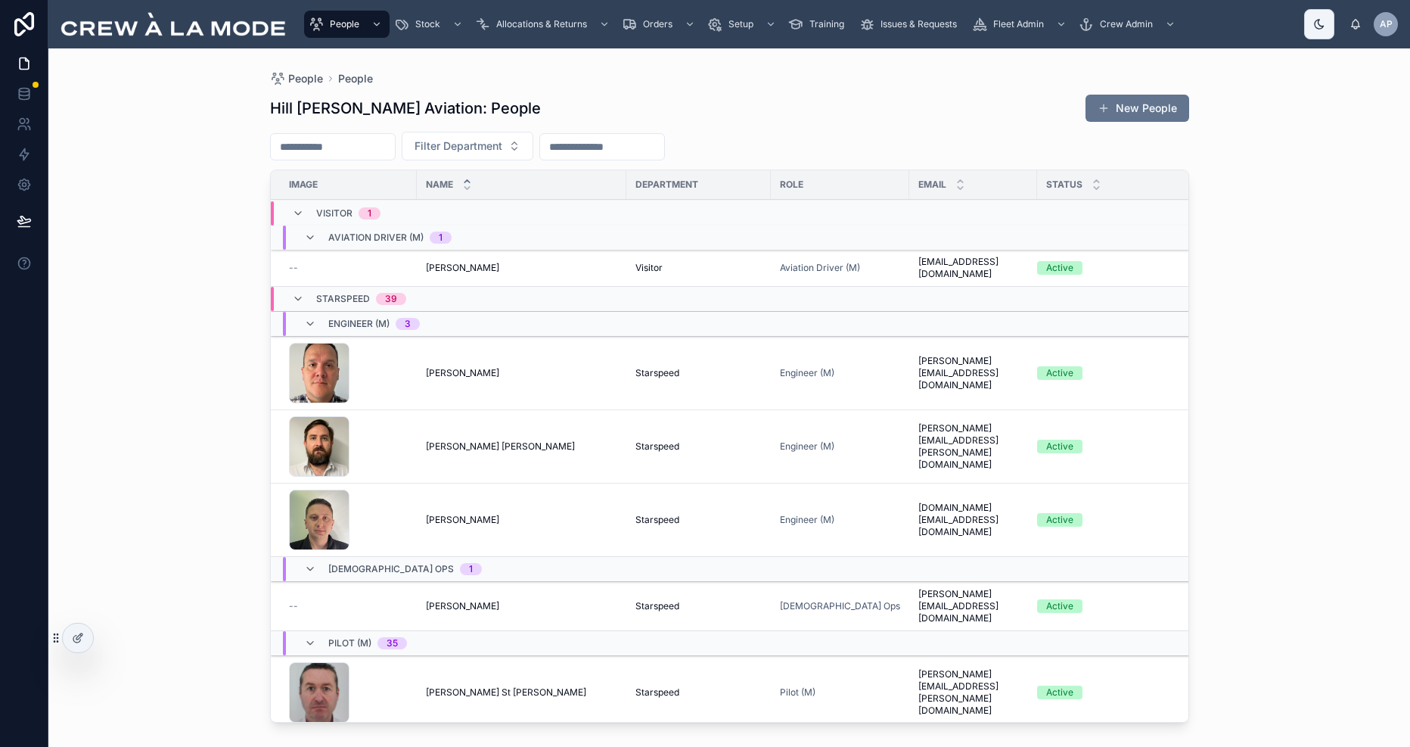
click at [1311, 198] on div "People People [PERSON_NAME] [PERSON_NAME] Aviation: People New People Filter De…" at bounding box center [728, 397] width 1361 height 698
click at [1250, 212] on div "People People [PERSON_NAME] [PERSON_NAME] Aviation: People New People Filter De…" at bounding box center [728, 397] width 1361 height 698
click at [249, 315] on div "People People [PERSON_NAME] [PERSON_NAME] Aviation: People New People Filter De…" at bounding box center [729, 388] width 967 height 680
click at [1287, 219] on div "People People [PERSON_NAME] [PERSON_NAME] Aviation: People New People Filter De…" at bounding box center [728, 397] width 1361 height 698
click at [901, 90] on div "Hill [PERSON_NAME] Aviation: People New People Filter Department Image Name Dep…" at bounding box center [729, 407] width 919 height 644
